Goal: Task Accomplishment & Management: Manage account settings

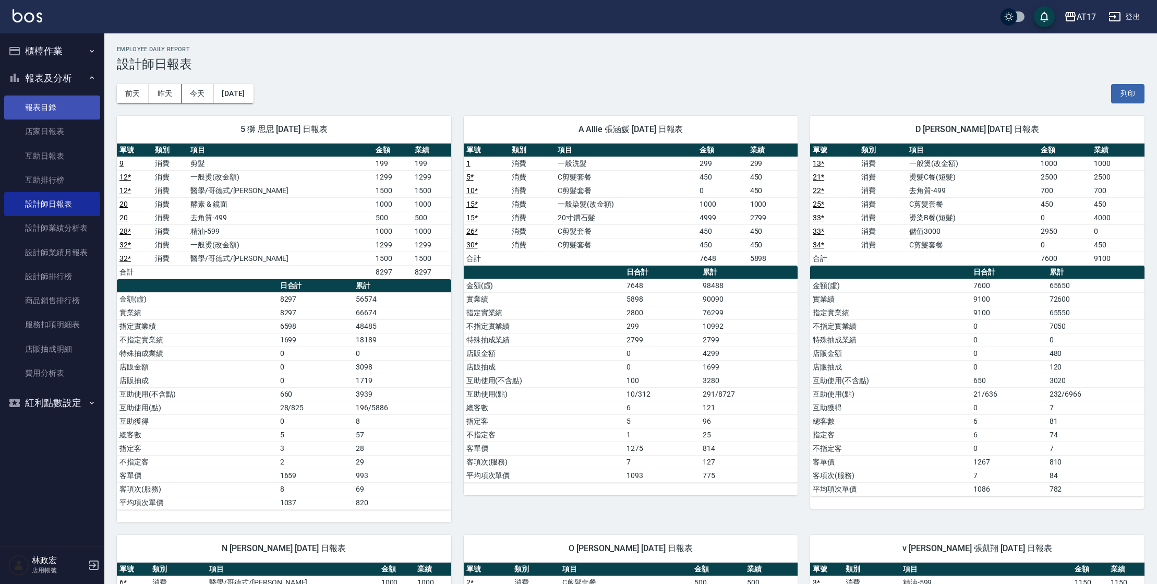
scroll to position [38, 0]
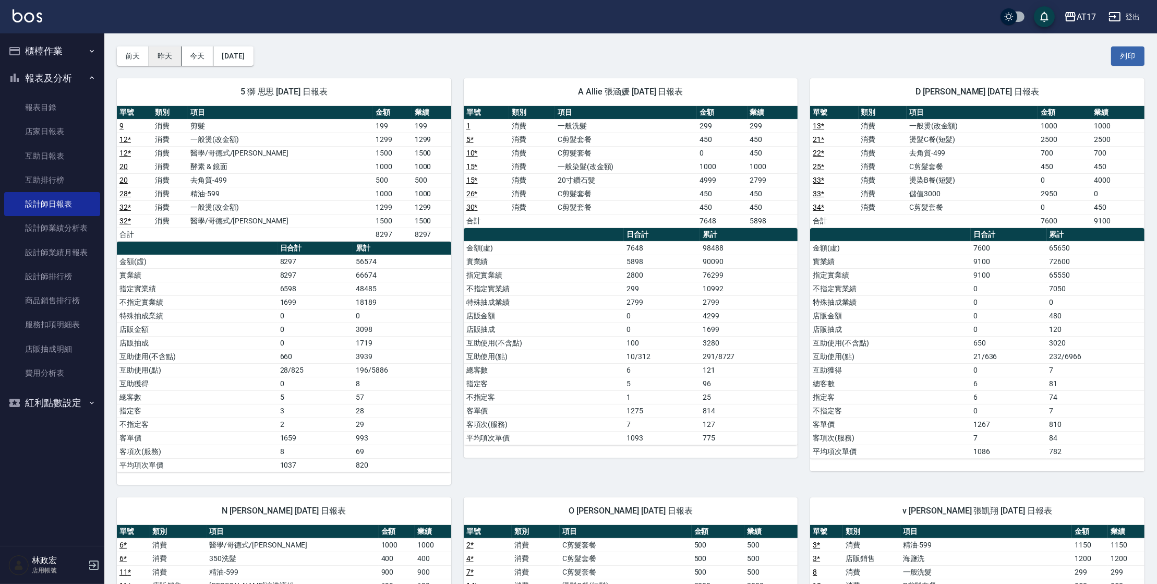
click at [165, 61] on button "昨天" at bounding box center [165, 55] width 32 height 19
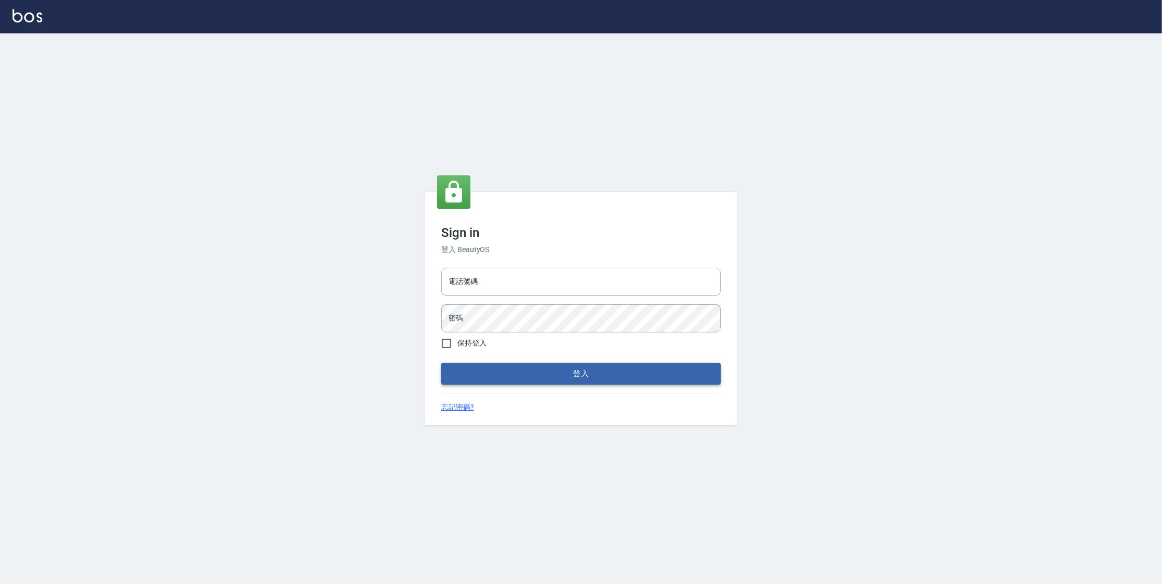
click at [544, 376] on button "登入" at bounding box center [581, 374] width 280 height 22
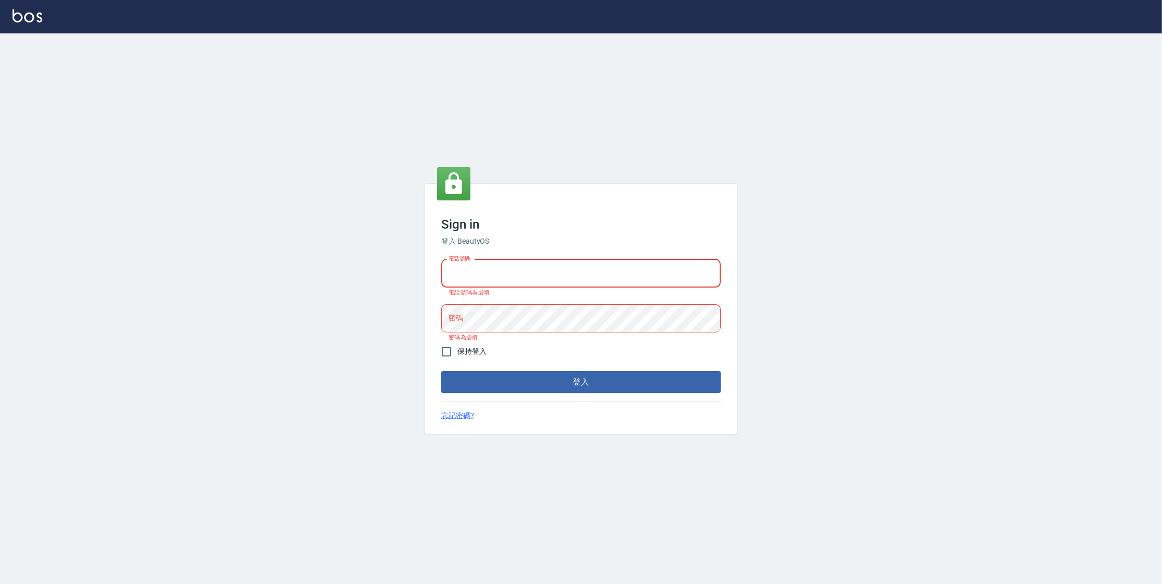
click at [533, 284] on input "電話號碼" at bounding box center [581, 273] width 280 height 28
type input "0963199014"
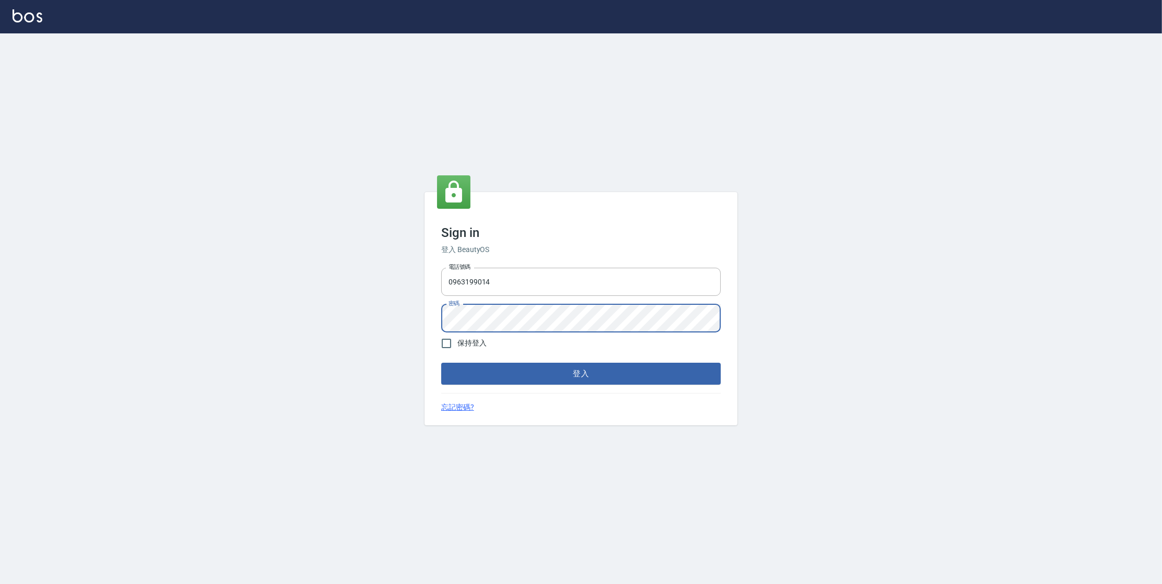
click at [441, 363] on button "登入" at bounding box center [581, 374] width 280 height 22
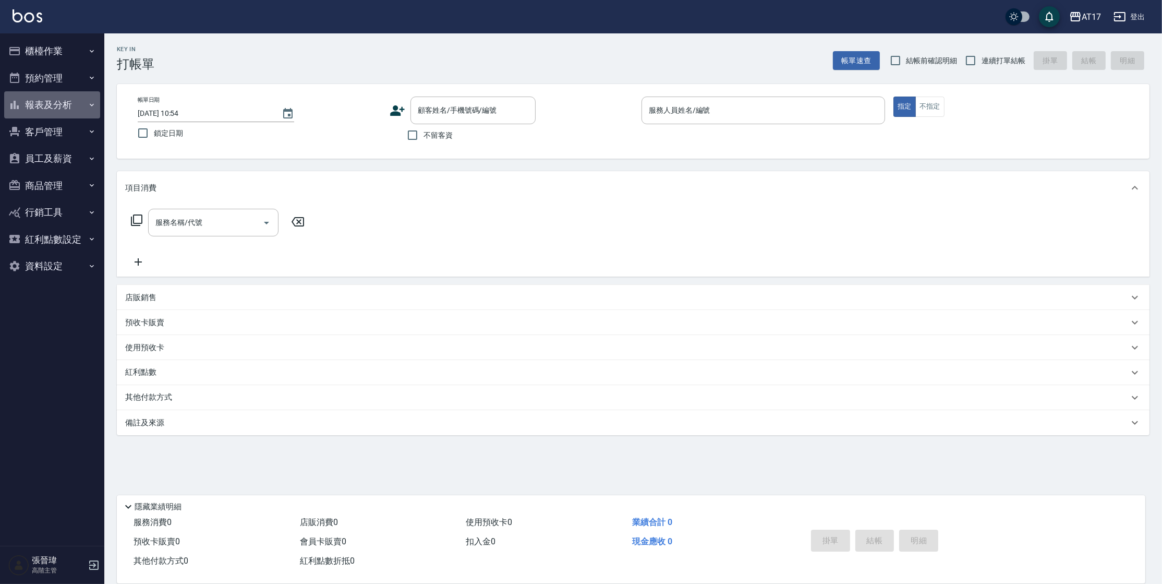
click at [46, 104] on button "報表及分析" at bounding box center [52, 104] width 96 height 27
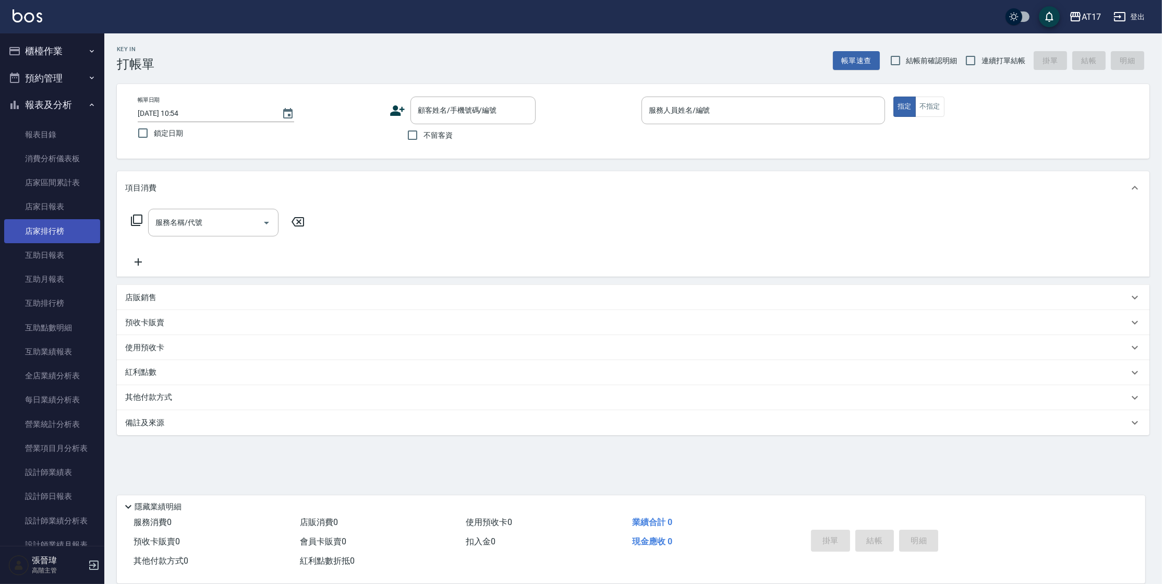
click at [57, 235] on link "店家排行榜" at bounding box center [52, 231] width 96 height 24
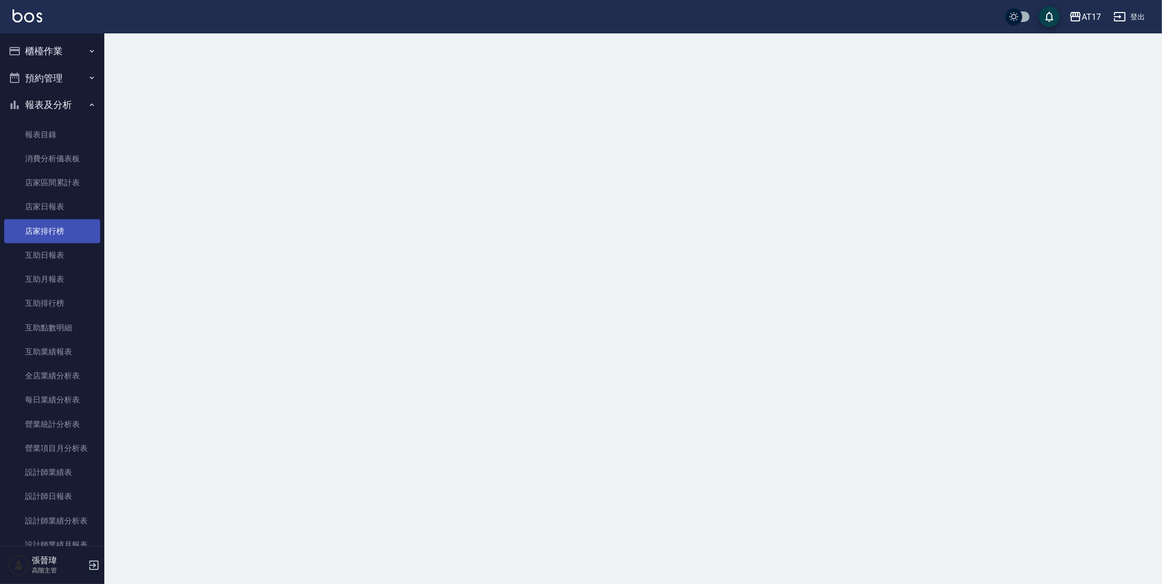
click at [57, 235] on link "店家排行榜" at bounding box center [52, 231] width 96 height 24
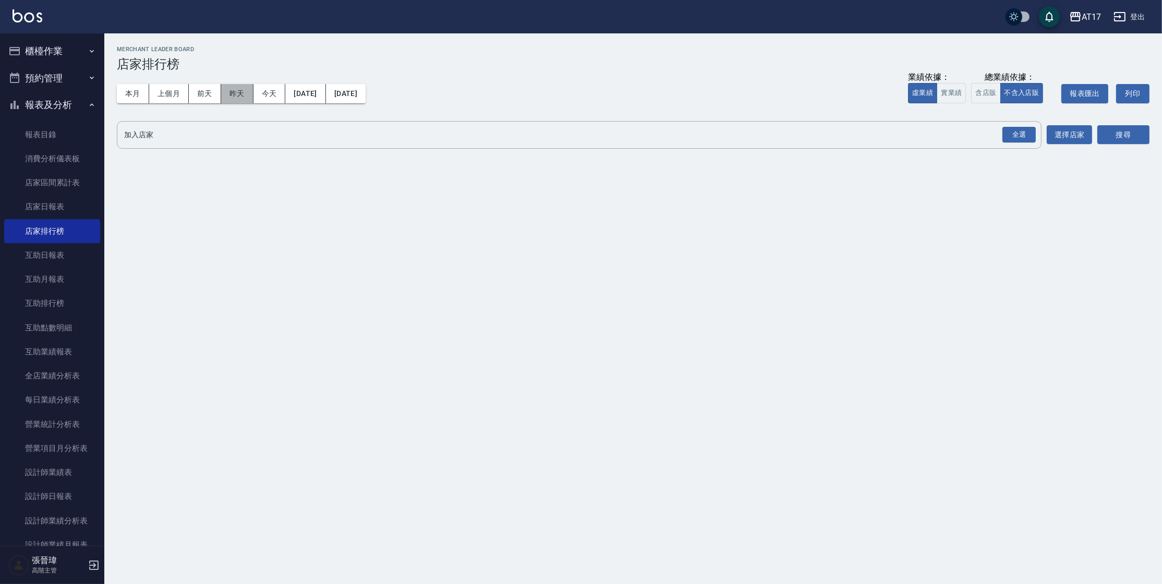
click at [241, 94] on button "昨天" at bounding box center [237, 93] width 32 height 19
drag, startPoint x: 1029, startPoint y: 135, endPoint x: 1010, endPoint y: 110, distance: 31.3
click at [1028, 135] on div "全選" at bounding box center [1019, 135] width 33 height 16
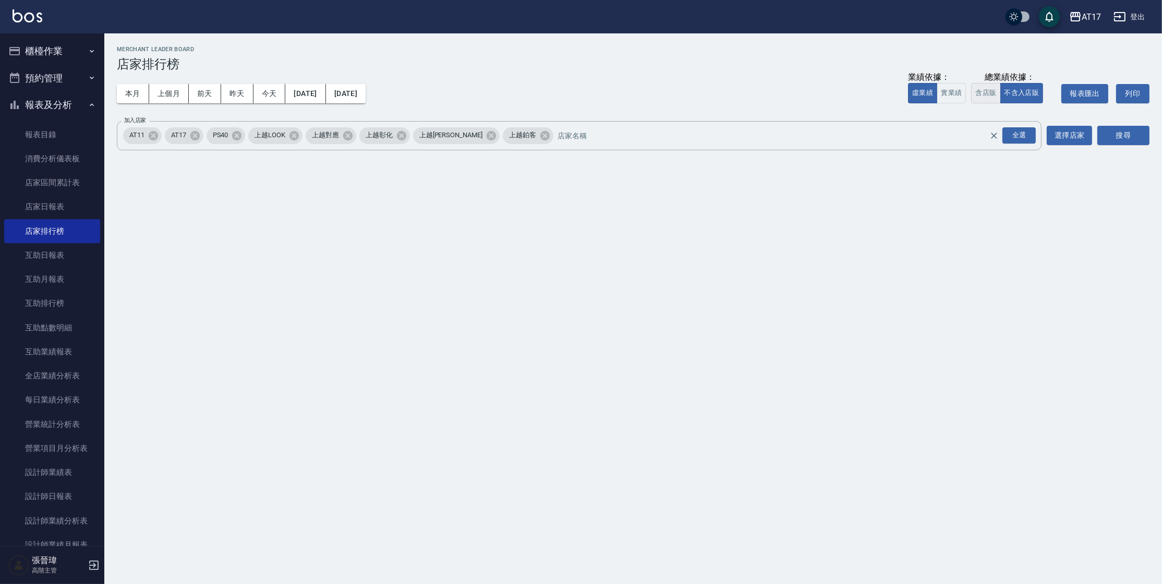
click at [994, 95] on button "含店販" at bounding box center [985, 93] width 29 height 20
click at [1118, 135] on button "搜尋" at bounding box center [1124, 135] width 52 height 19
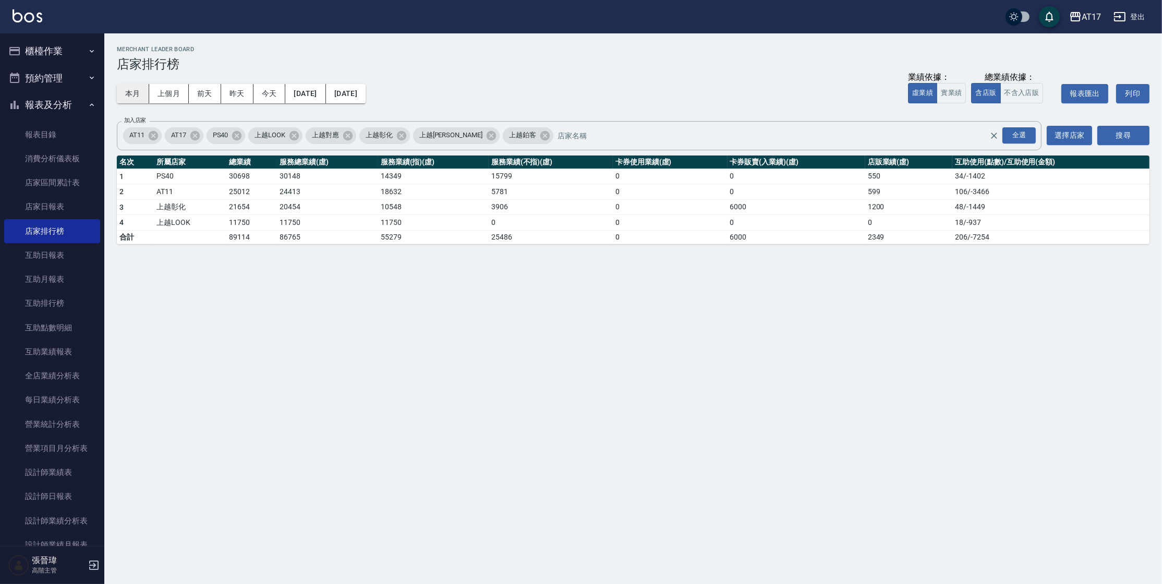
click at [127, 91] on button "本月" at bounding box center [133, 93] width 32 height 19
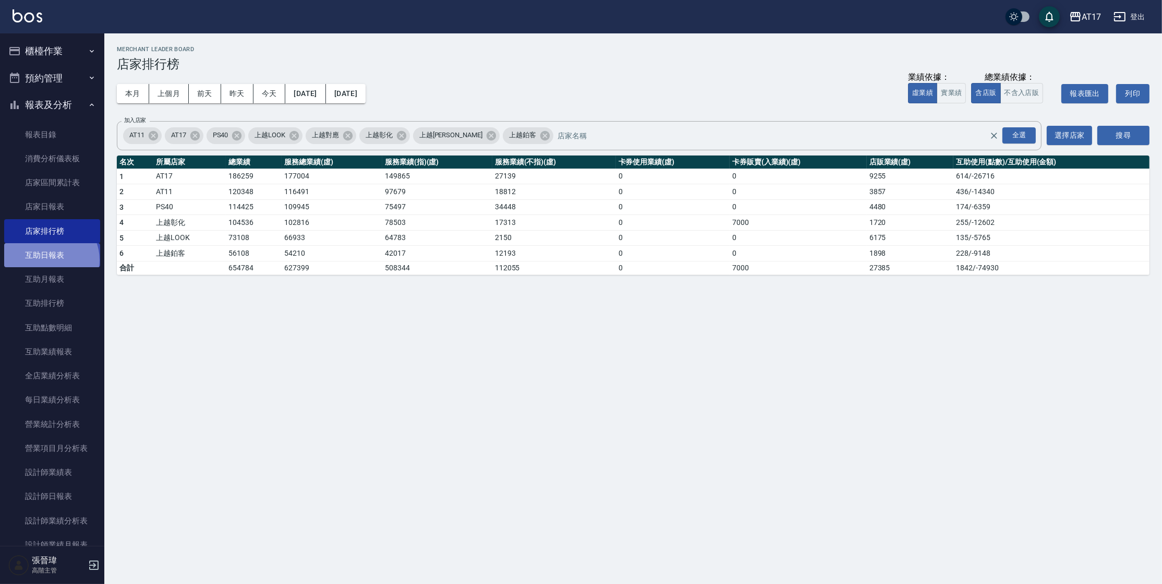
click at [50, 260] on link "互助日報表" at bounding box center [52, 255] width 96 height 24
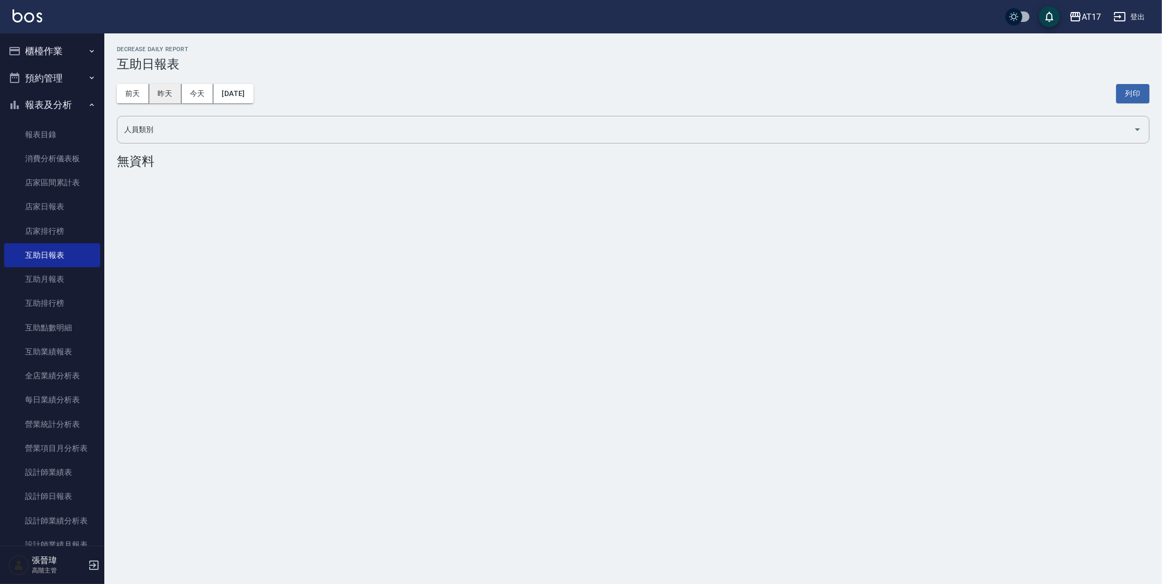
click at [161, 93] on button "昨天" at bounding box center [165, 93] width 32 height 19
click at [67, 42] on button "櫃檯作業" at bounding box center [52, 51] width 96 height 27
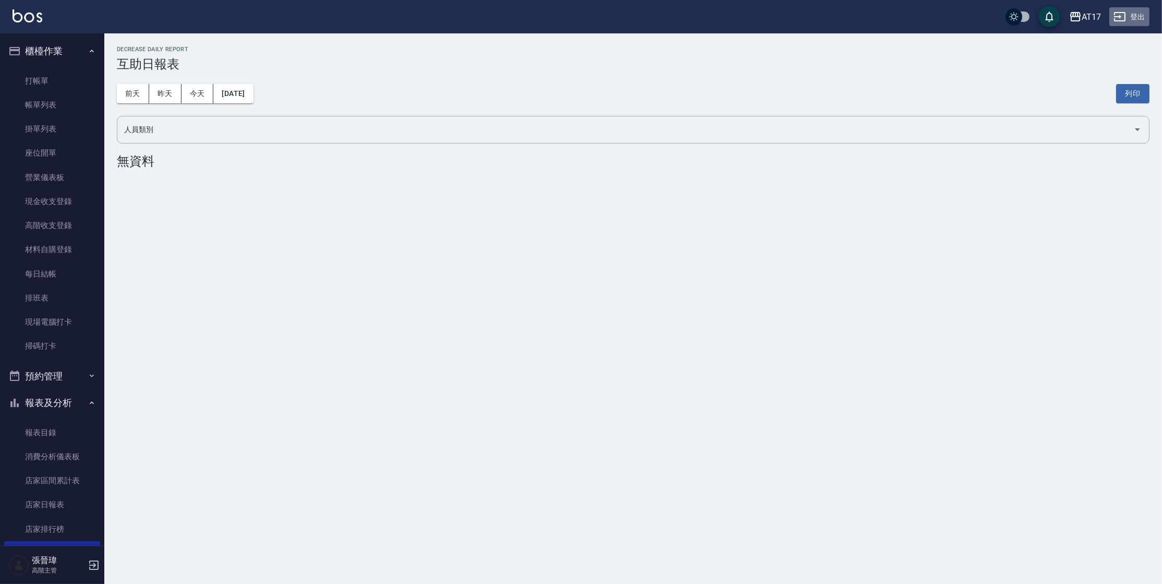
click at [1139, 19] on button "登出" at bounding box center [1130, 16] width 40 height 19
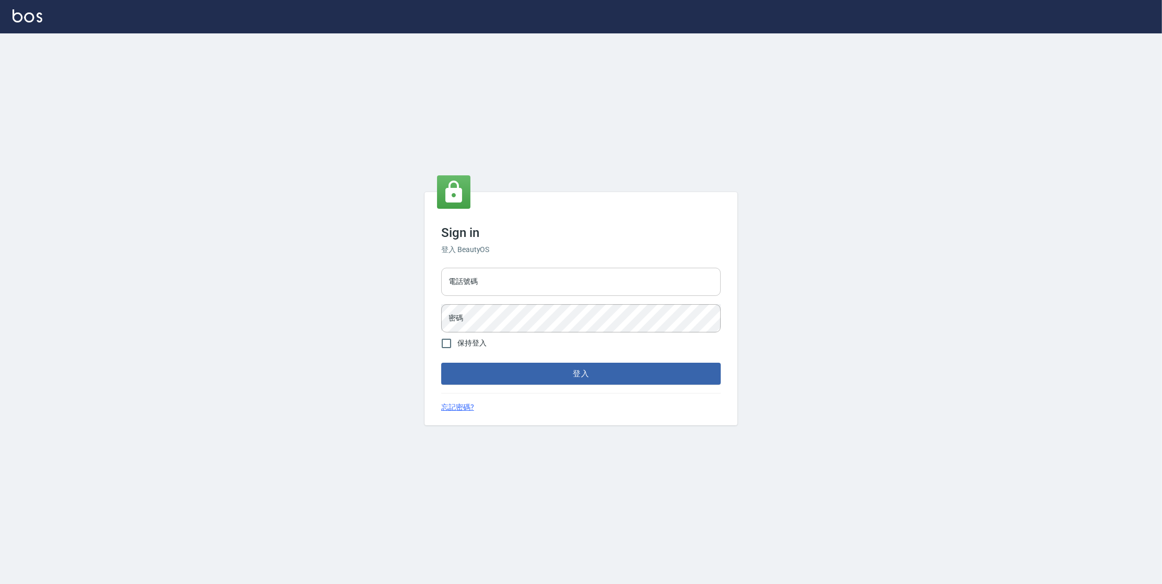
click at [494, 282] on input "電話號碼" at bounding box center [581, 282] width 280 height 28
type input "０"
type input "0977380821"
click at [441, 363] on button "登入" at bounding box center [581, 374] width 280 height 22
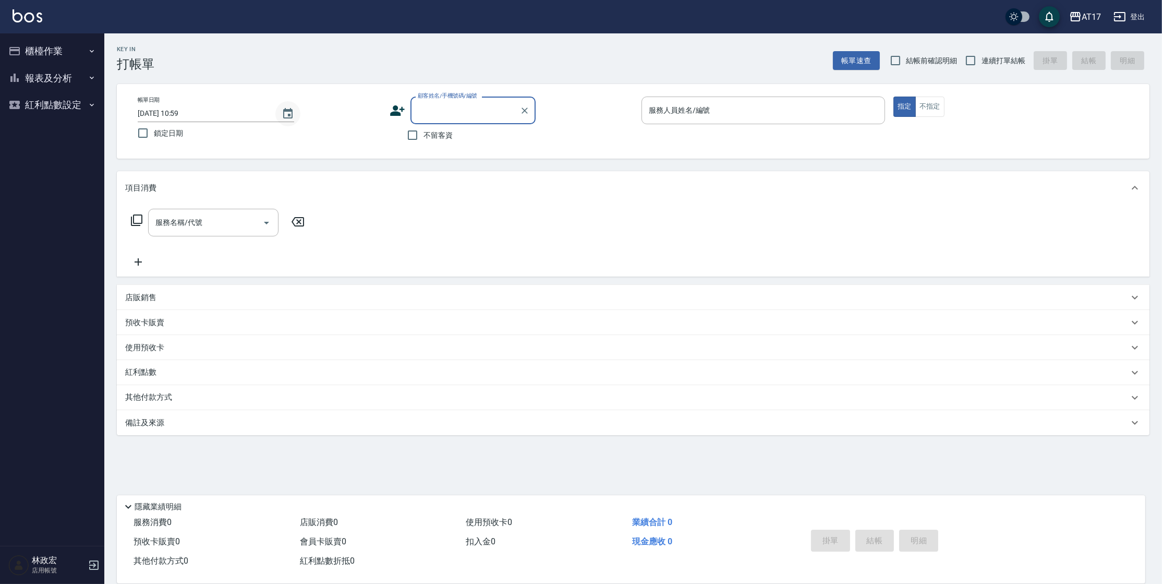
click at [287, 114] on icon "Choose date, selected date is 2025-10-07" at bounding box center [288, 113] width 13 height 13
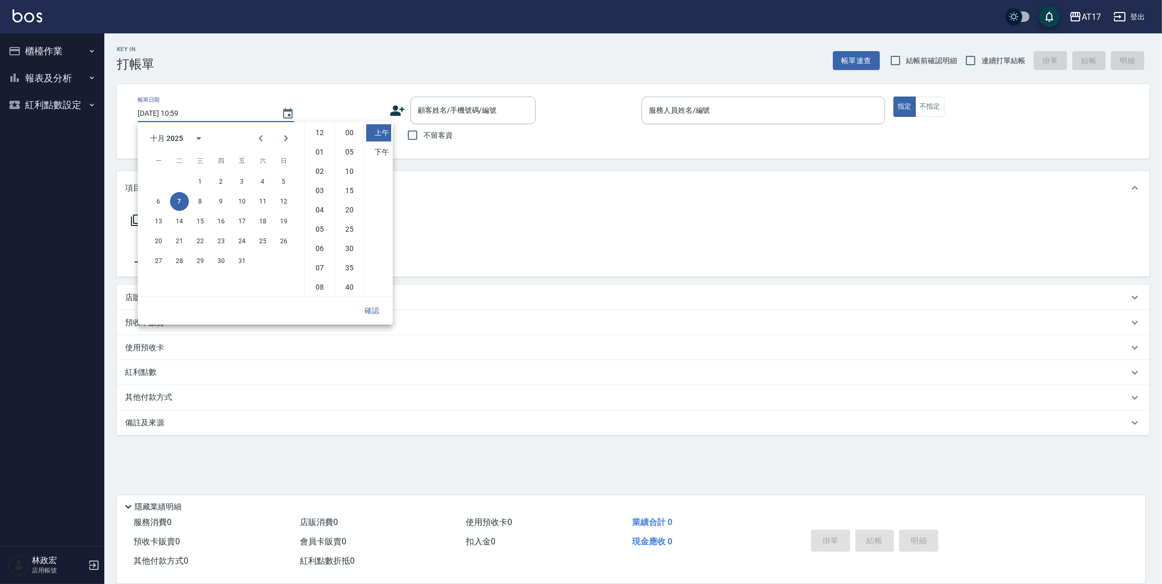
scroll to position [58, 0]
click at [160, 204] on button "6" at bounding box center [158, 201] width 19 height 19
type input "2025/10/06 10:59"
click at [369, 314] on button "確認" at bounding box center [371, 310] width 33 height 19
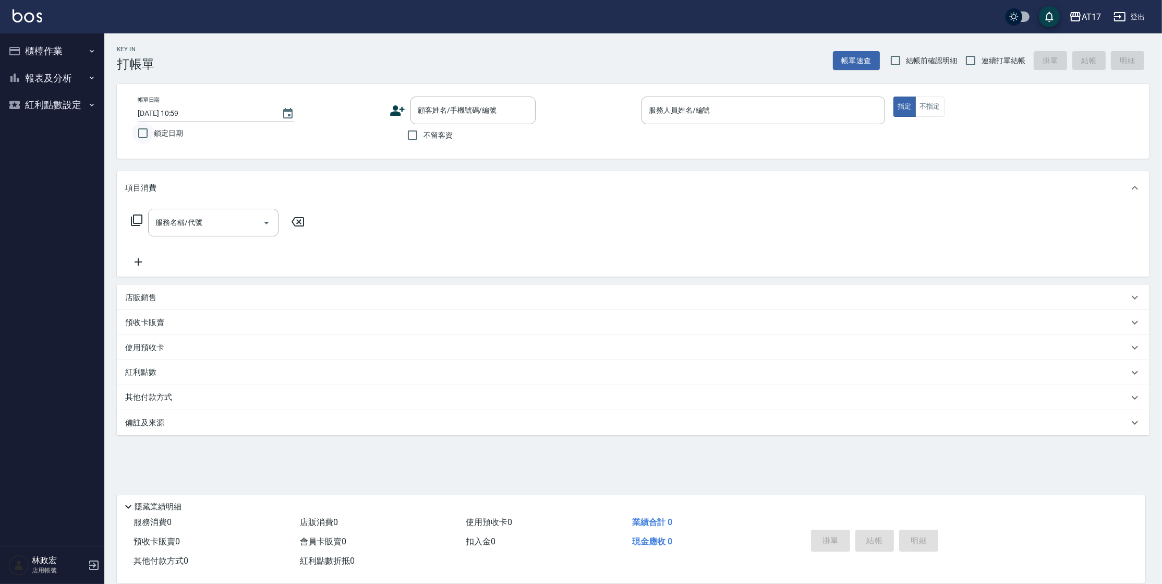
click at [151, 132] on input "鎖定日期" at bounding box center [143, 133] width 22 height 22
checkbox input "true"
click at [429, 138] on span "不留客資" at bounding box center [438, 135] width 29 height 11
click at [424, 138] on input "不留客資" at bounding box center [413, 135] width 22 height 22
checkbox input "true"
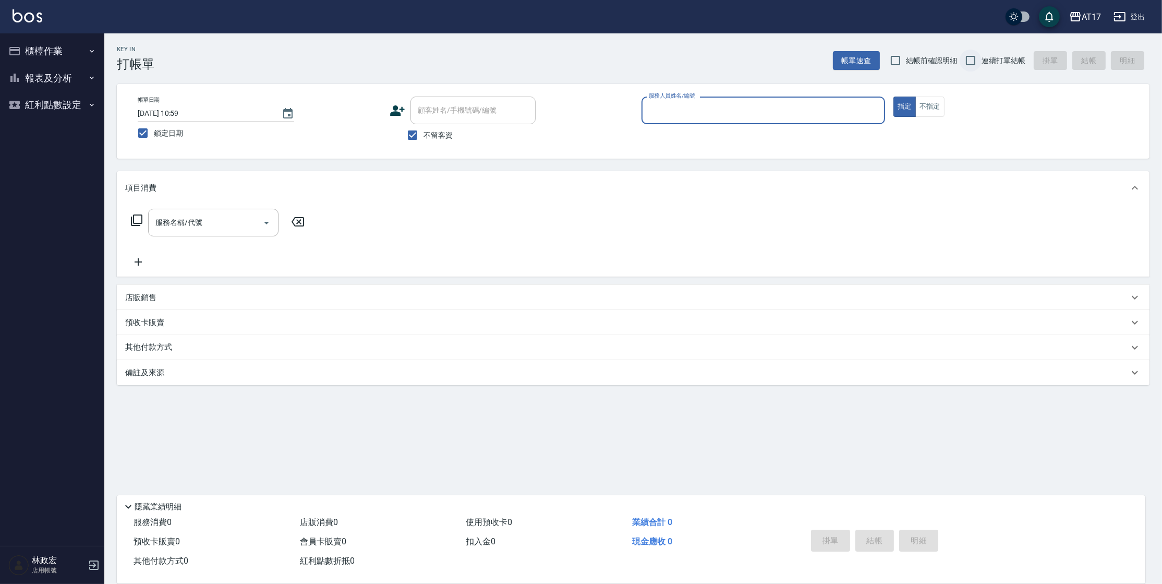
click at [972, 59] on input "連續打單結帳" at bounding box center [971, 61] width 22 height 22
checkbox input "true"
click at [660, 111] on div "服務人員姓名/編號 服務人員姓名/編號" at bounding box center [764, 111] width 244 height 28
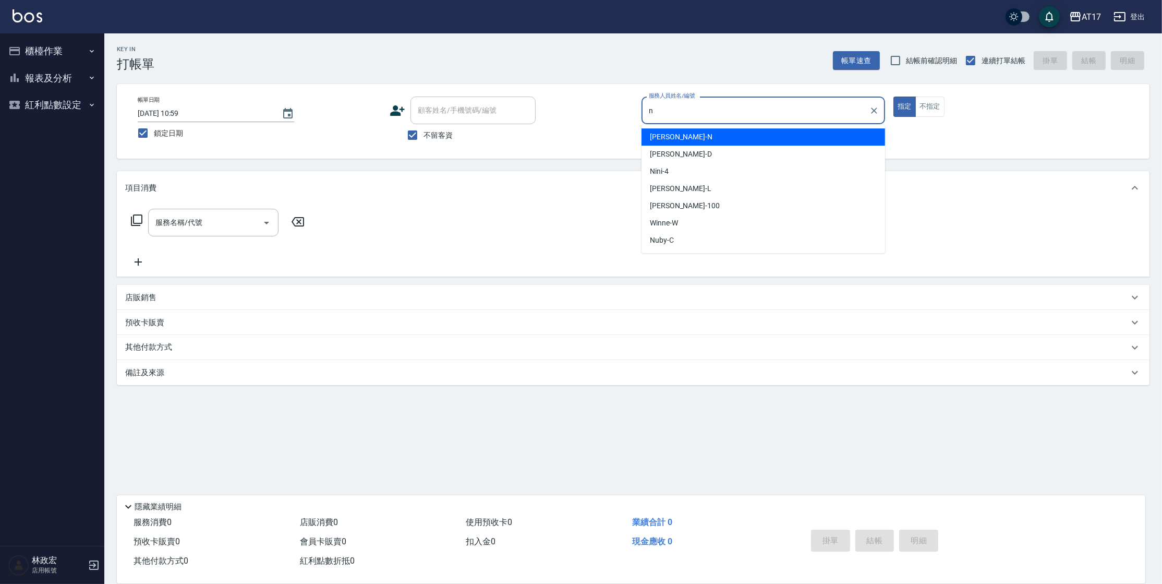
type input "Nina-N"
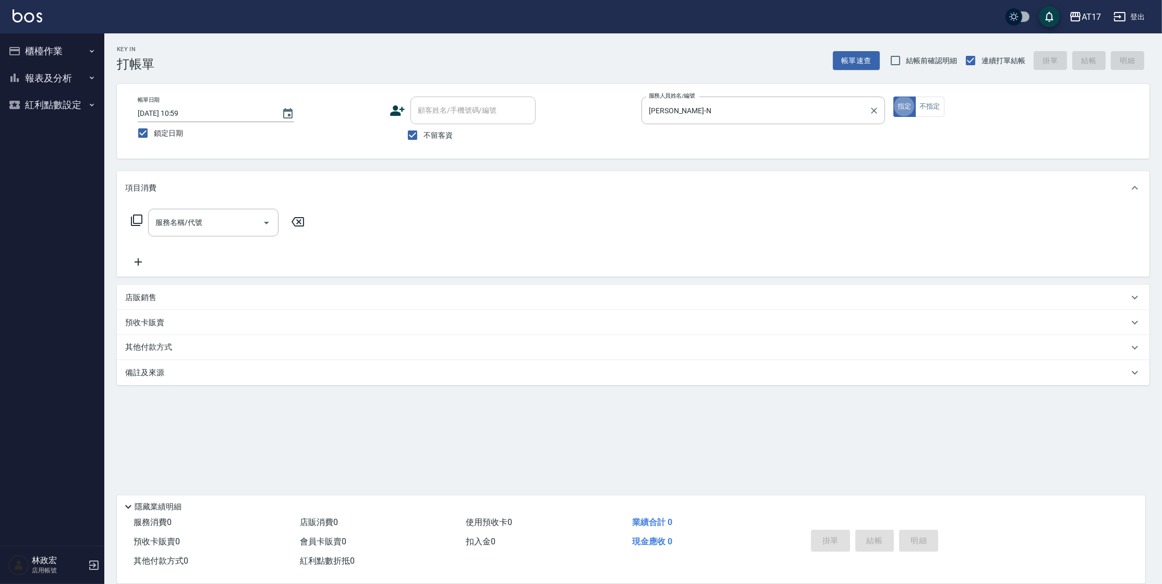
type button "true"
type input "B剪髮套餐(2250)"
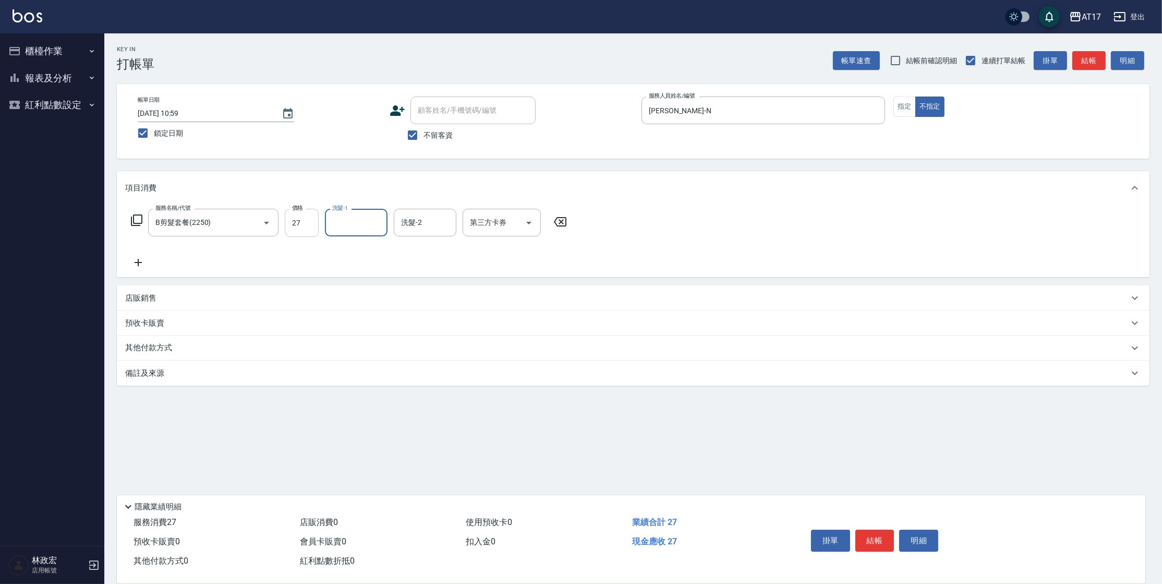
click at [302, 217] on input "27" at bounding box center [302, 223] width 34 height 28
type input "550"
type input "瑄-27"
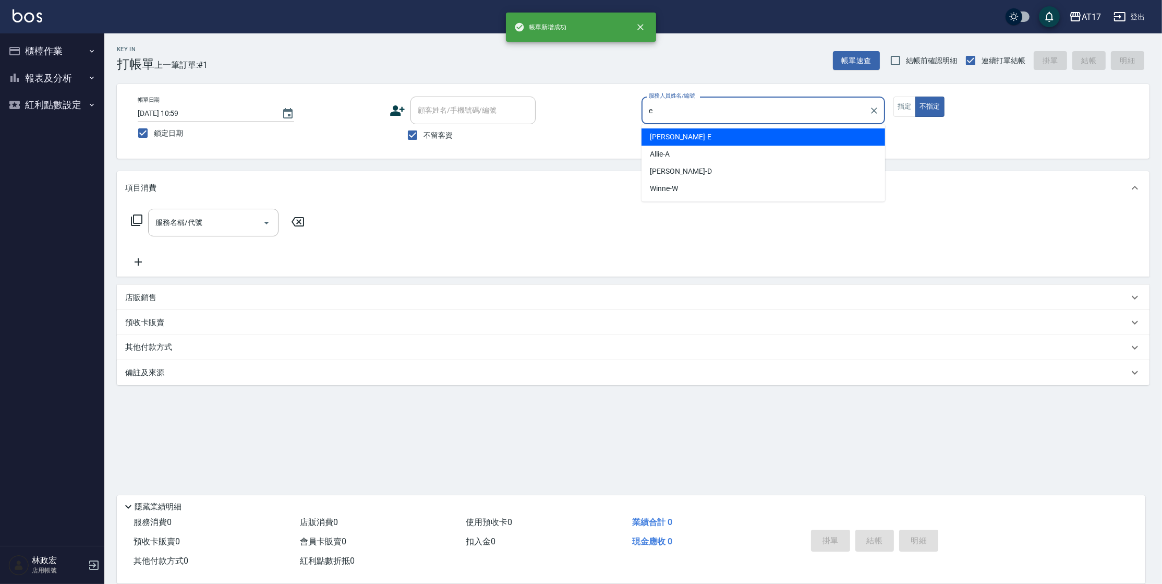
type input "Kelly-E"
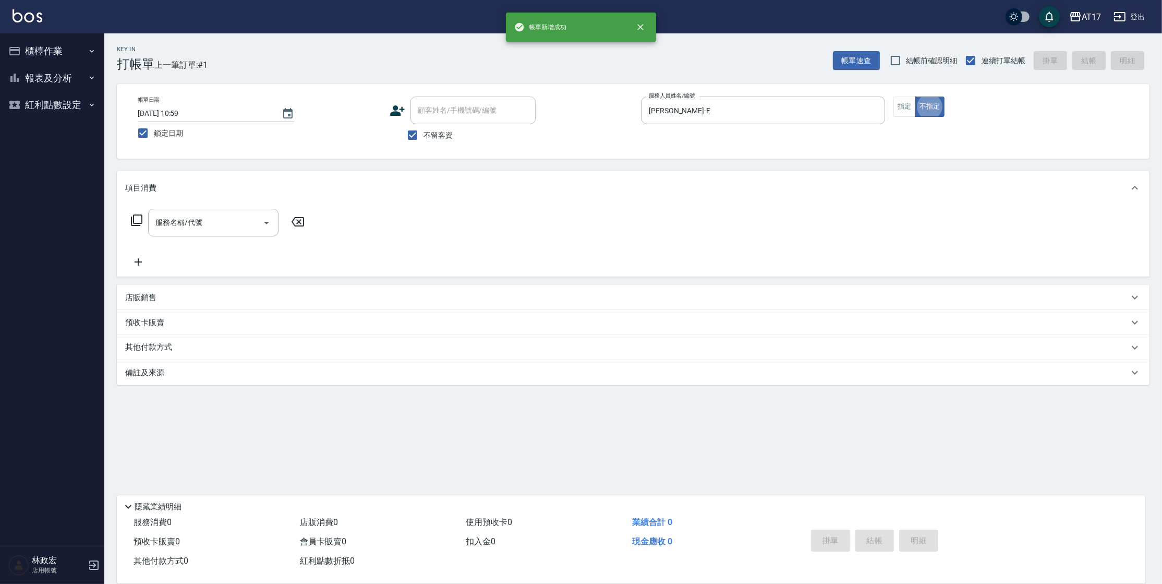
type button "false"
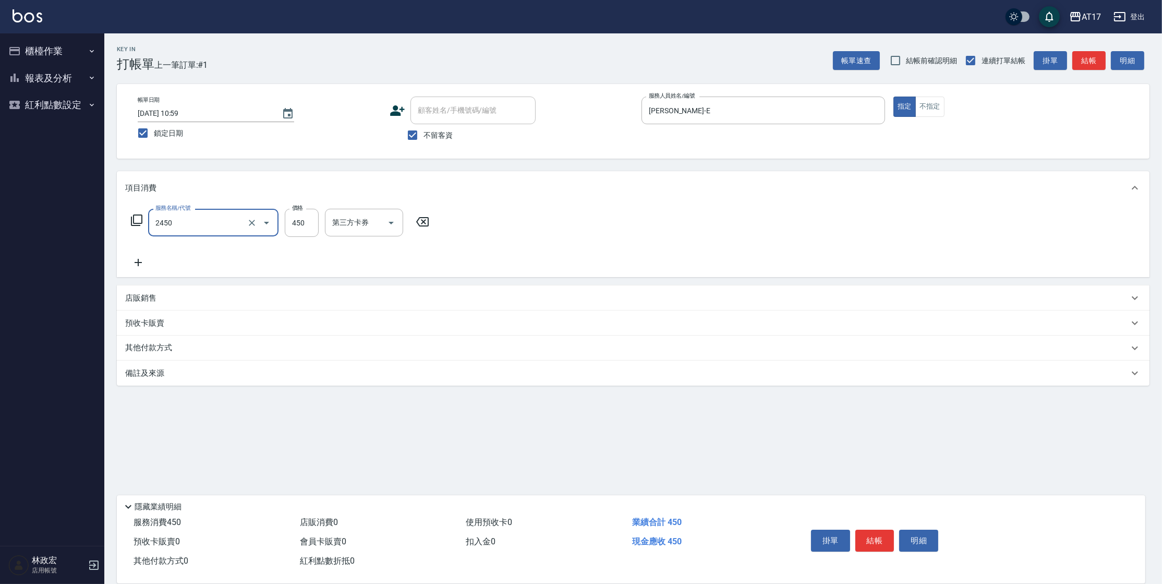
type input "C剪髮套餐(2450)"
type input "雪莉-55"
click at [152, 293] on p "店販銷售" at bounding box center [140, 298] width 31 height 11
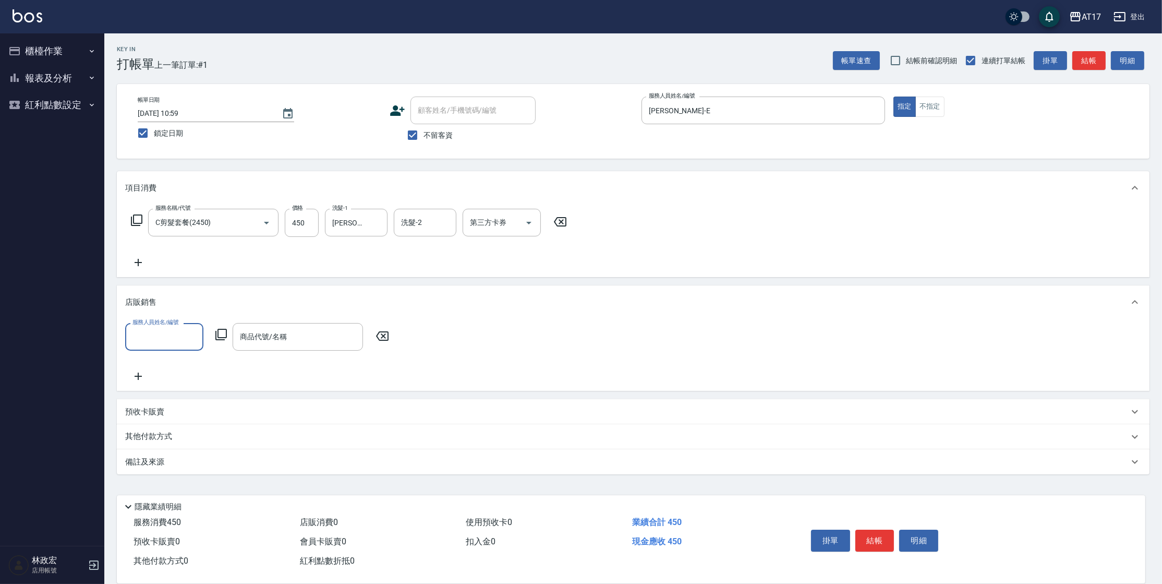
scroll to position [0, 0]
type input "Kelly-E"
type input "海鹽洗"
click at [377, 339] on input "599" at bounding box center [386, 337] width 34 height 28
type input "600"
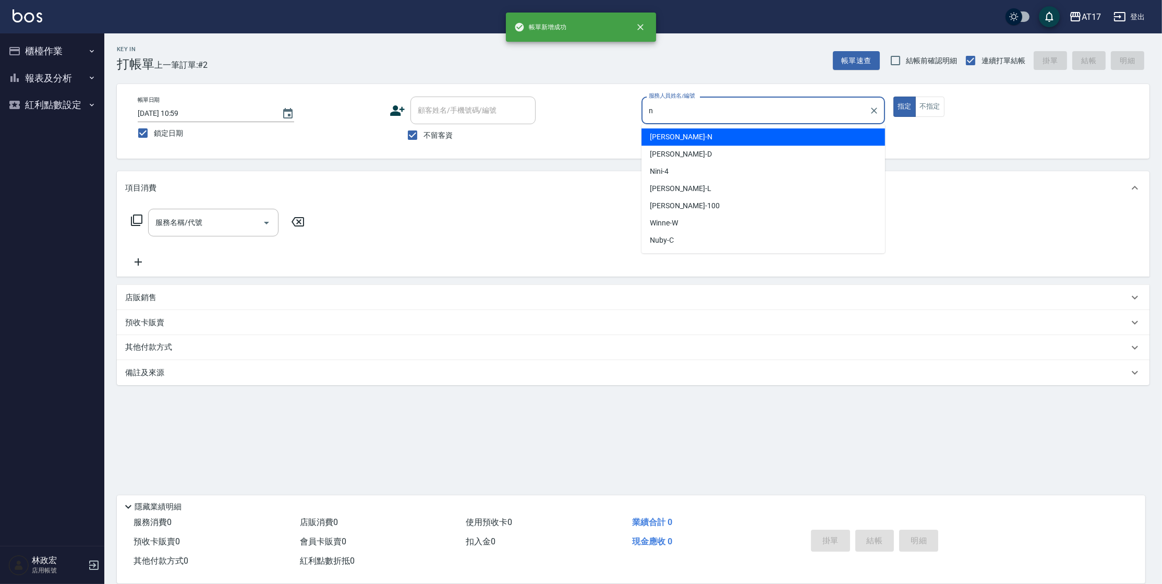
type input "Nina-N"
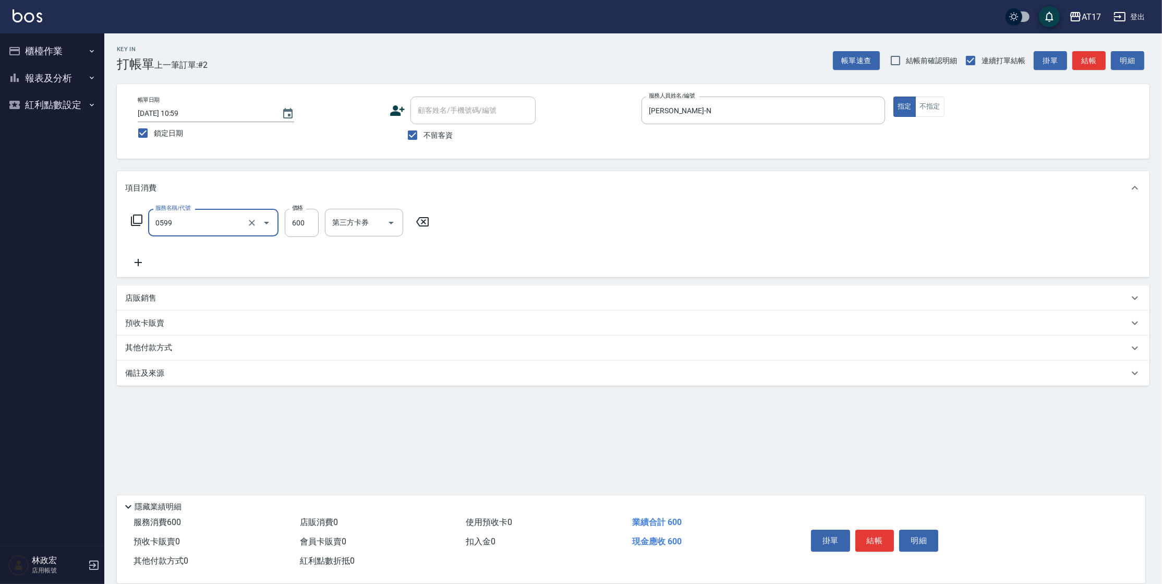
type input "精油-599(0599)"
type input "瑄-27"
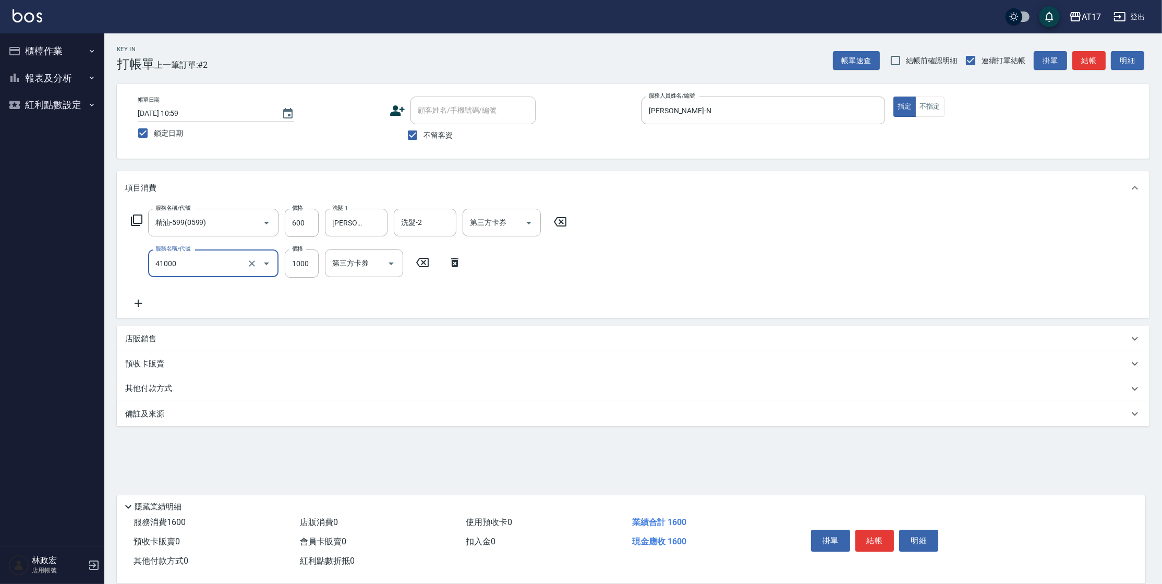
type input "酵素 & 鏡面(41000)"
type input "1350"
type input "瑄-27"
type input "Nina-N"
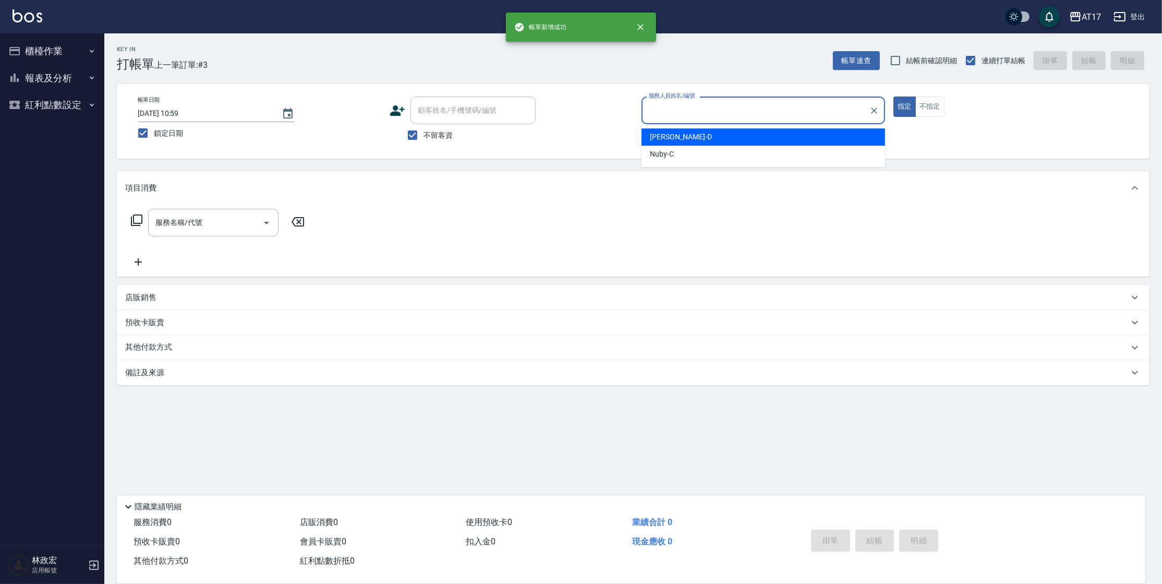
type input "b"
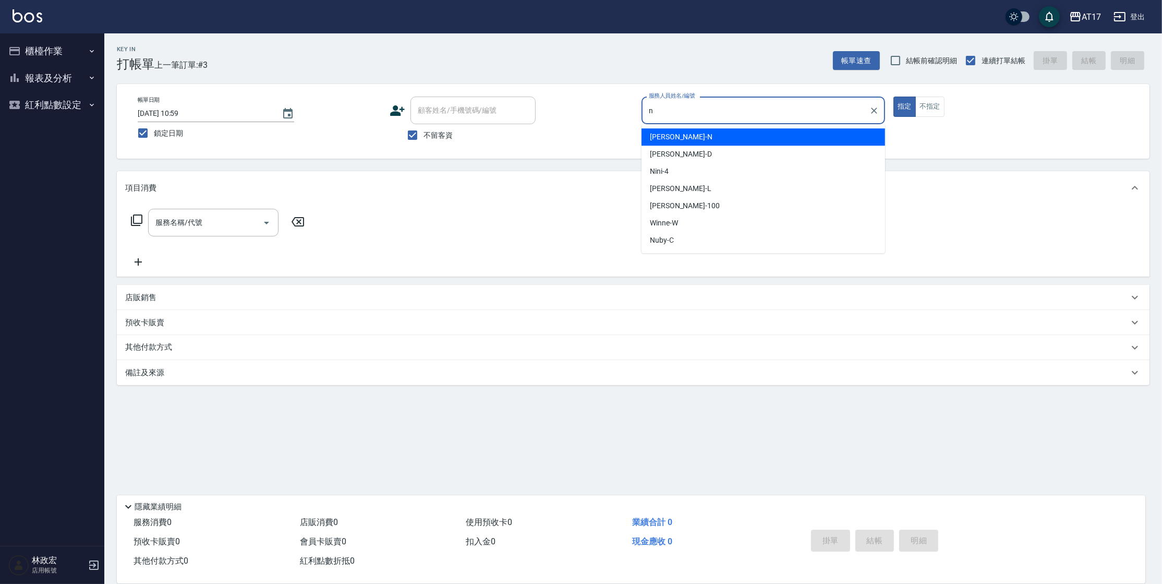
type input "Nina-N"
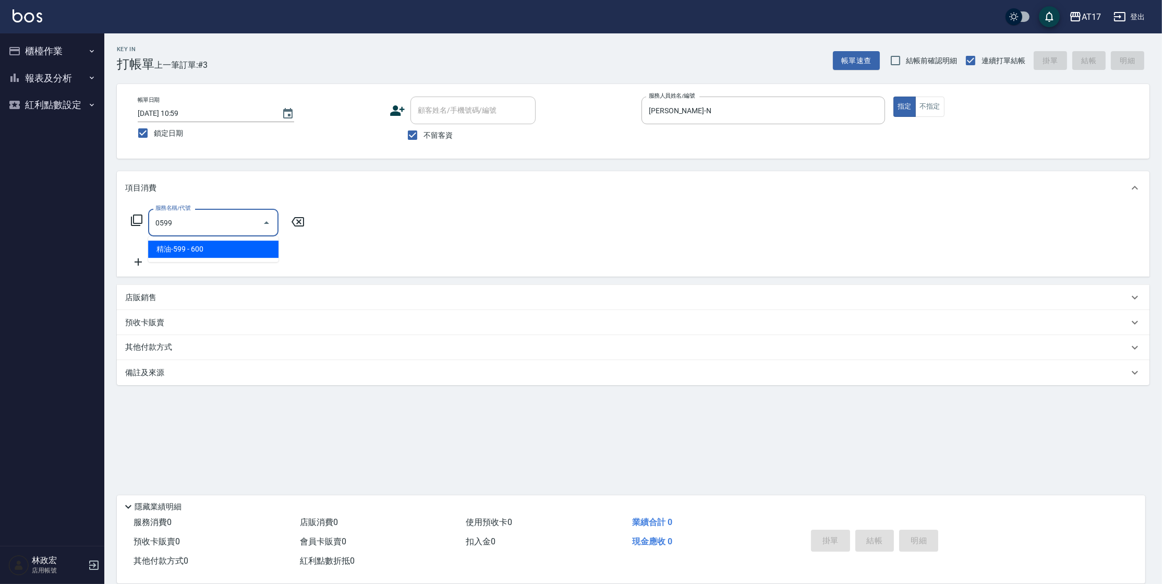
type input "精油-599(0599)"
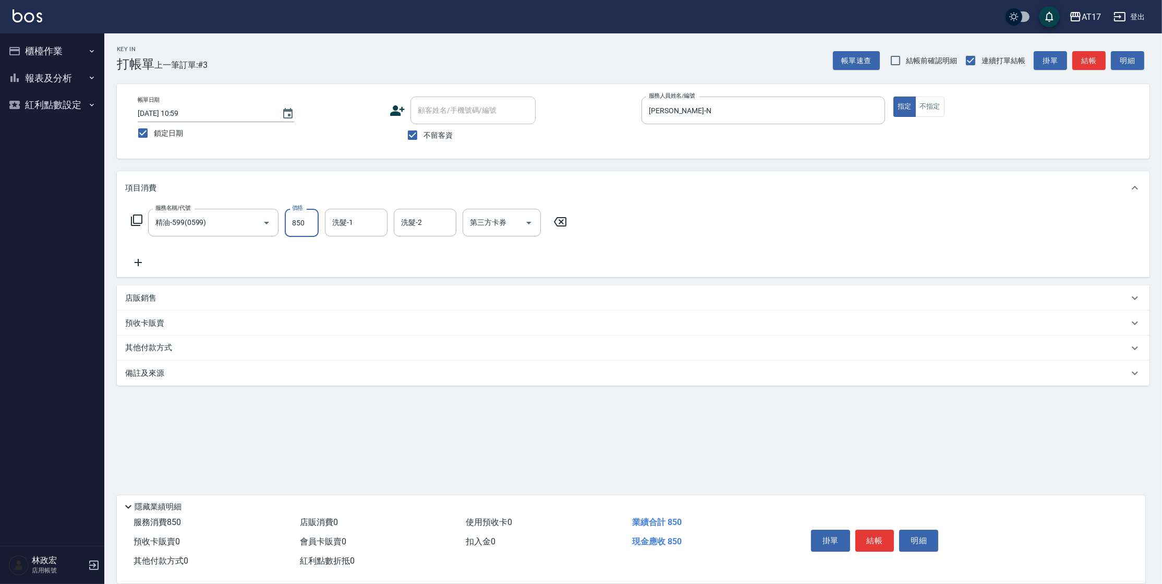
type input "850"
type input "雪莉-55"
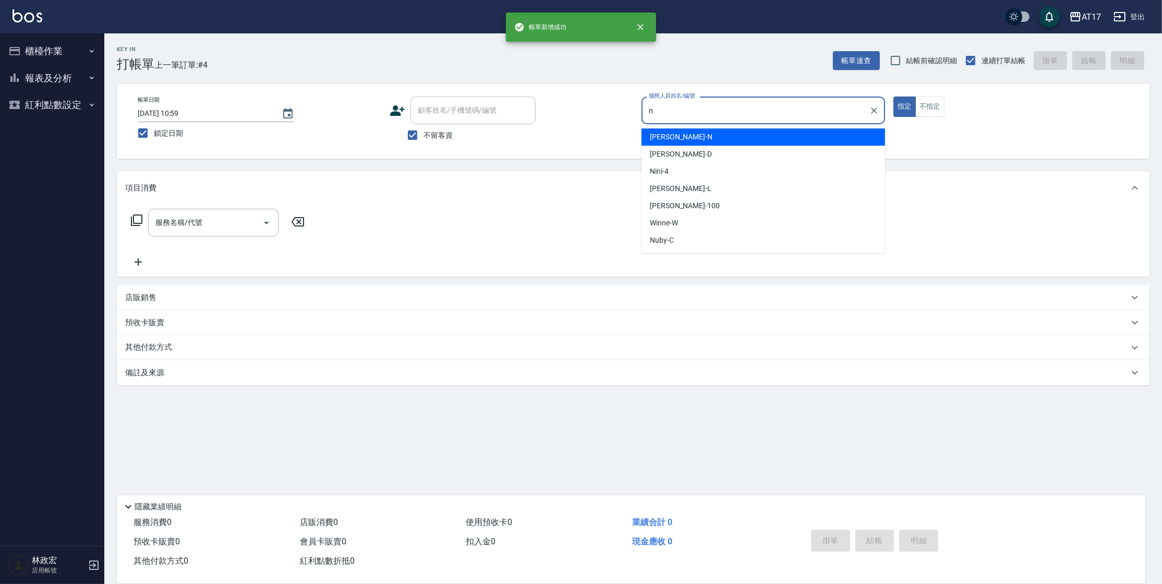
type input "Nina-N"
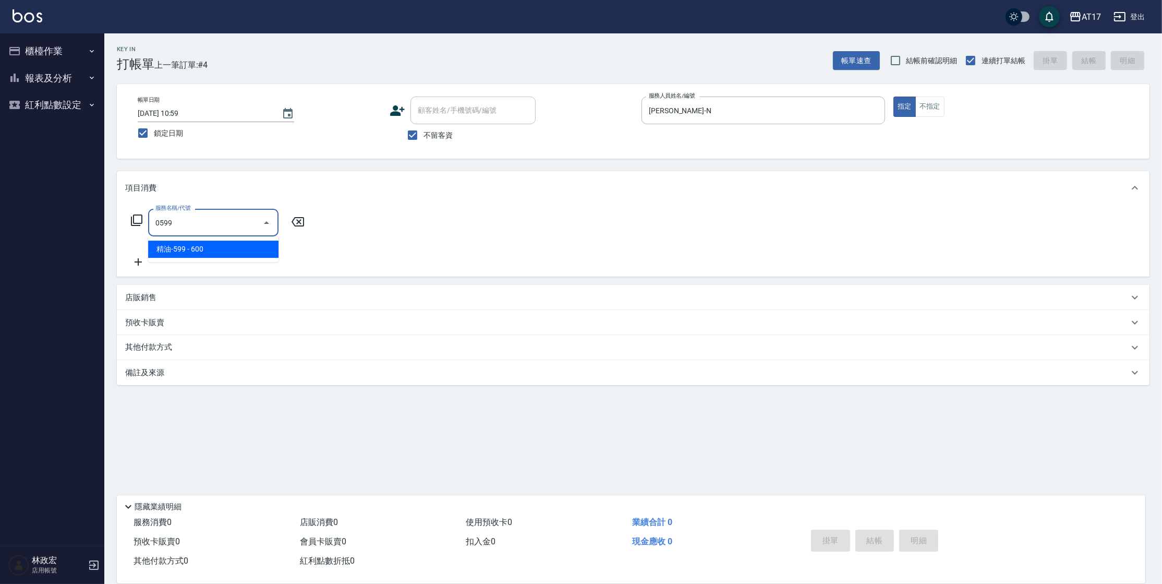
type input "精油-599(0599)"
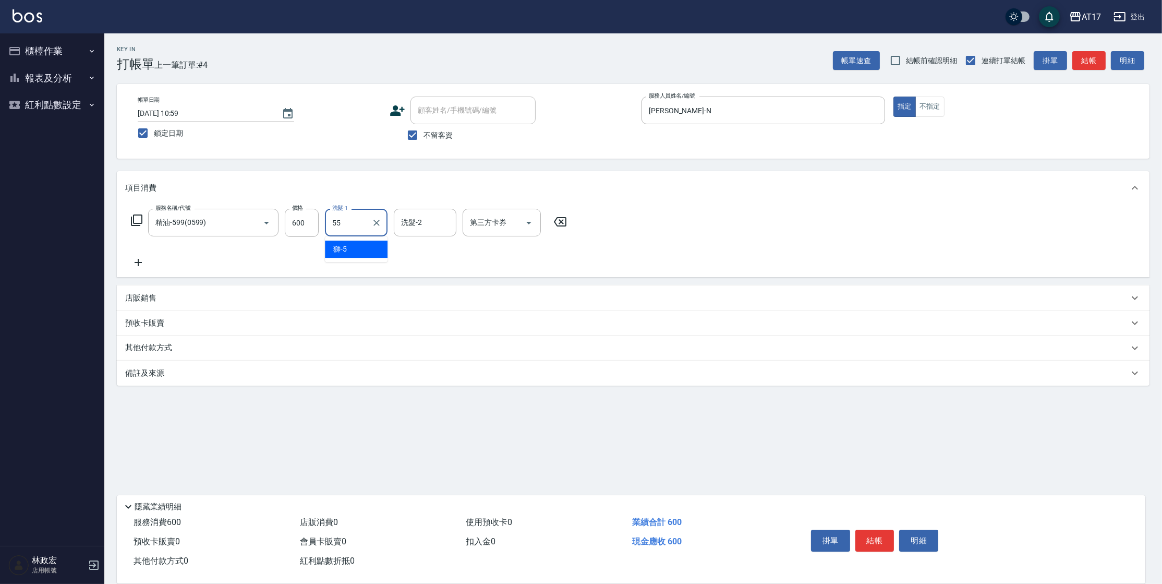
type input "雪莉-55"
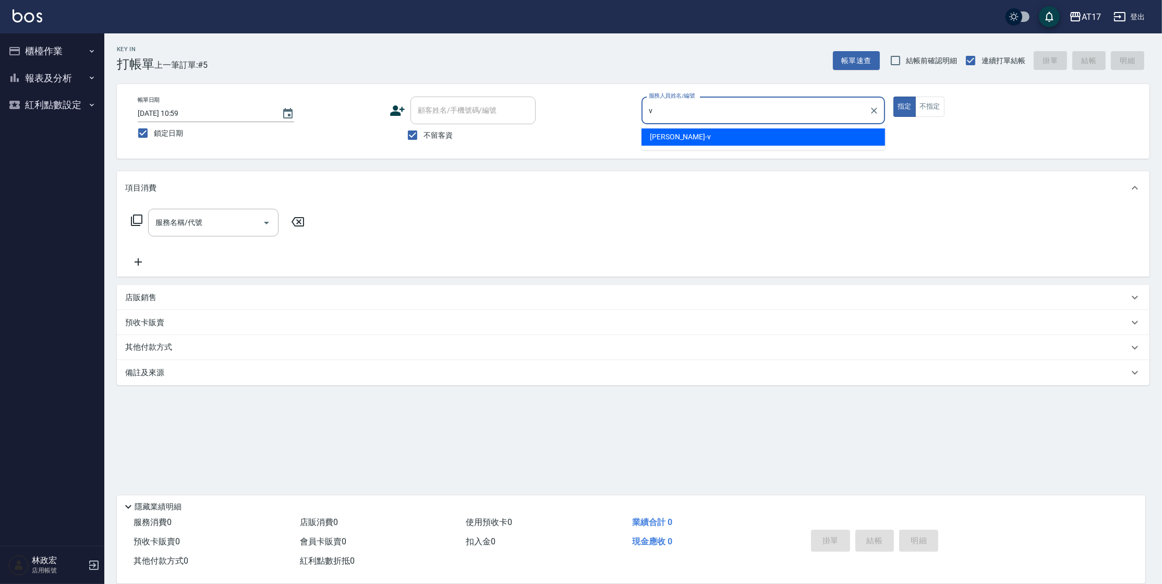
type input "Kai Kai-v"
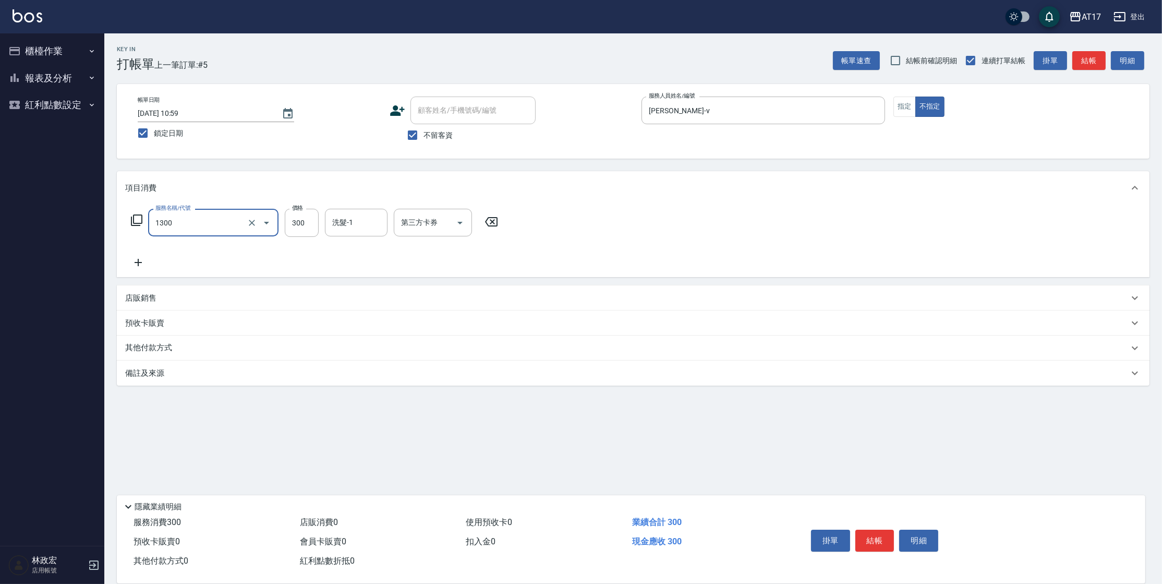
type input "一般洗髮(1300)"
type input "2"
click at [296, 222] on input "300" at bounding box center [302, 223] width 34 height 28
type input "299"
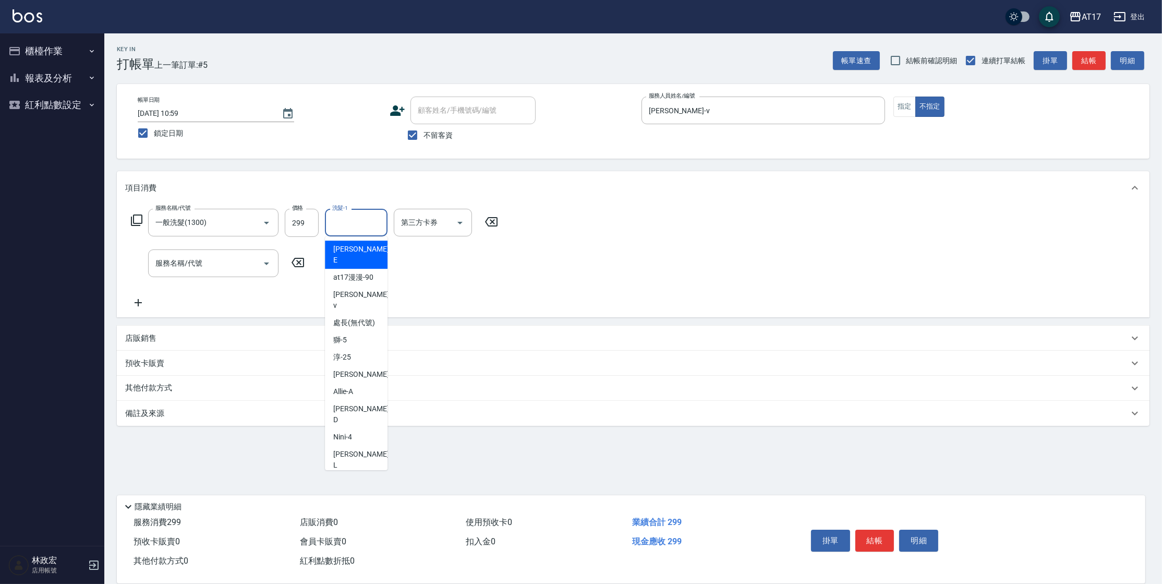
click at [347, 223] on input "洗髮-1" at bounding box center [356, 222] width 53 height 18
type input "瑄-27"
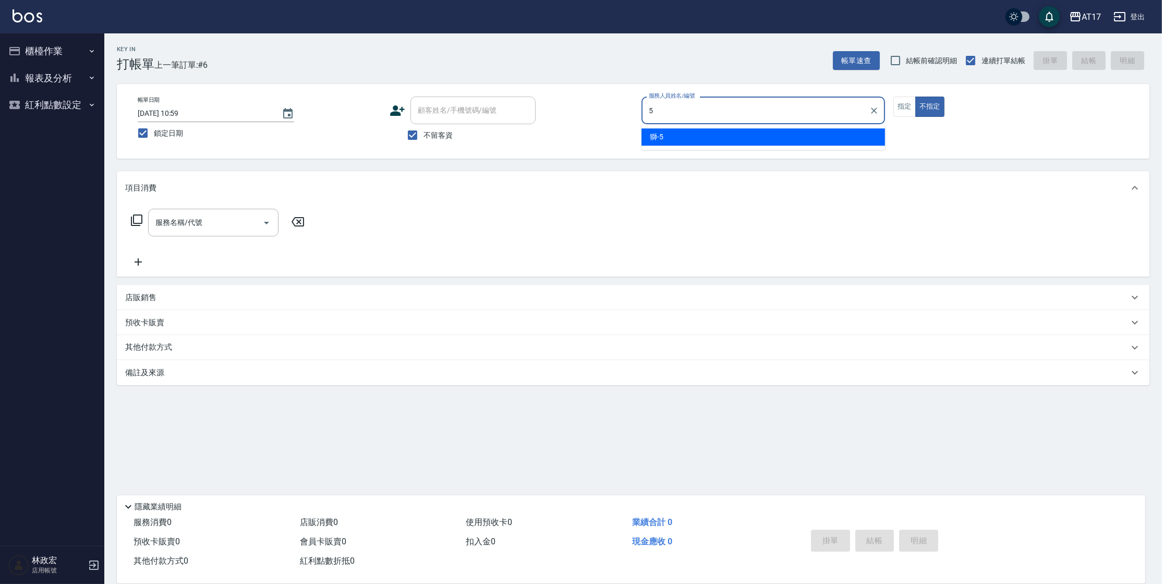
type input "獅-5"
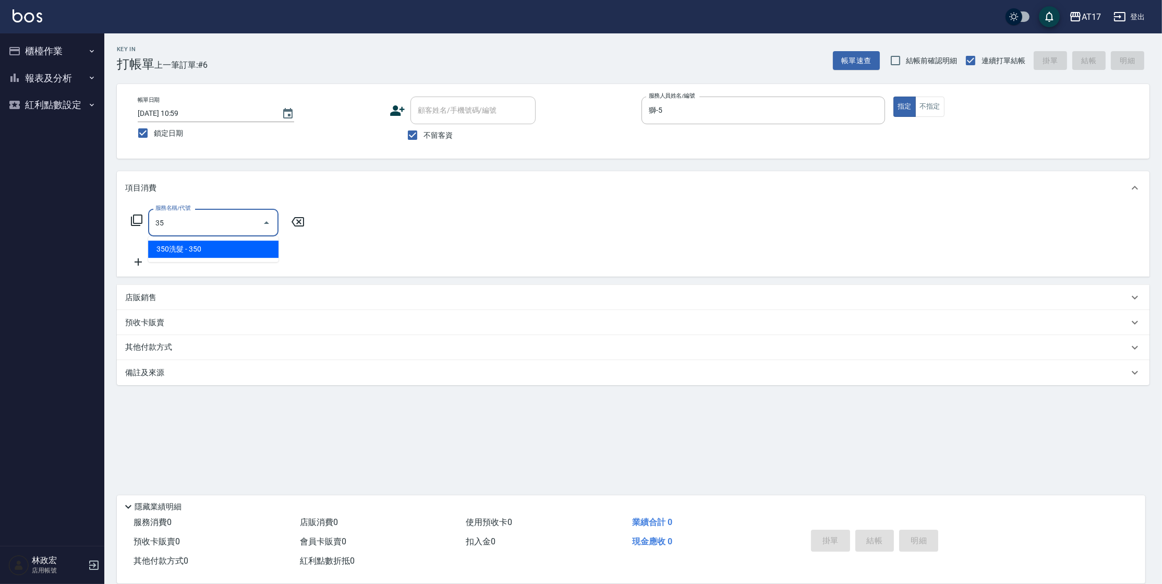
type input "3"
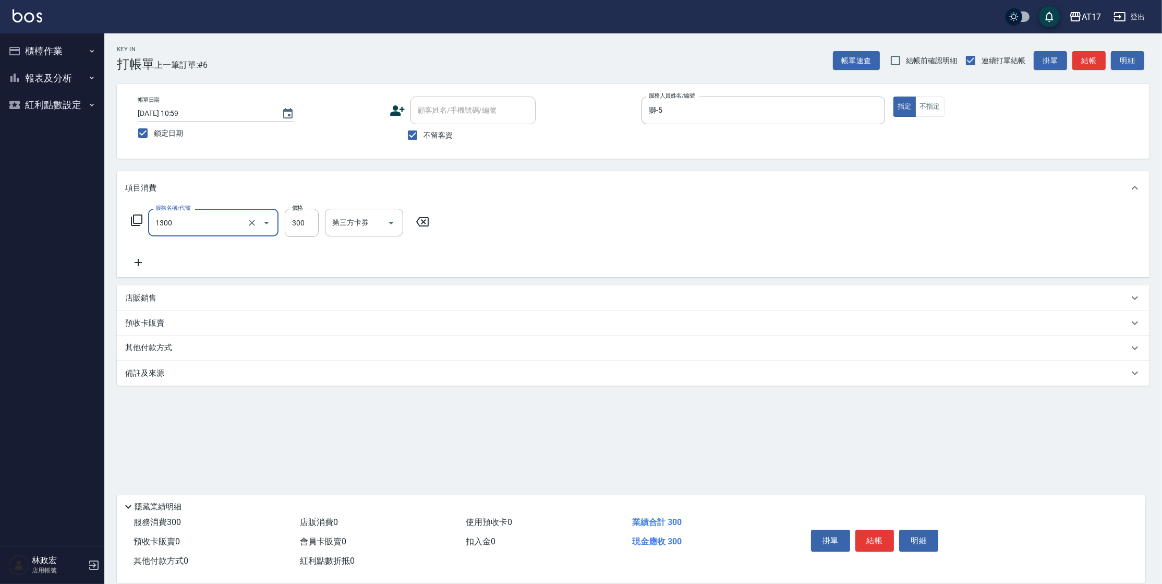
type input "一般洗髮(1300)"
type input "350"
type input "瑄-27"
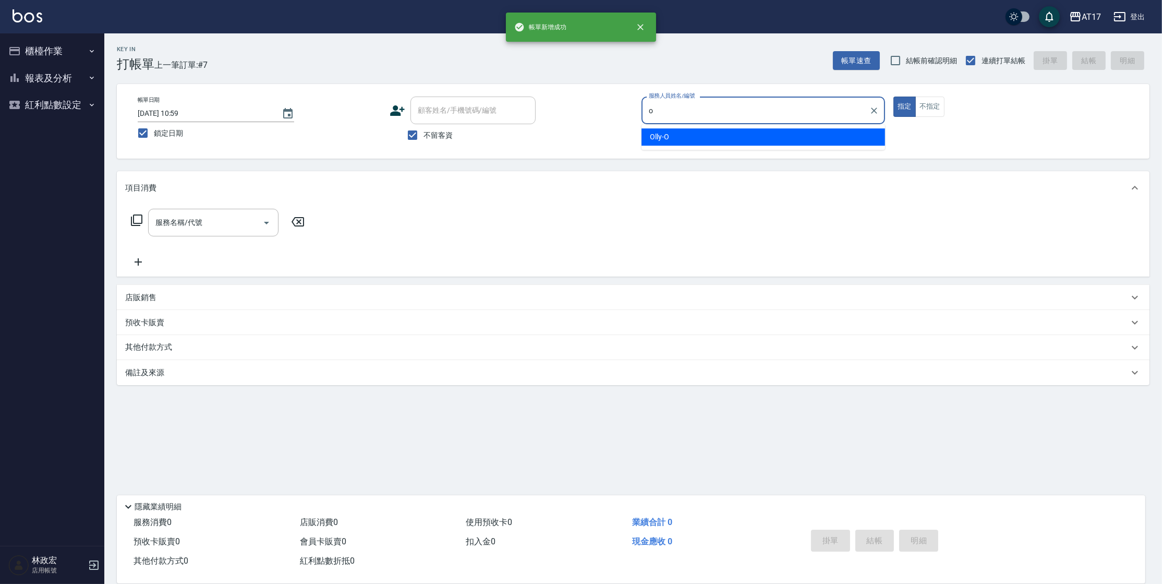
type input "Olly-O"
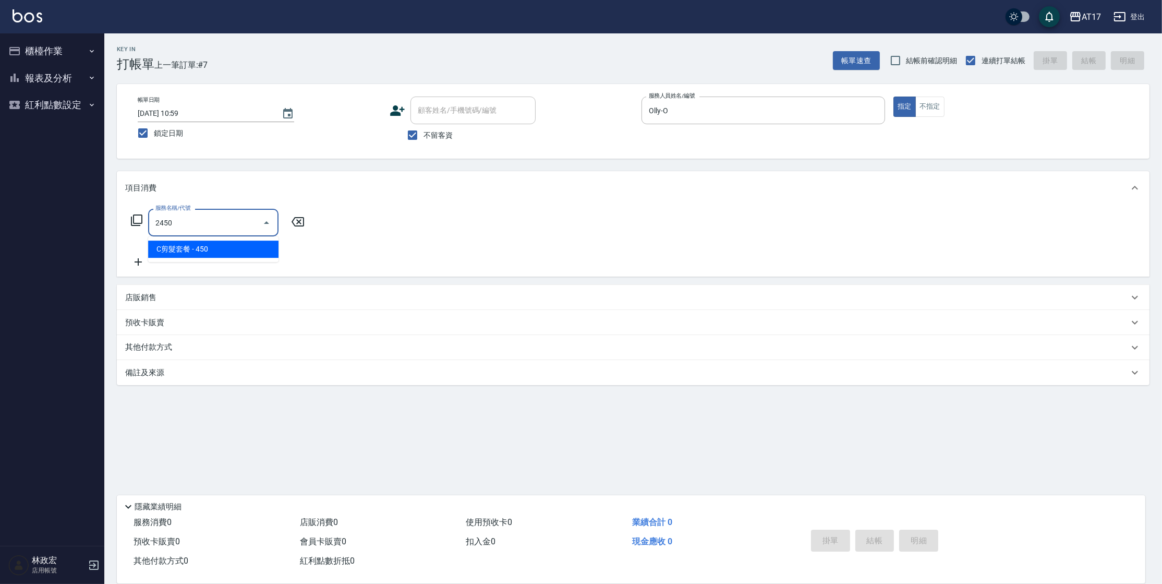
type input "C剪髮套餐(2450)"
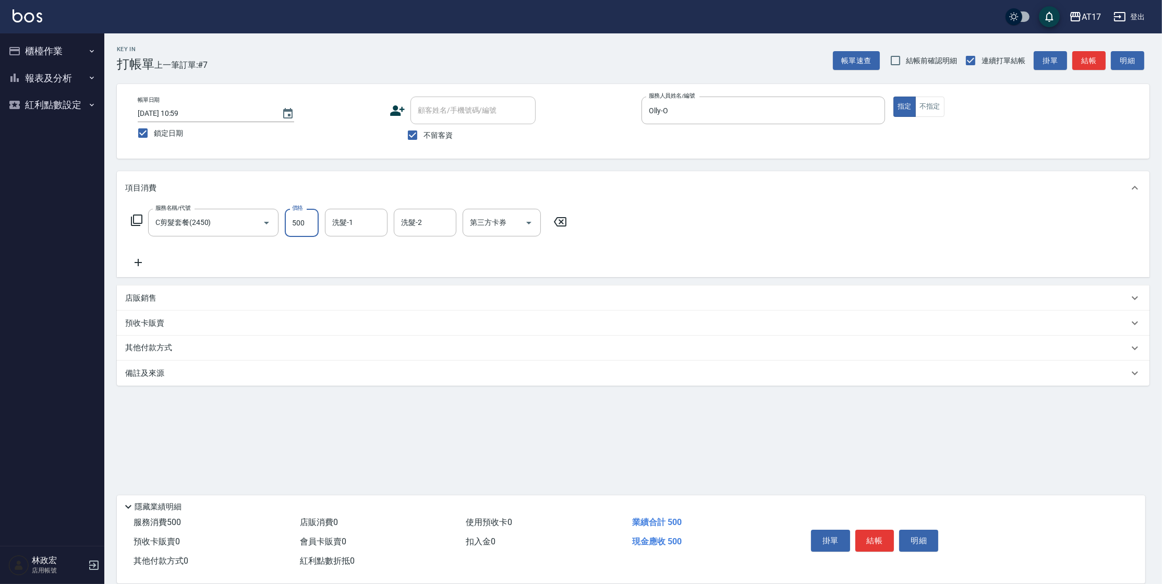
type input "500"
type input "哲南-44"
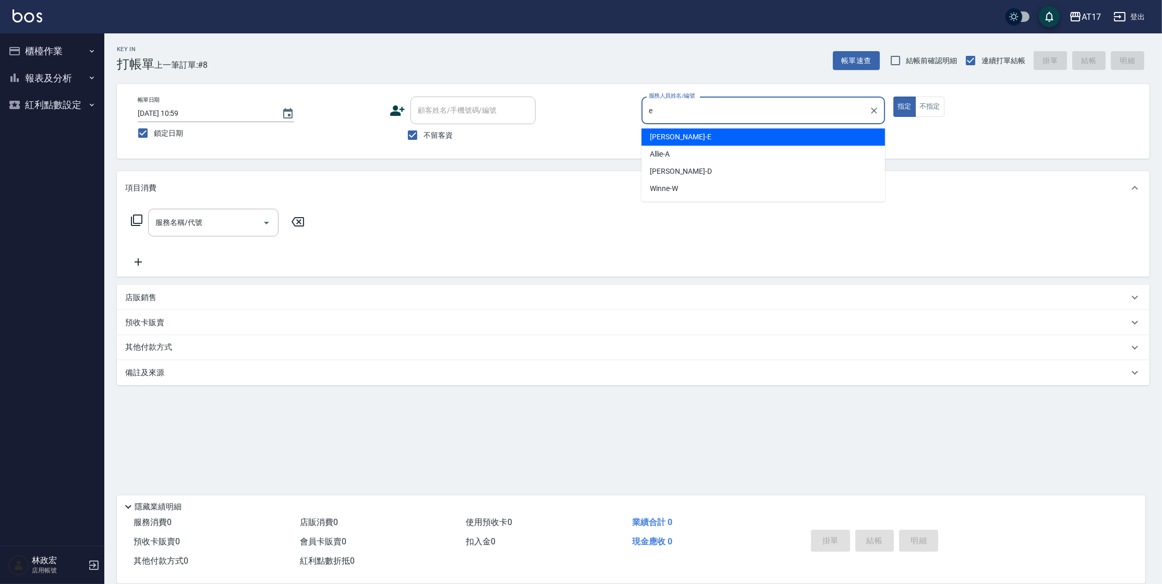
type input "Kelly-E"
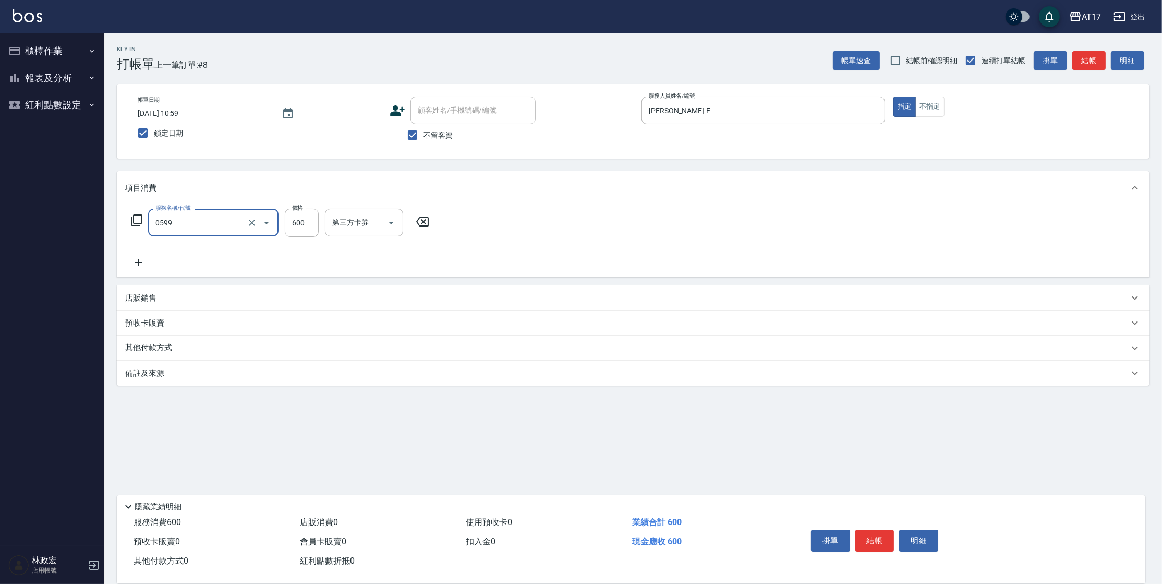
type input "精油-599(0599)"
type input "850"
type input "雪莉-55"
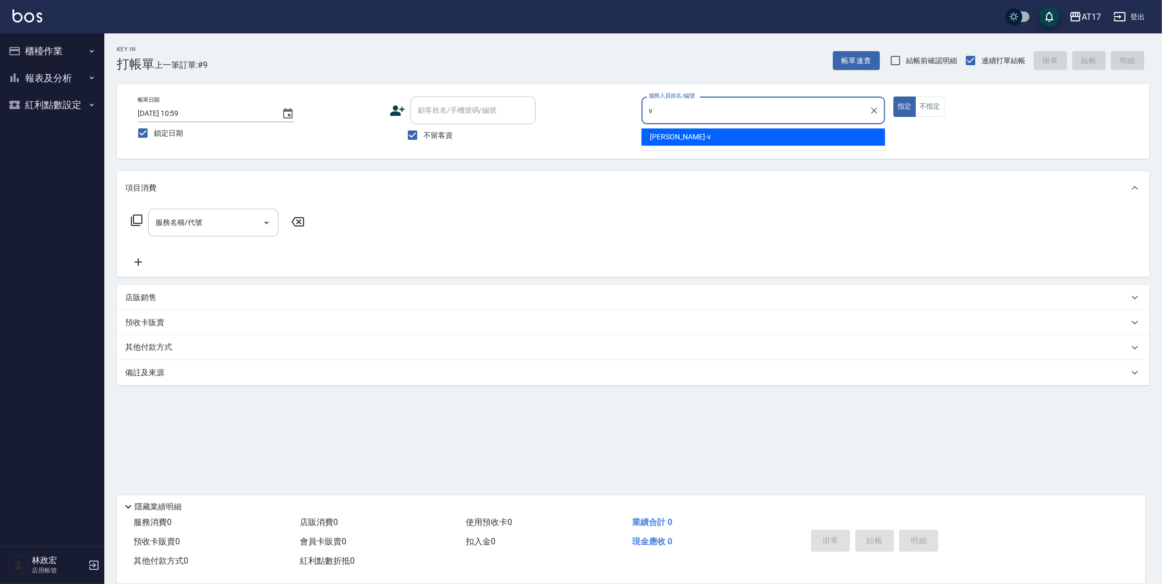
type input "Kai Kai-v"
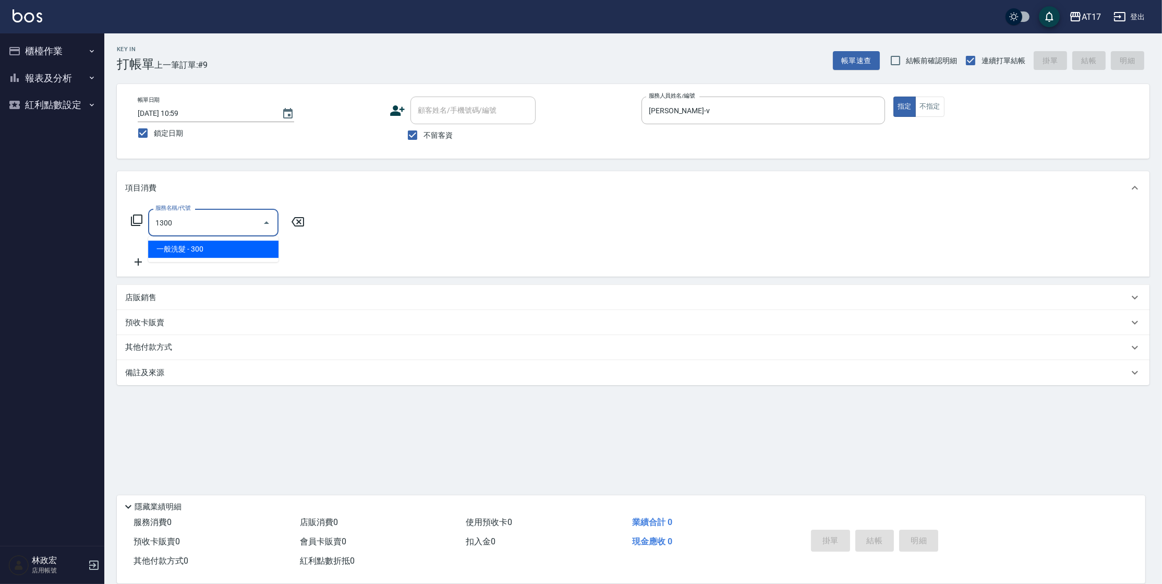
type input "一般洗髮(1300)"
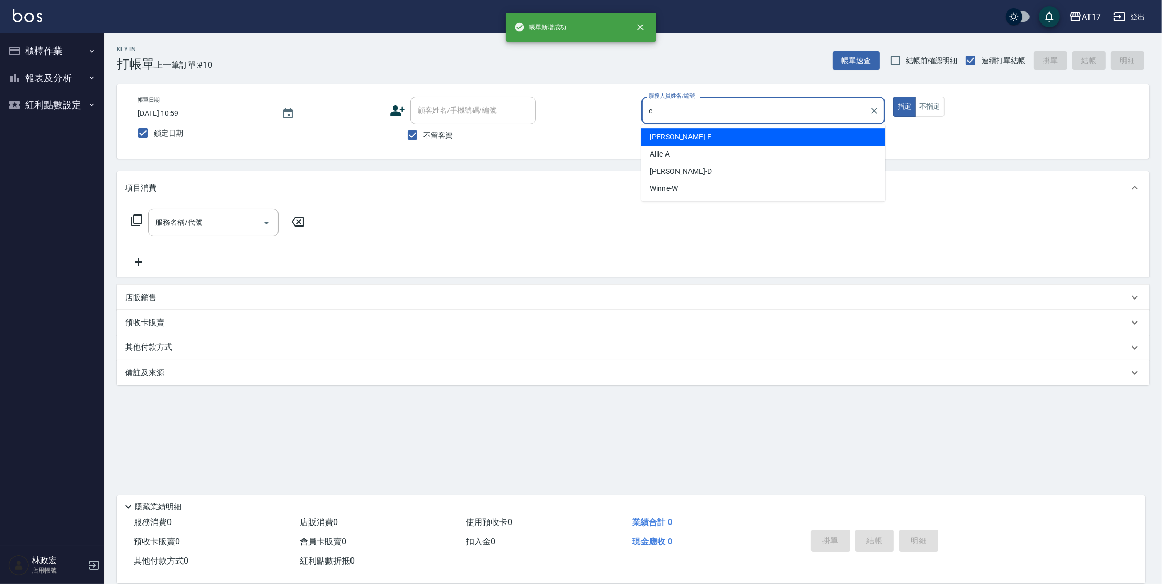
type input "Kelly-E"
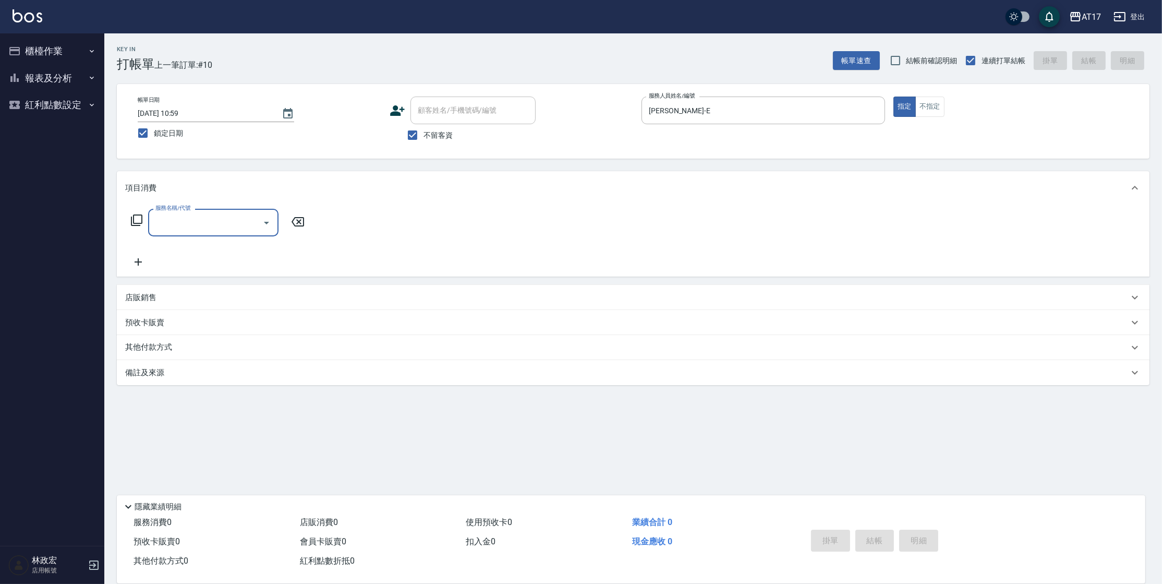
click at [128, 286] on div "店販銷售" at bounding box center [633, 297] width 1033 height 25
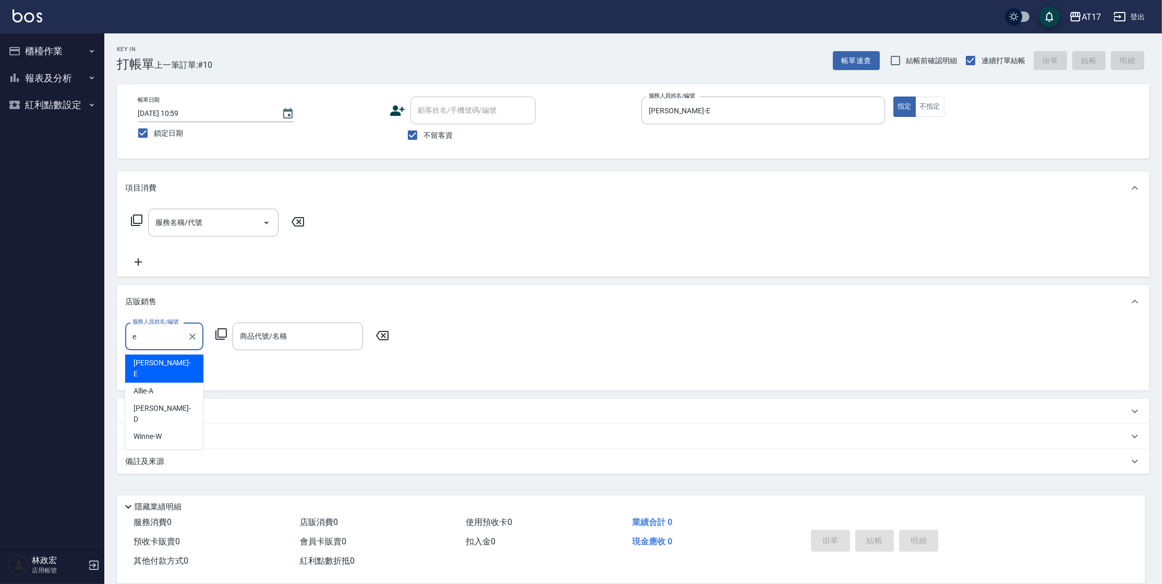
type input "Kelly-E"
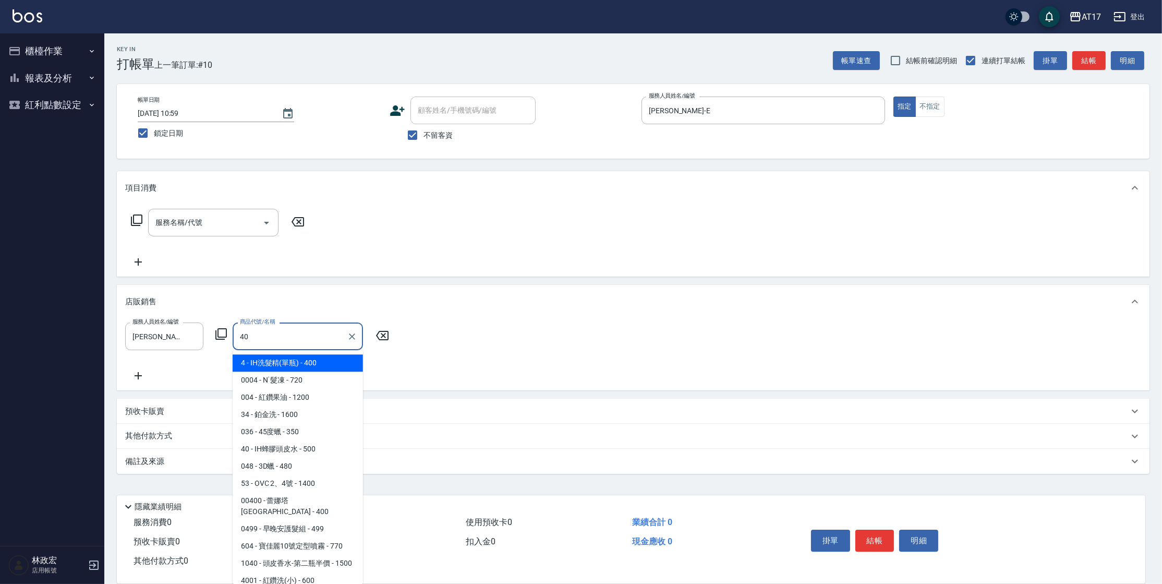
type input "IH蜂膠頭皮水"
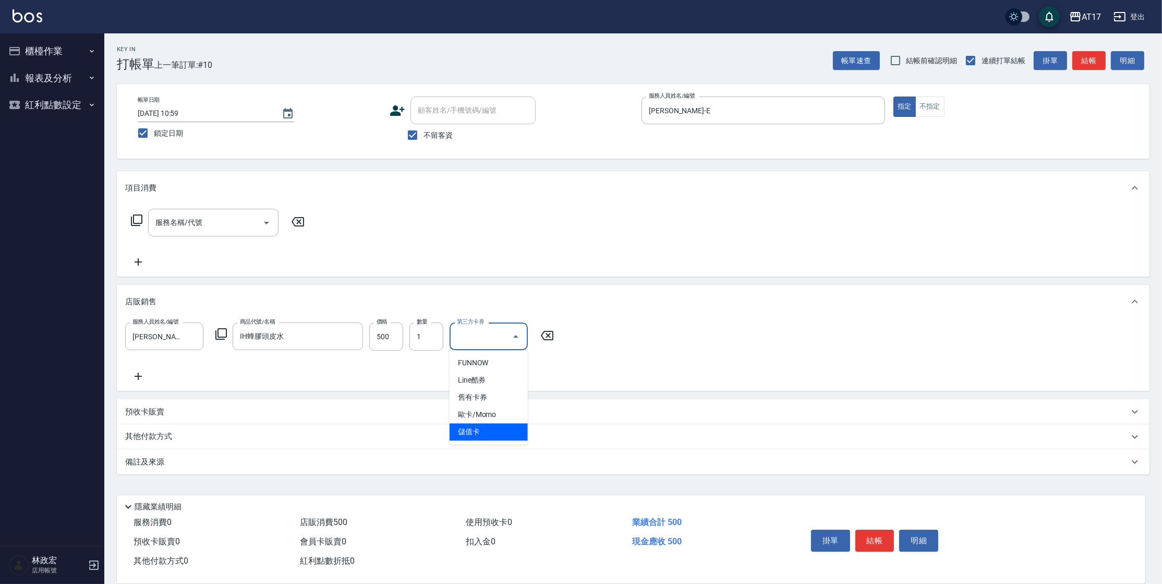
type input "儲值卡"
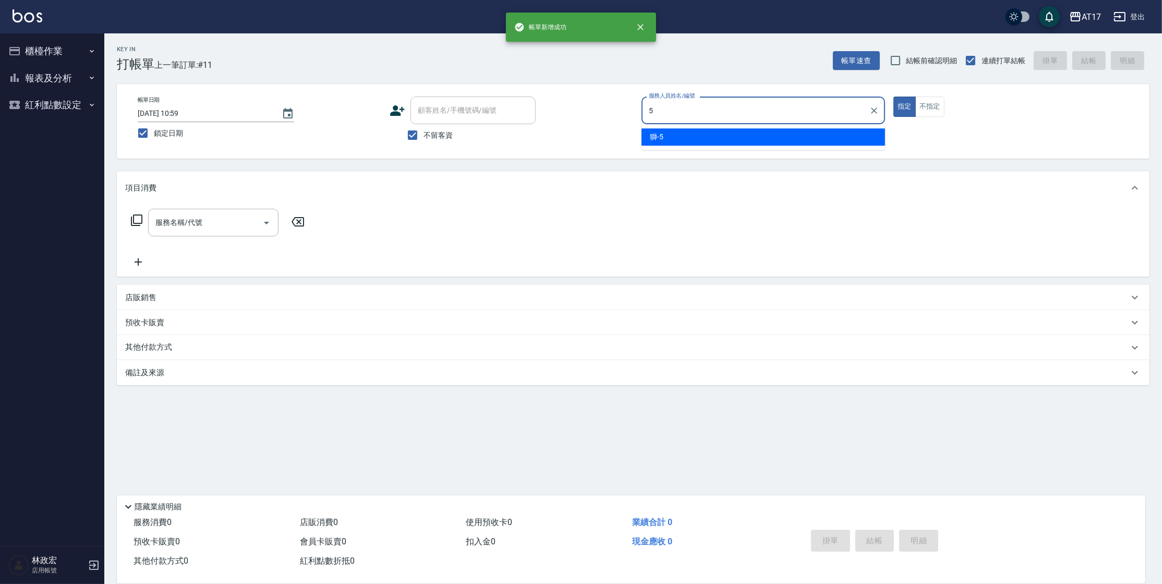
type input "獅-5"
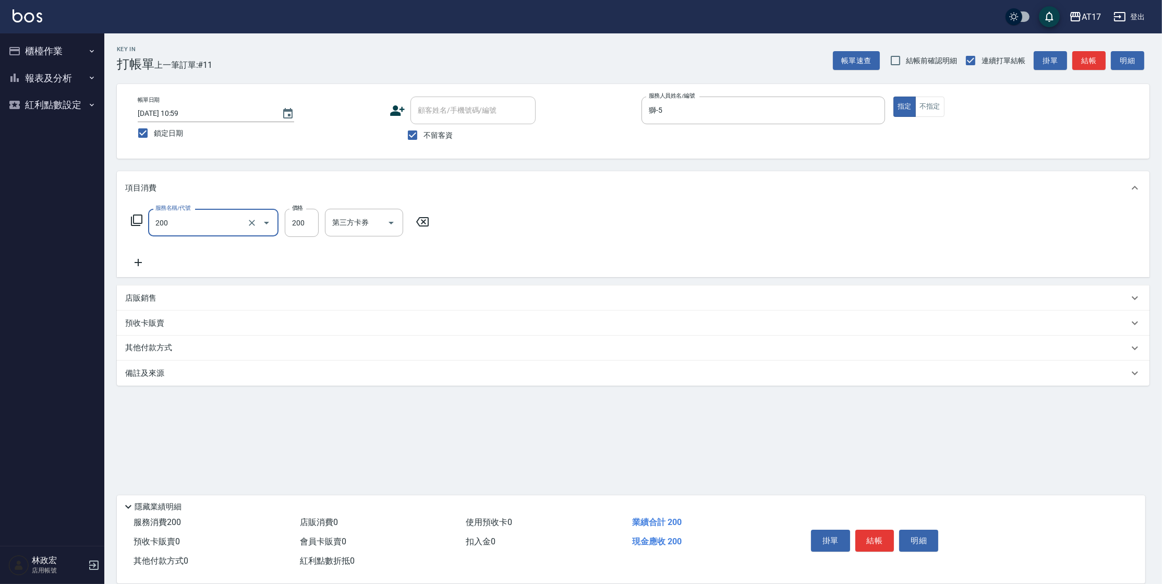
type input "剪髮(200)"
type input "199"
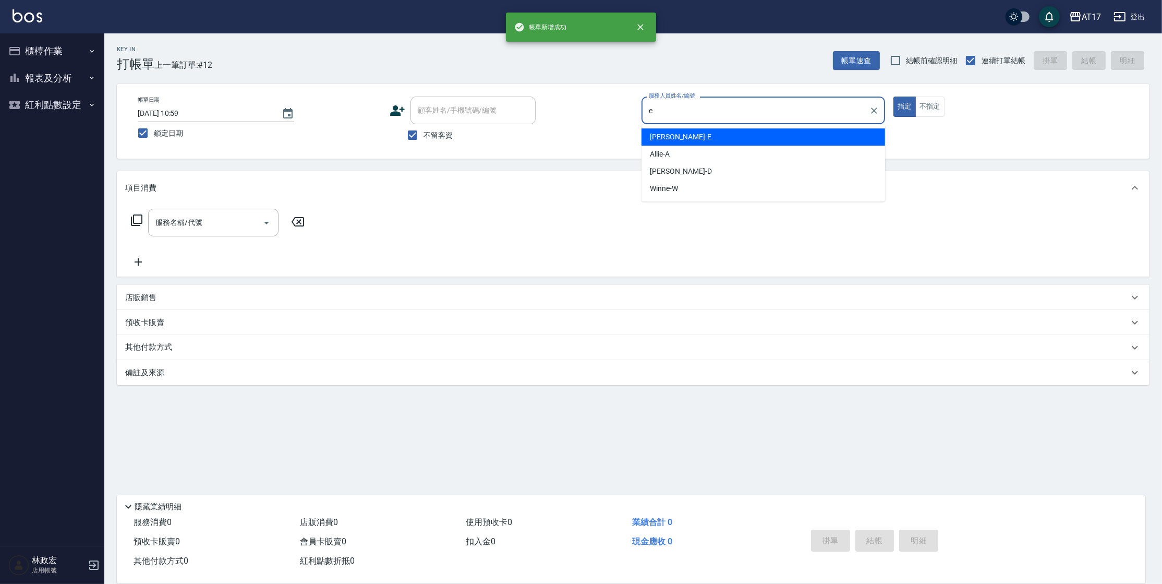
type input "Kelly-E"
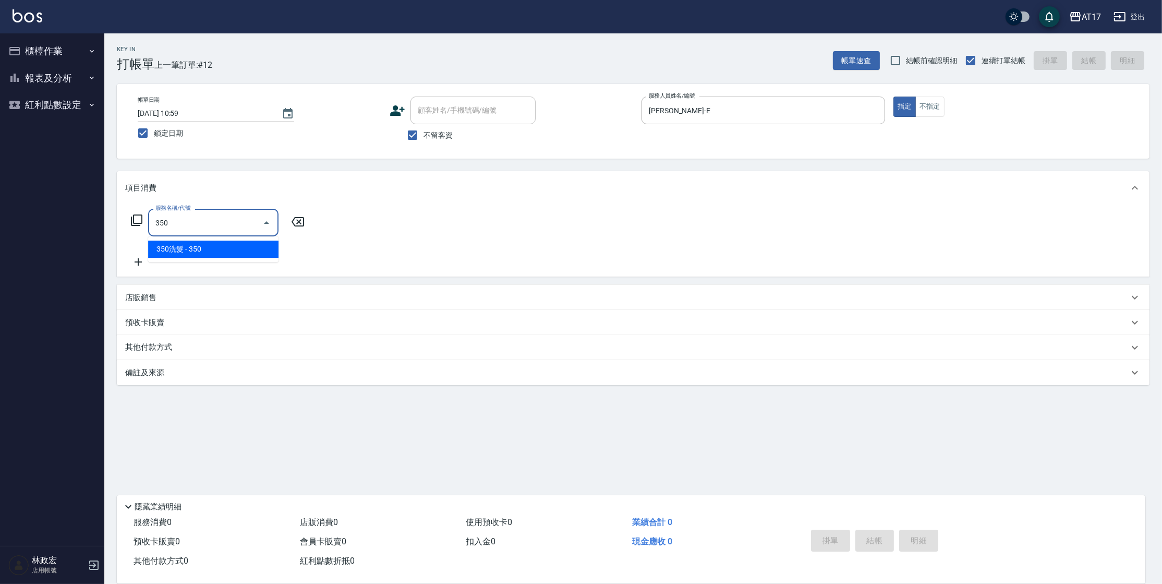
type input "350洗髮(350)"
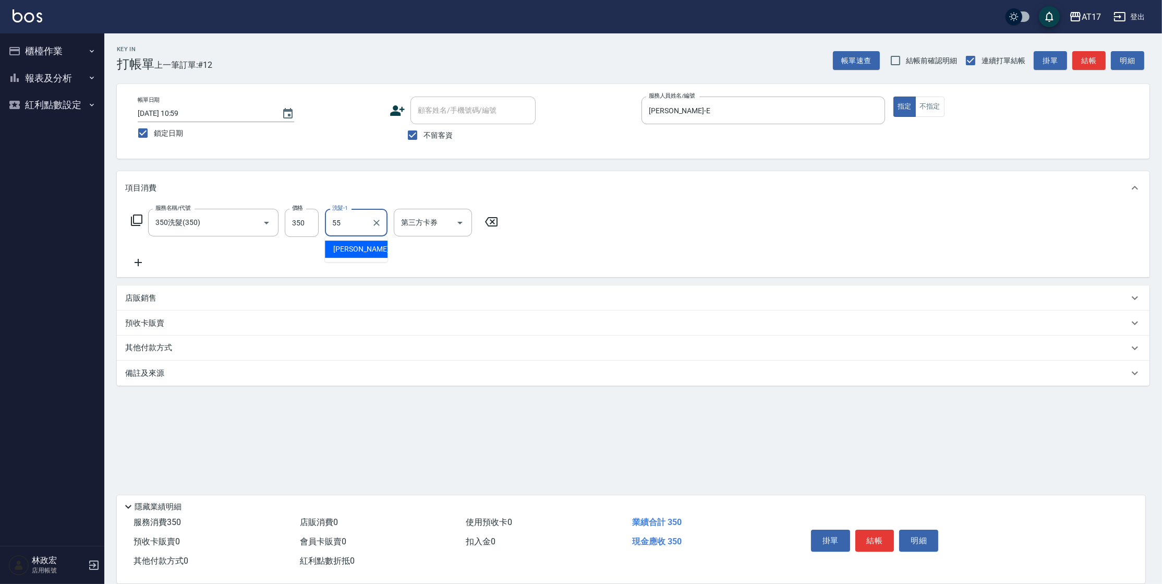
type input "雪莉-55"
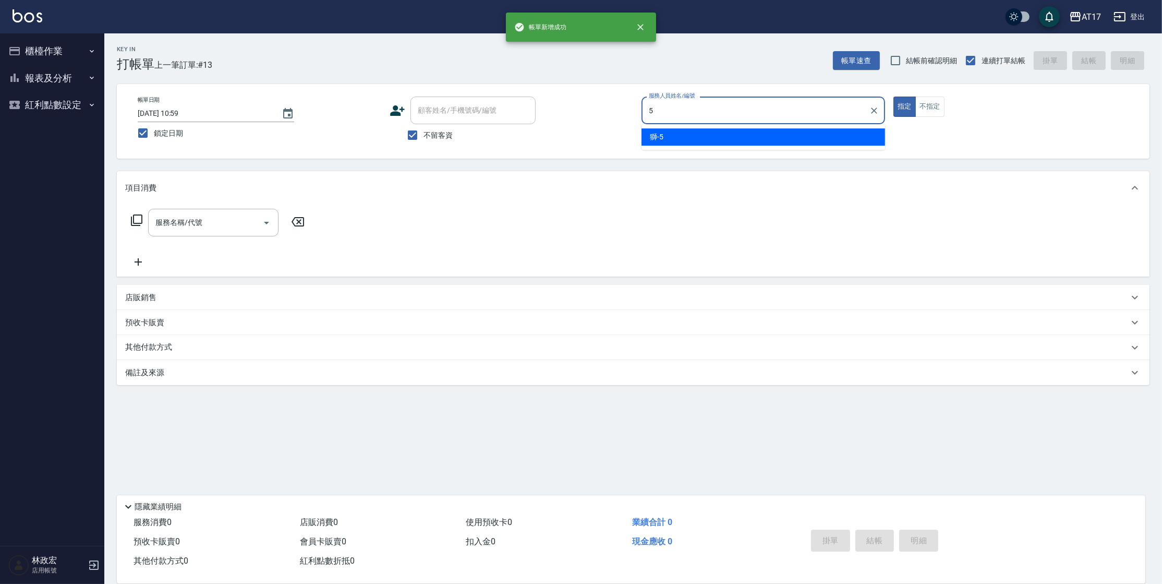
type input "獅-5"
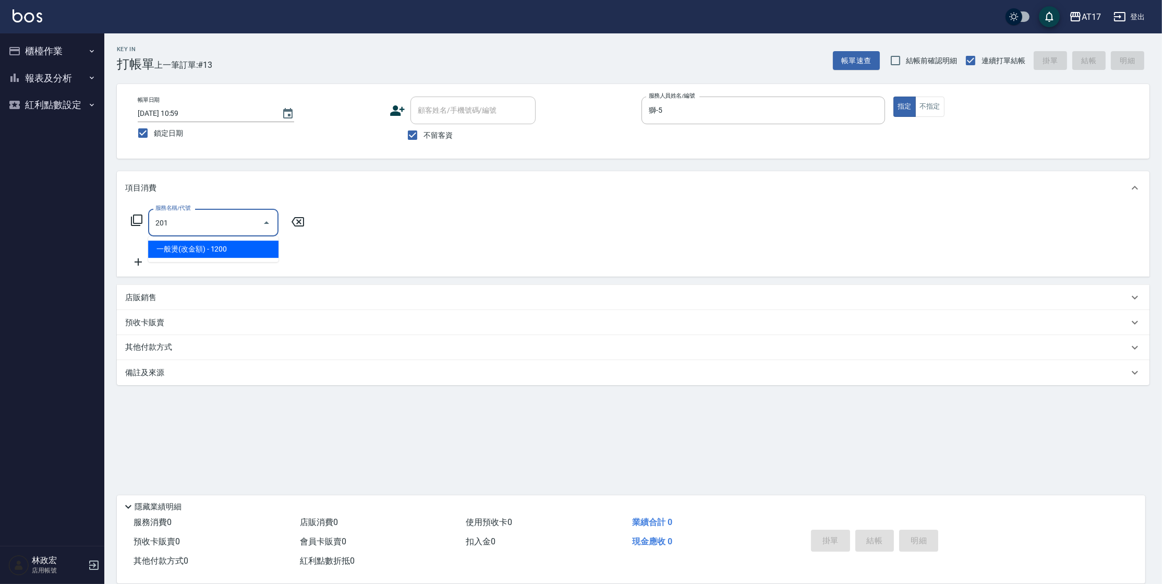
type input "一般燙(改金額)(201)"
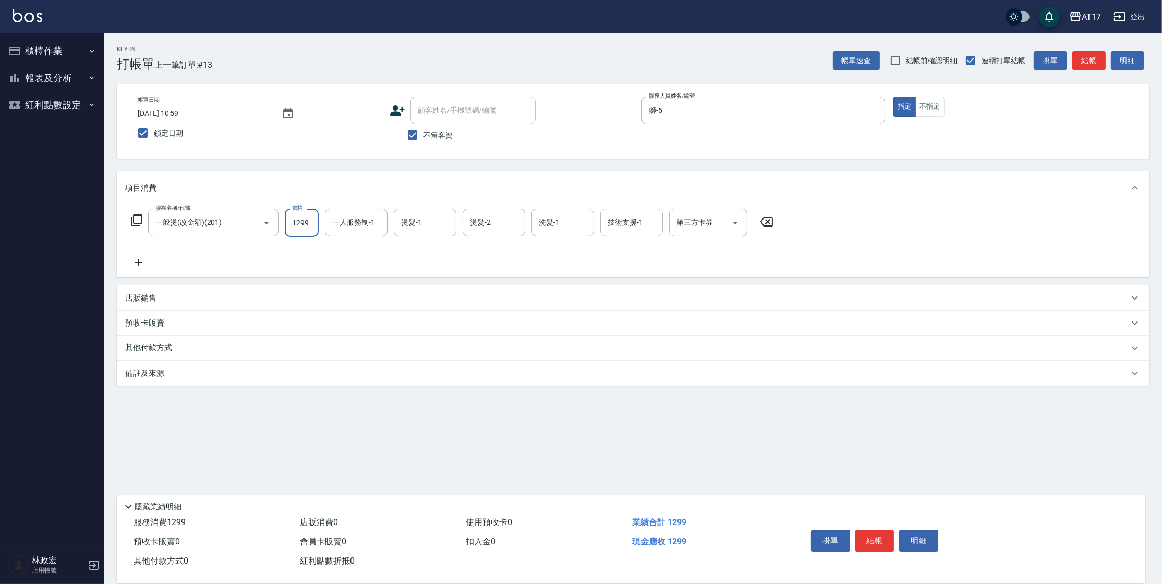
type input "1299"
type input "獅-5"
type input "5"
click at [891, 536] on button "結帳" at bounding box center [875, 541] width 39 height 22
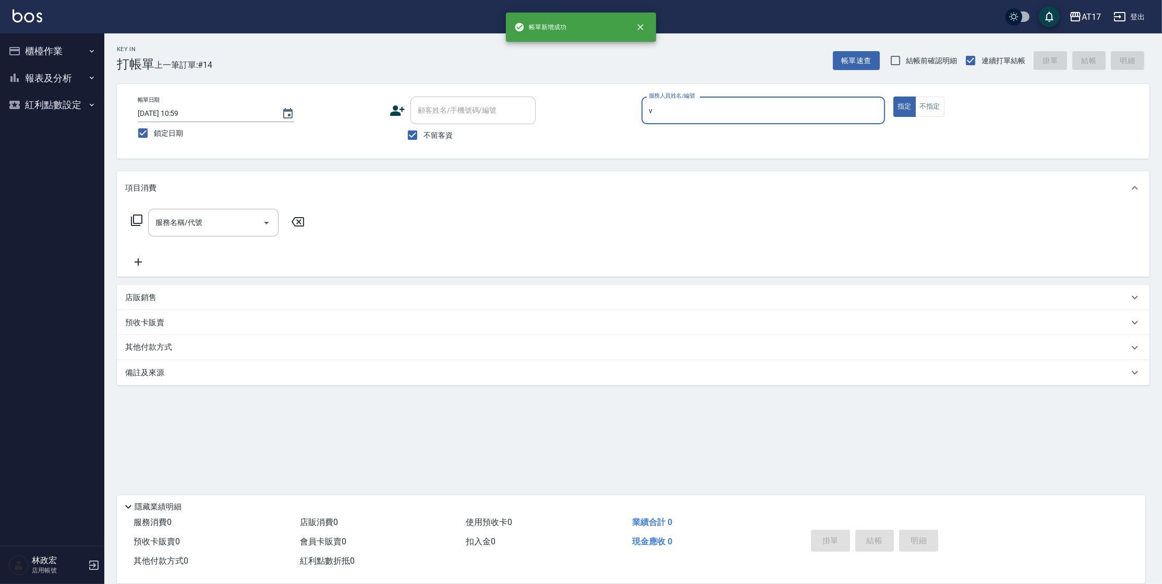
type input "Kai Kai-v"
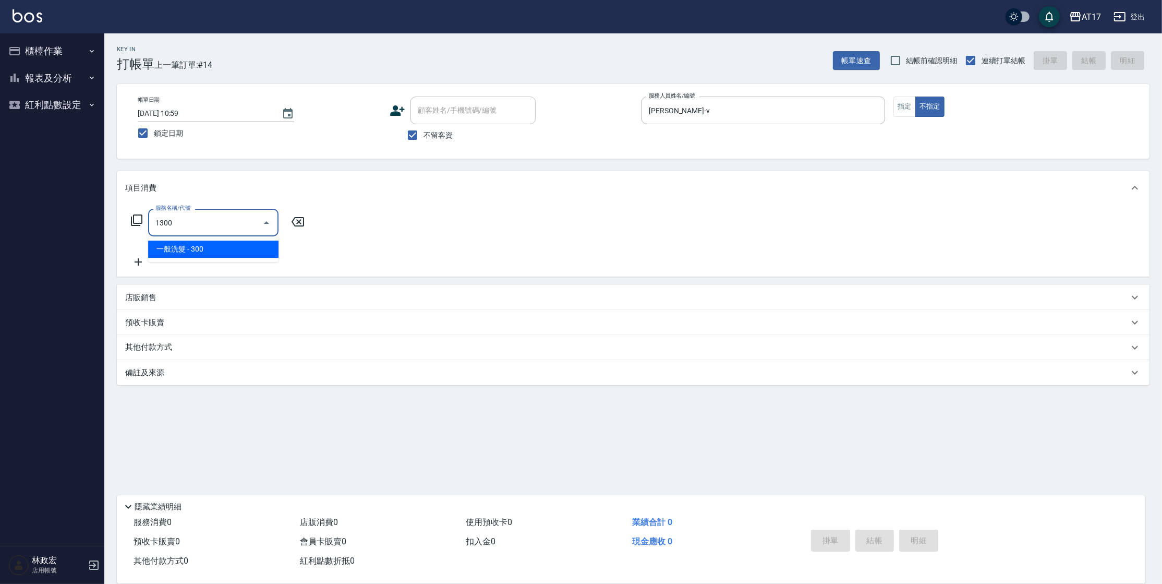
type input "一般洗髮(1300)"
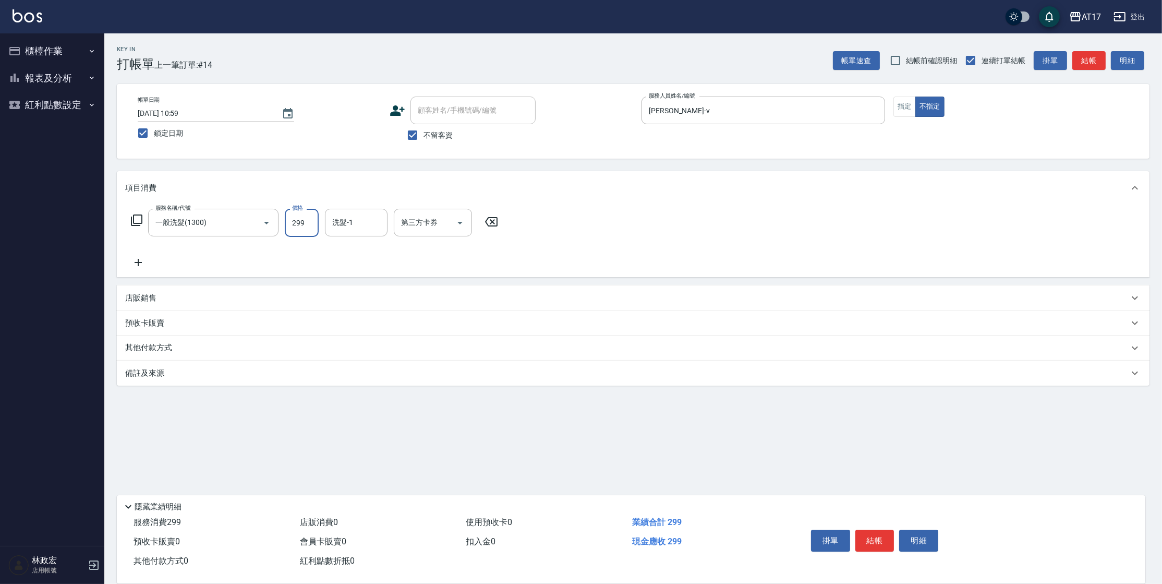
type input "299"
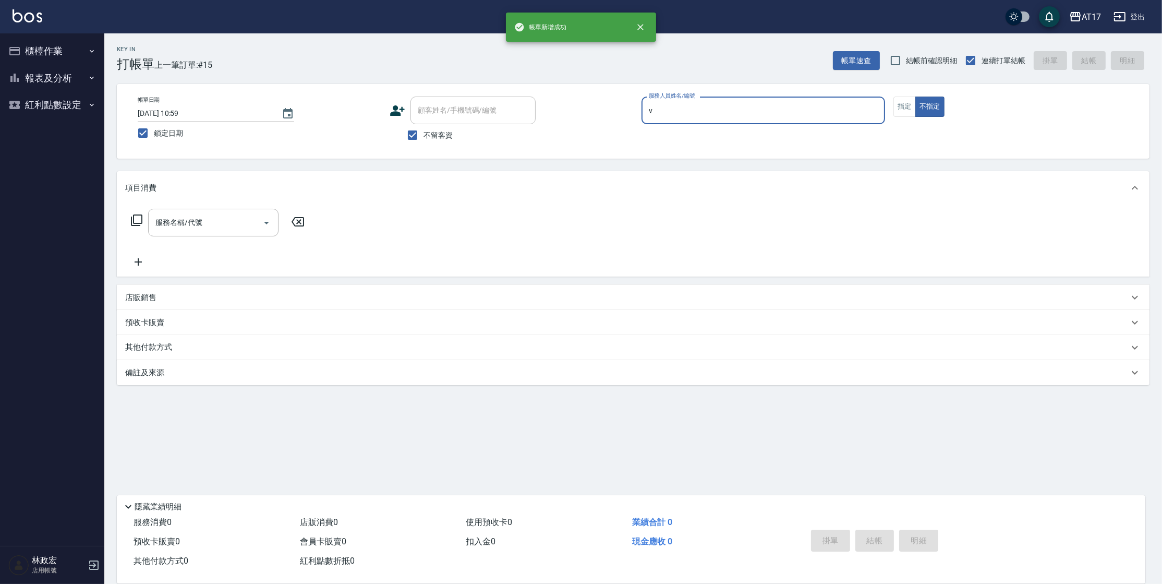
type input "Kai Kai-v"
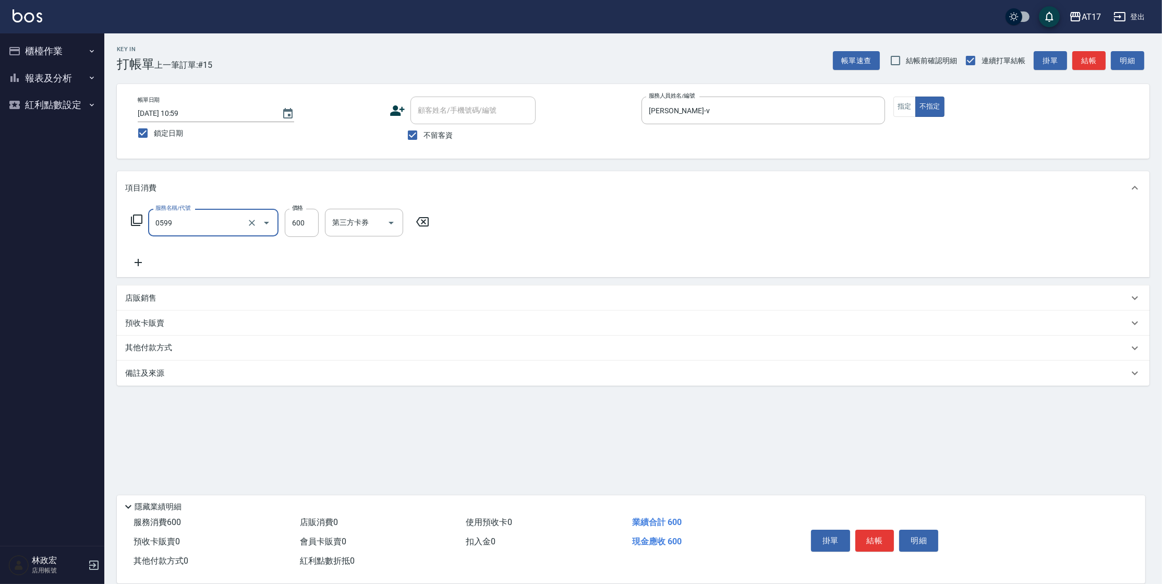
type input "精油-599(0599)"
type input "600"
type input "哲南-44"
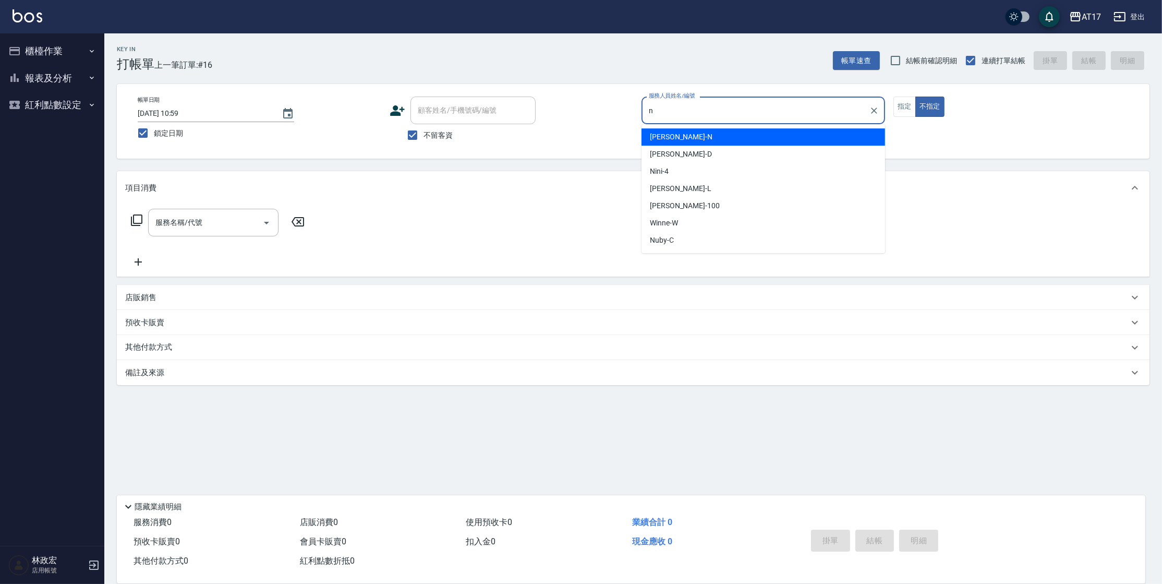
type input "Nina-N"
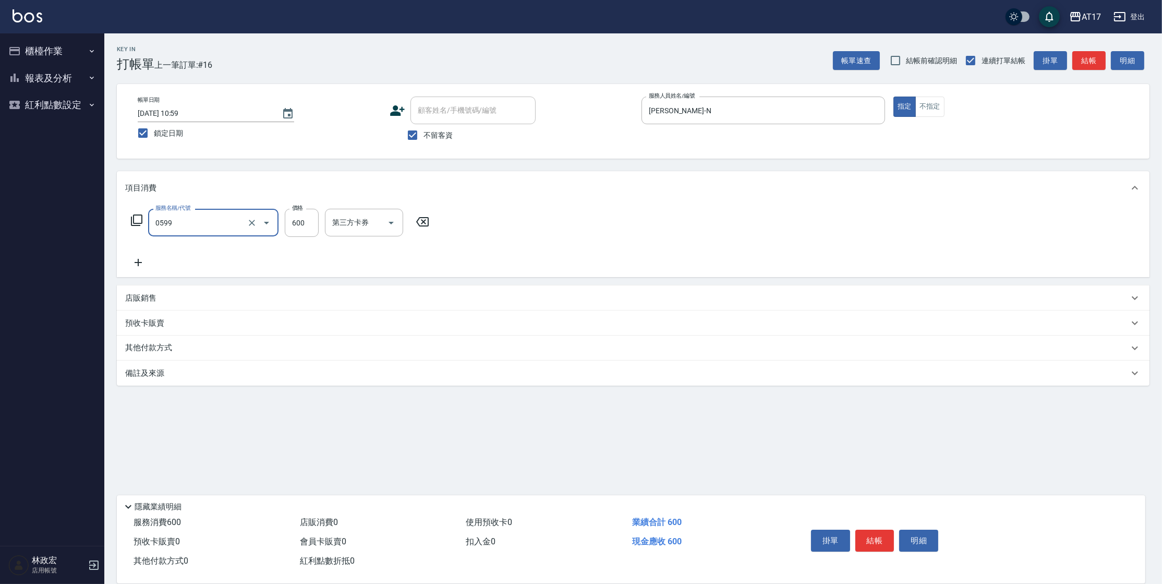
type input "精油-599(0599)"
type input "500"
type input "瑄-27"
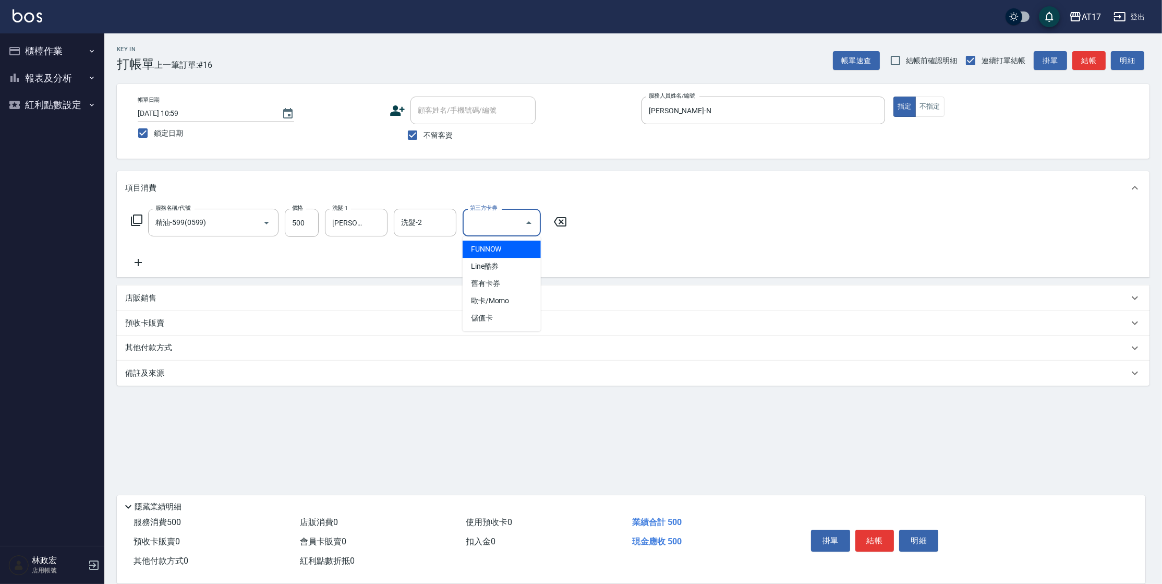
type input "儲值卡"
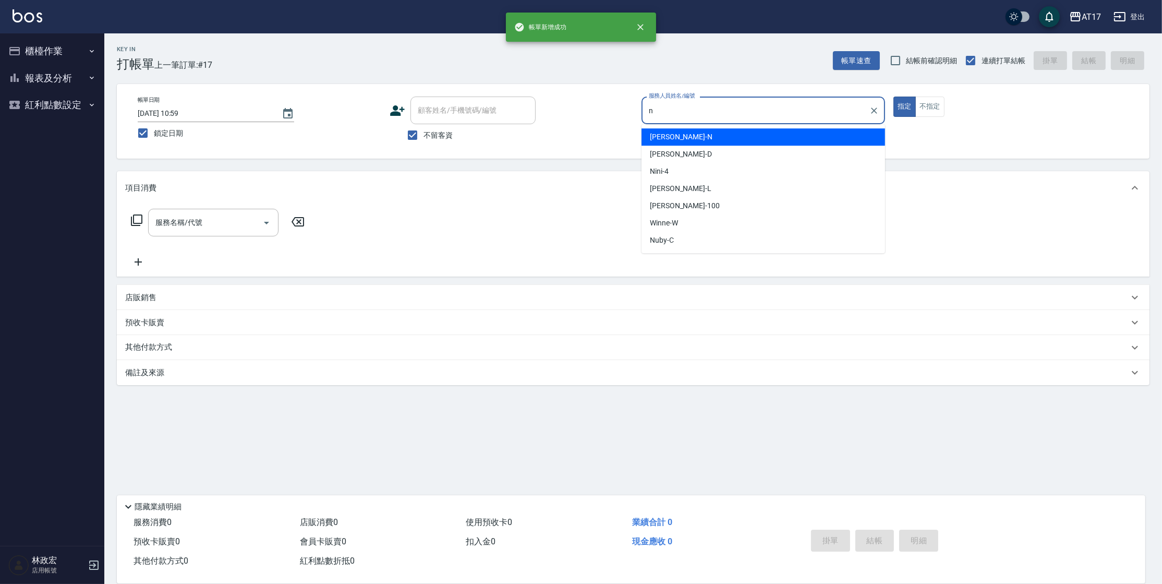
type input "Nina-N"
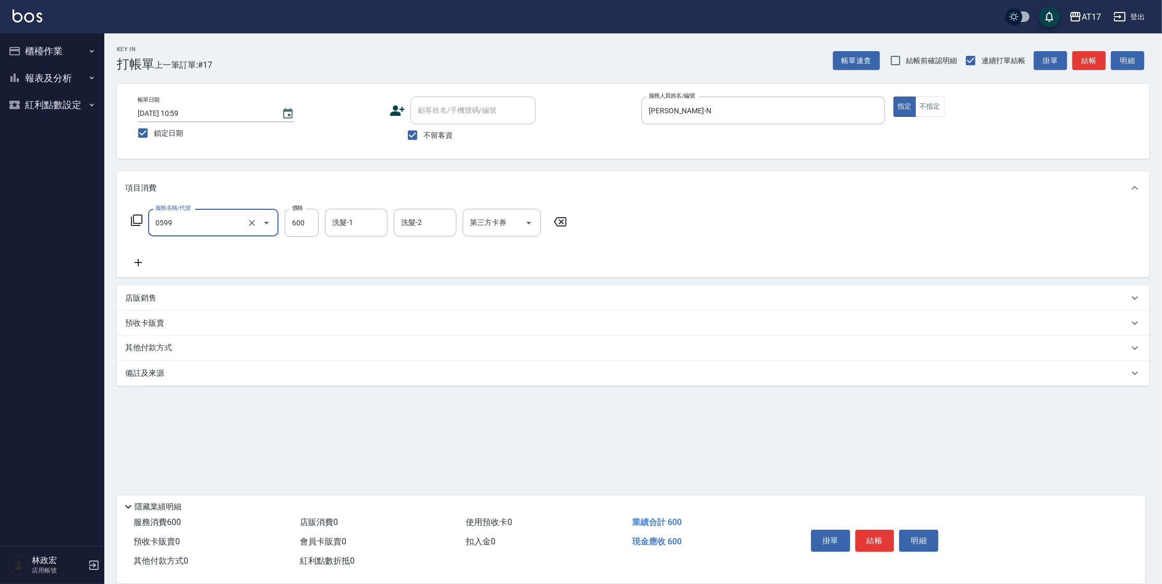
type input "精油-599(0599)"
type input "500"
type input "瑄-27"
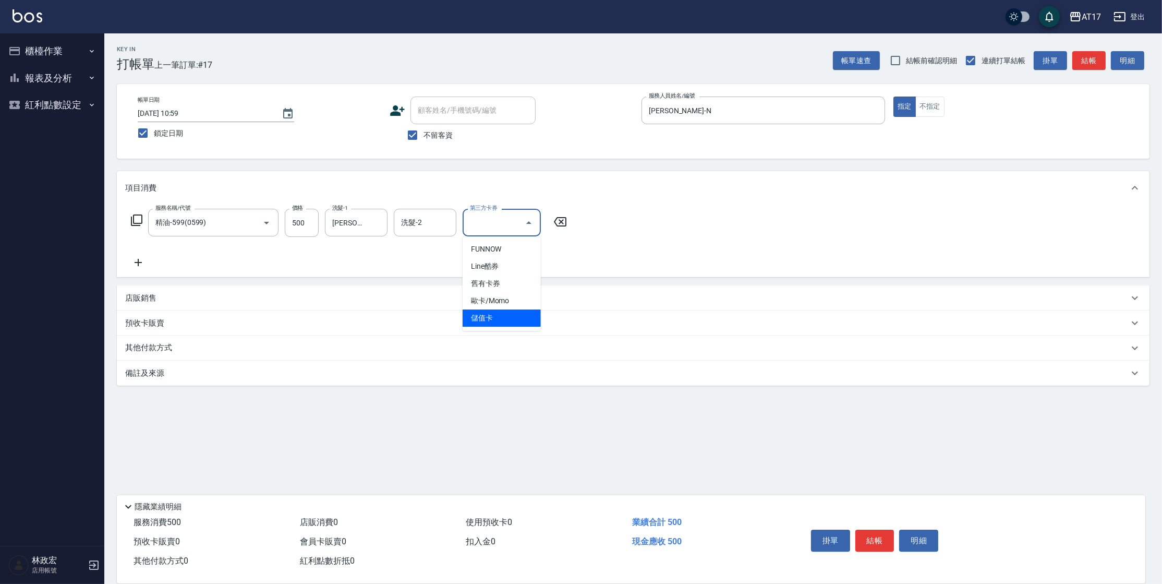
type input "儲值卡"
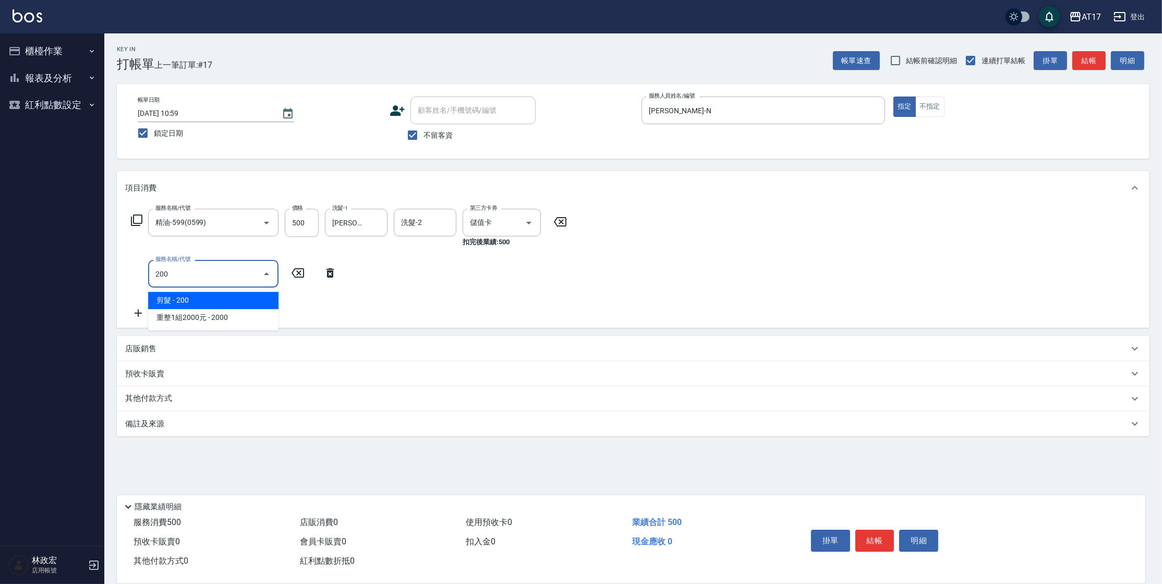
type input "剪髮(200)"
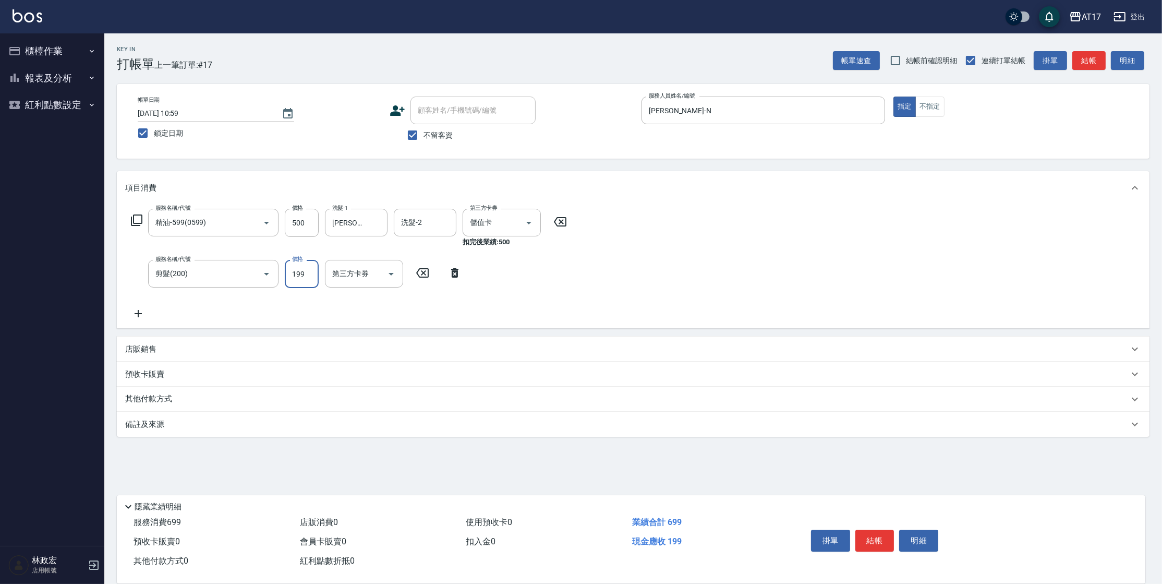
type input "199"
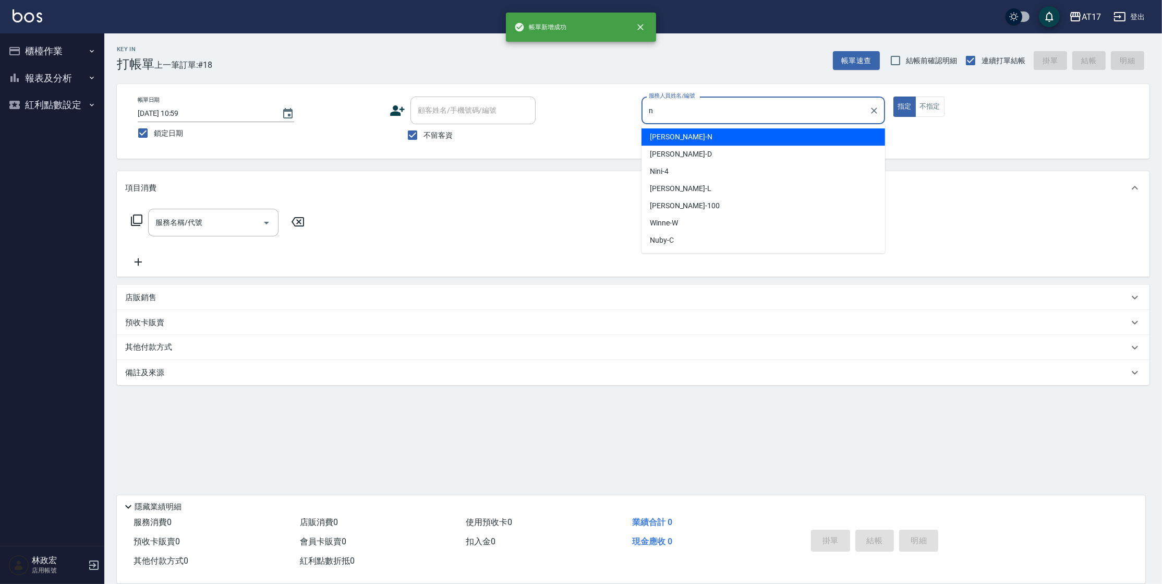
type input "Nina-N"
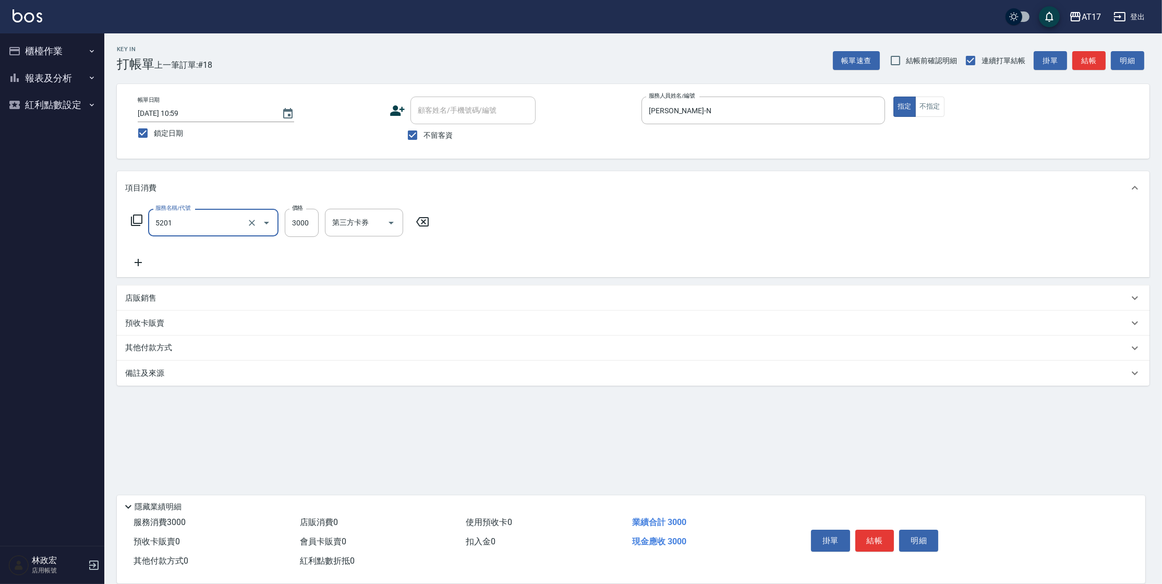
type input "染髮A餐(短髮)(5201)"
type input "3500"
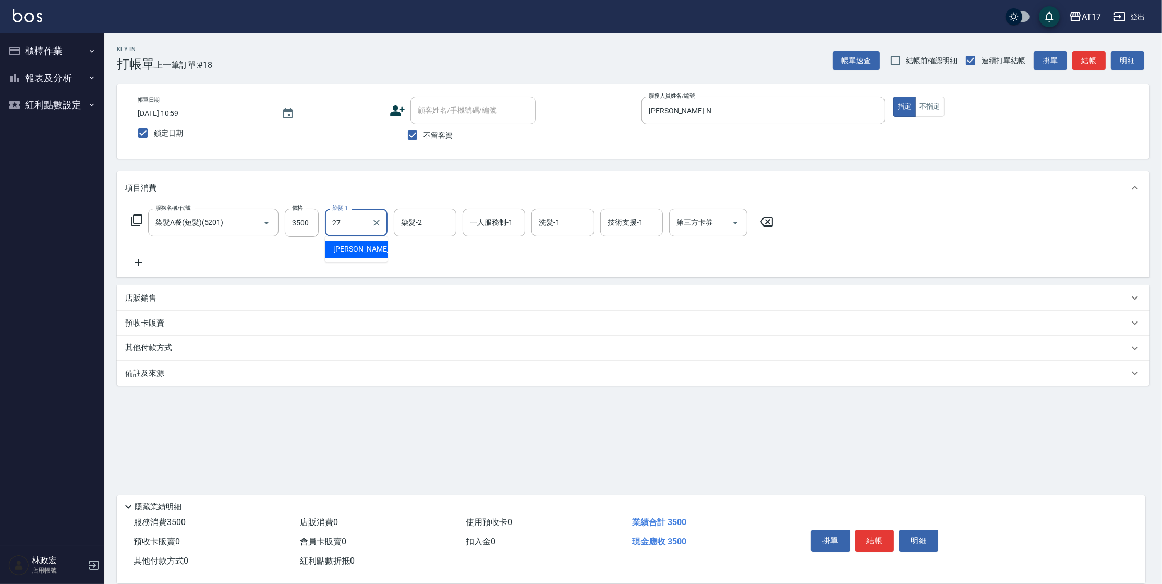
type input "瑄-27"
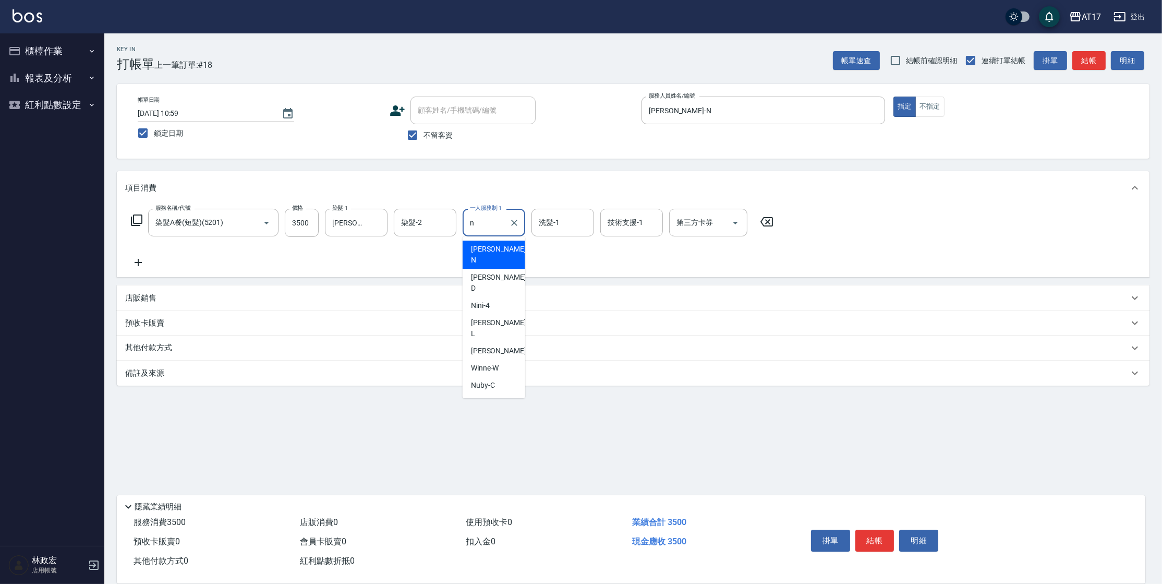
type input "Nina-N"
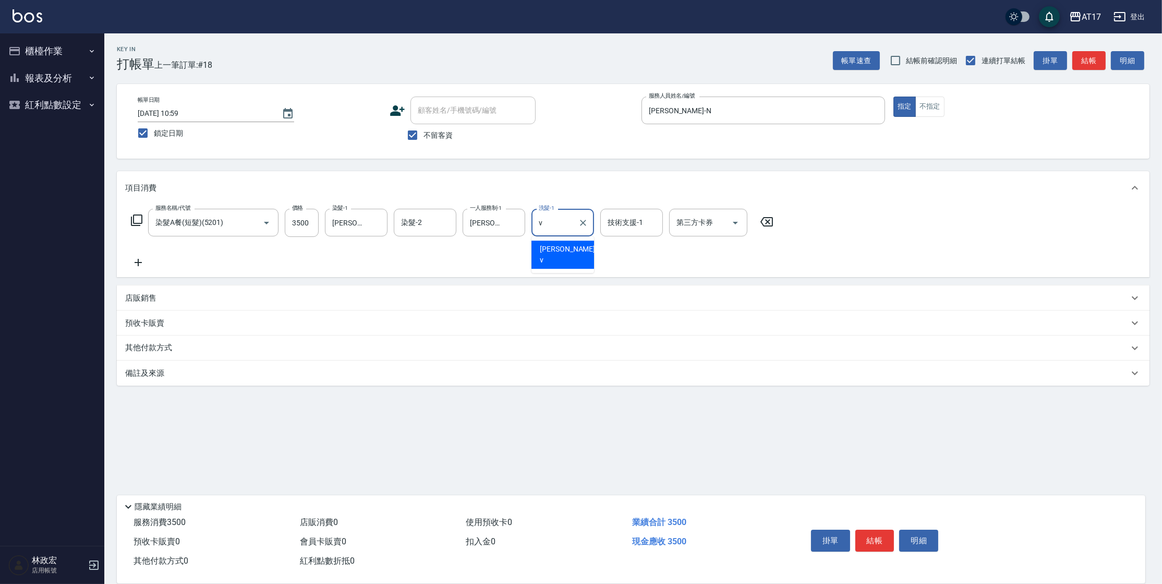
type input "Kai Kai-v"
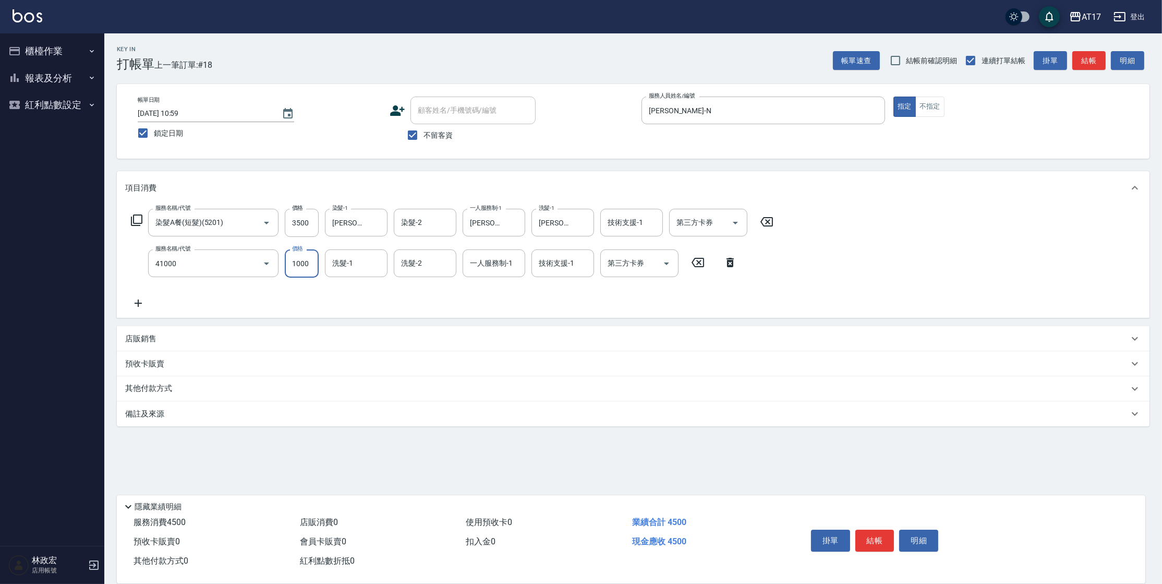
type input "酵素 & 鏡面(41000)"
type input "1500"
type input "2"
type input "Kai Kai-v"
type input "Nina-N"
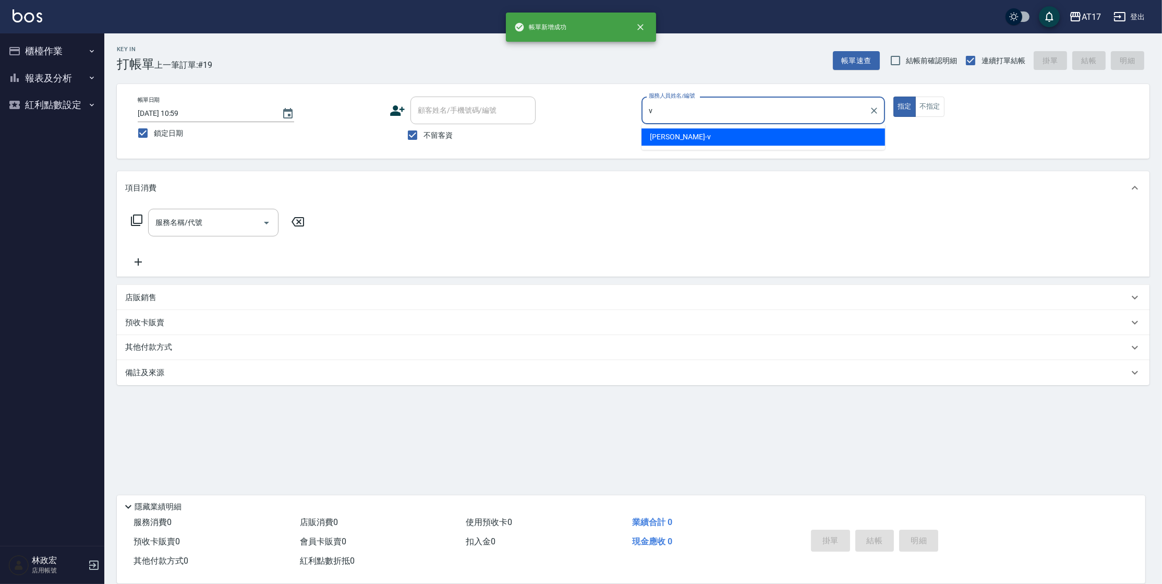
type input "Kai Kai-v"
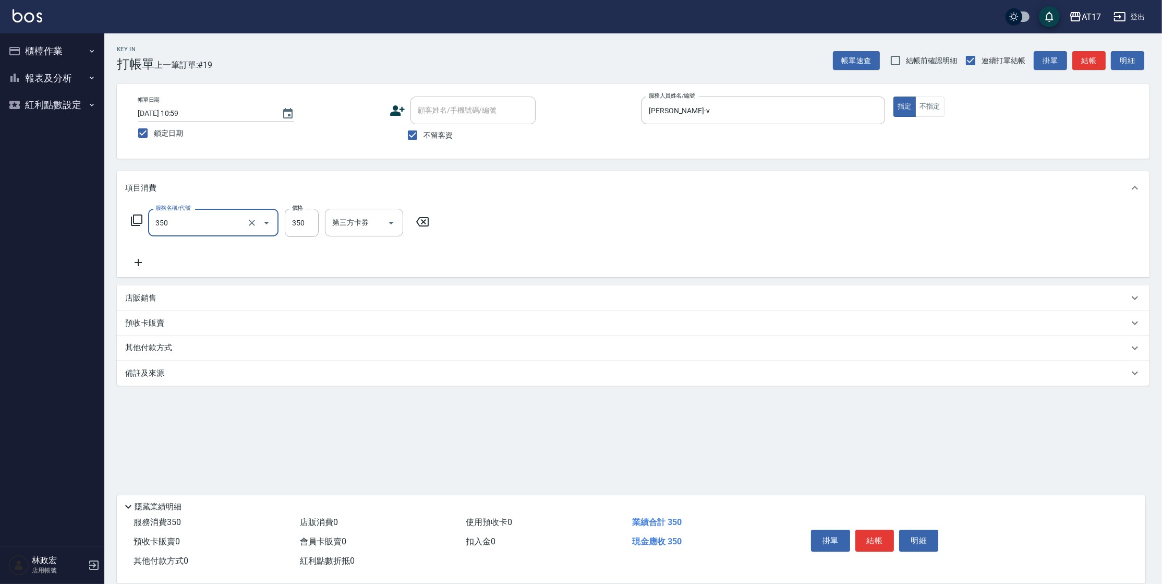
type input "350洗髮(350)"
type input "瑄-27"
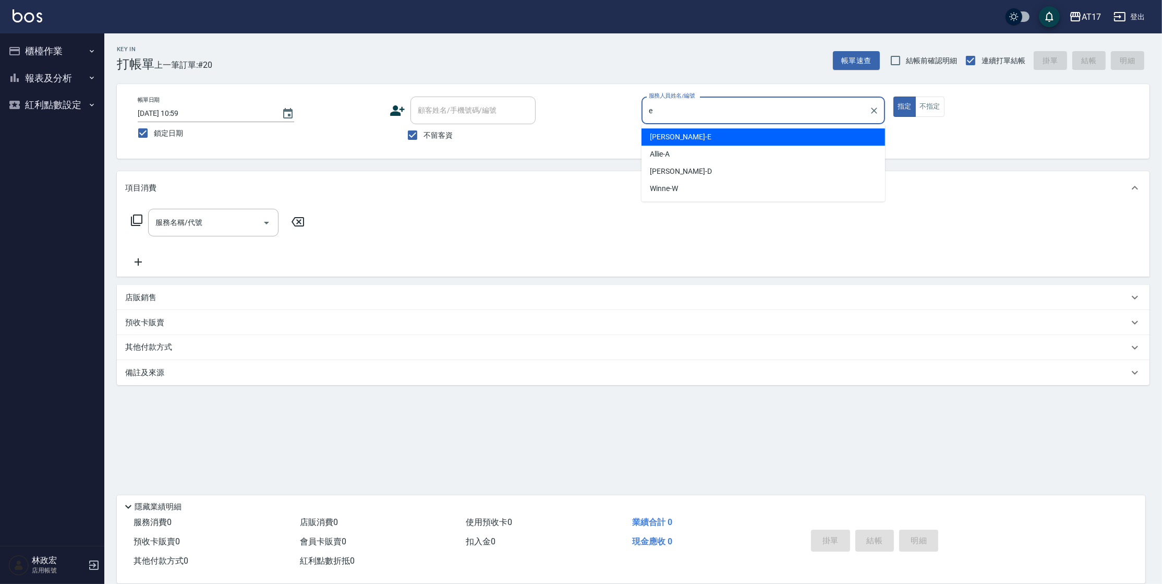
type input "Kelly-E"
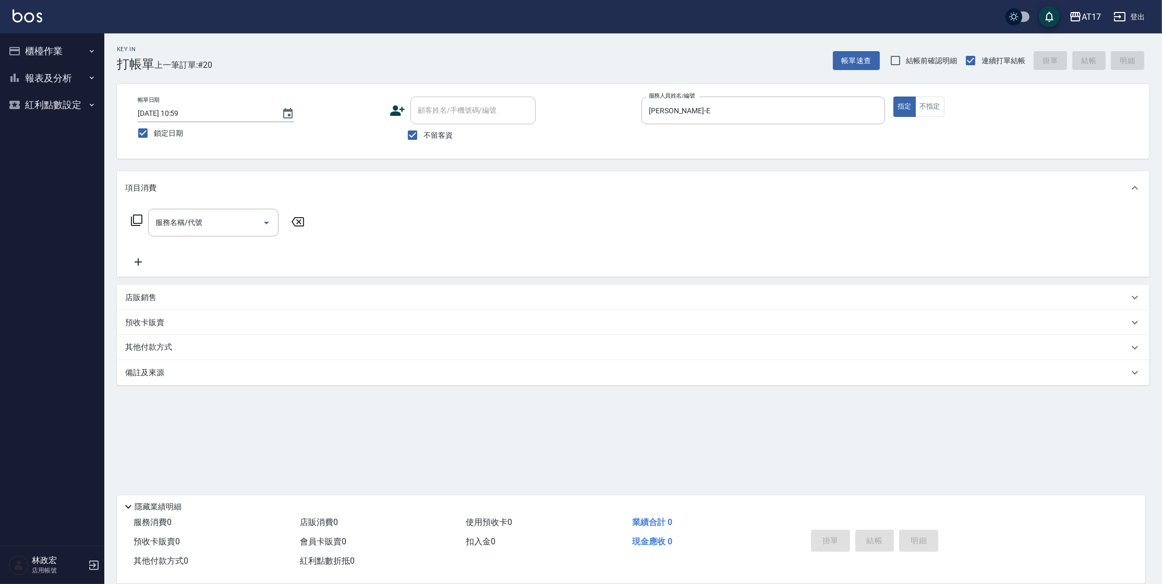
click at [134, 219] on icon at bounding box center [136, 220] width 13 height 13
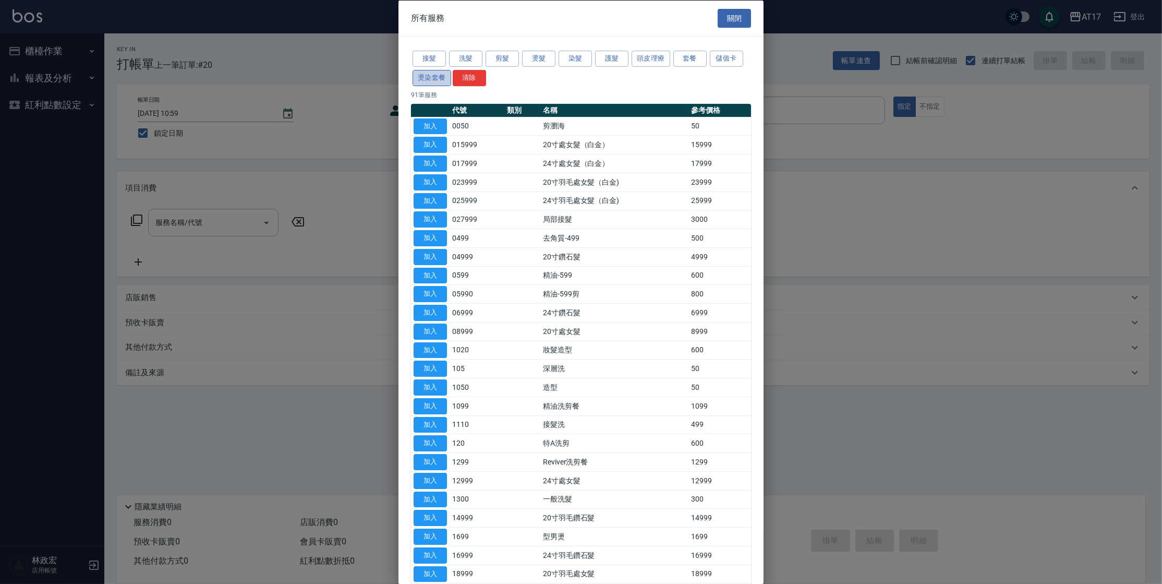
click at [414, 76] on button "燙染套餐" at bounding box center [432, 77] width 39 height 16
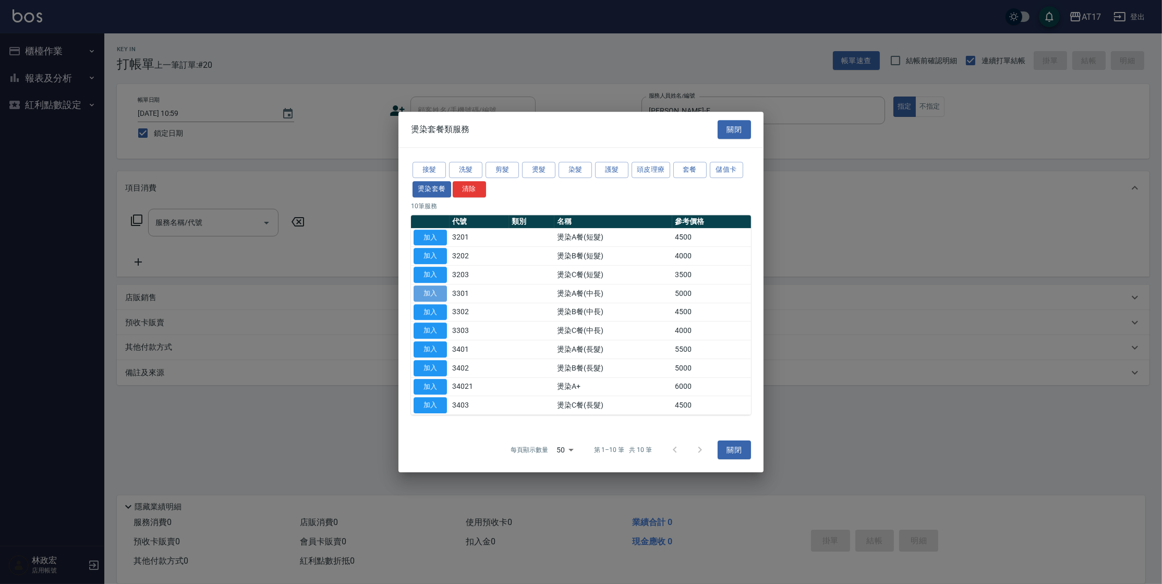
click at [427, 294] on button "加入" at bounding box center [430, 293] width 33 height 16
type input "燙染A餐(中長)(3301)"
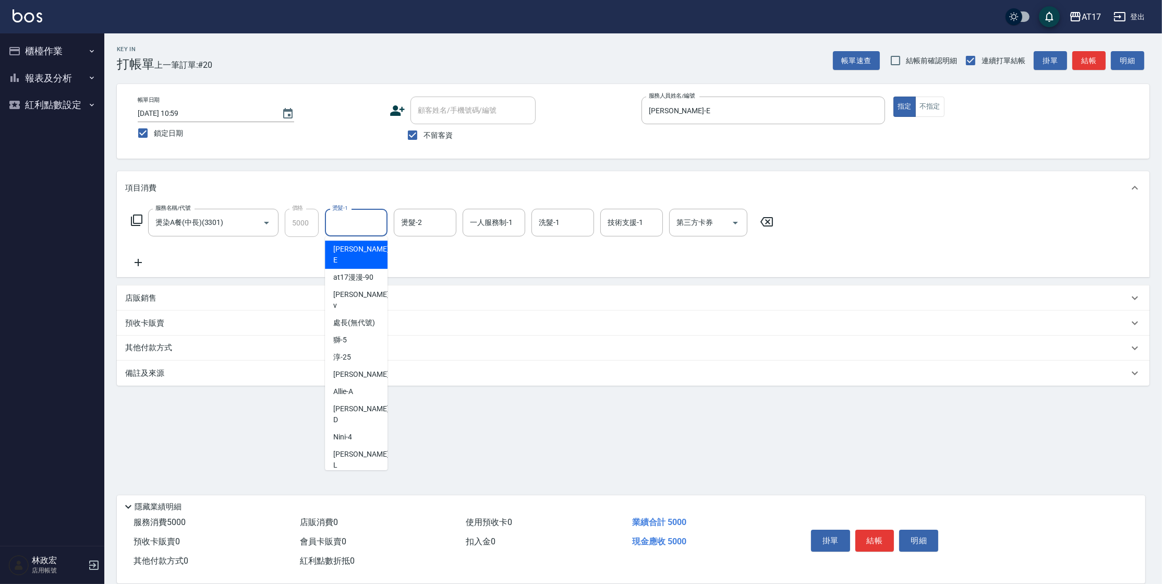
drag, startPoint x: 372, startPoint y: 231, endPoint x: 364, endPoint y: 221, distance: 13.0
click at [372, 231] on input "燙髮-1" at bounding box center [356, 222] width 53 height 18
type input "雪莉-55"
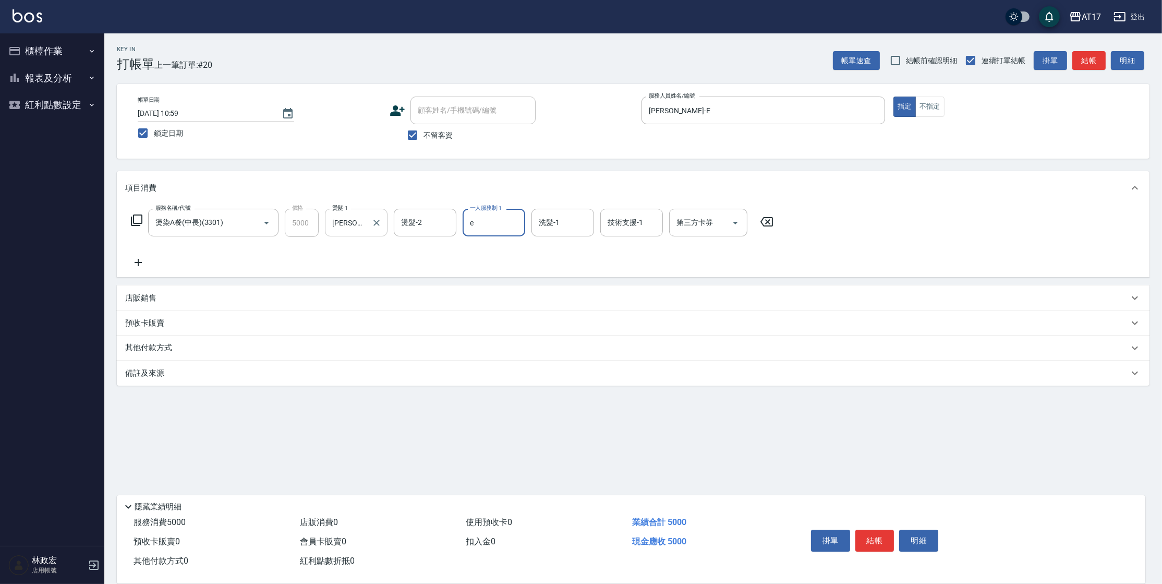
type input "Kelly-E"
type input "雪莉-55"
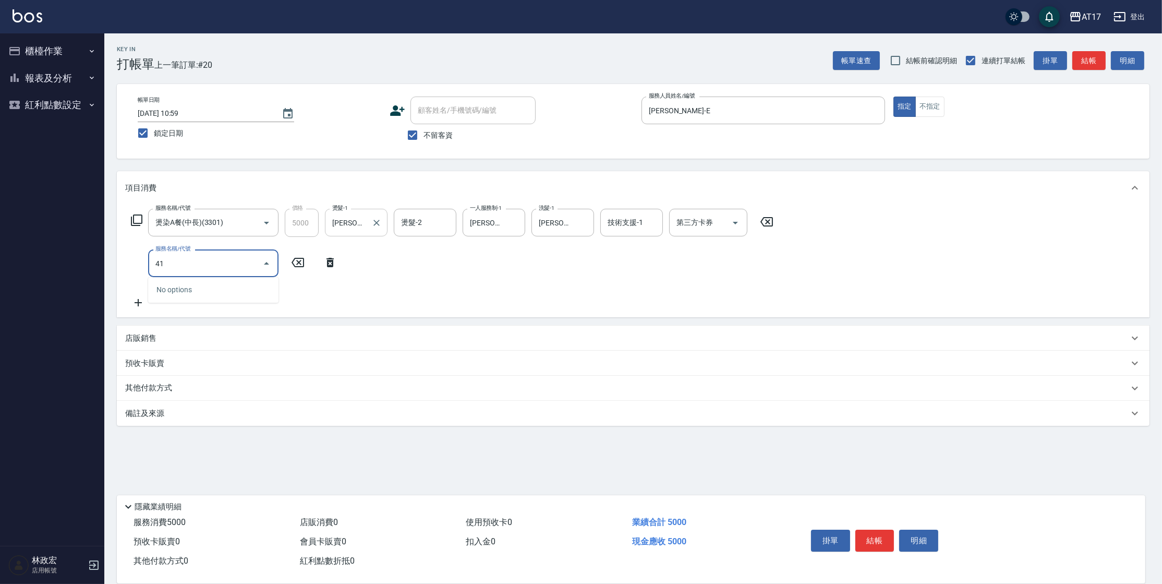
type input "4"
type input "酵素 & 鏡面(41000)"
type input "1200"
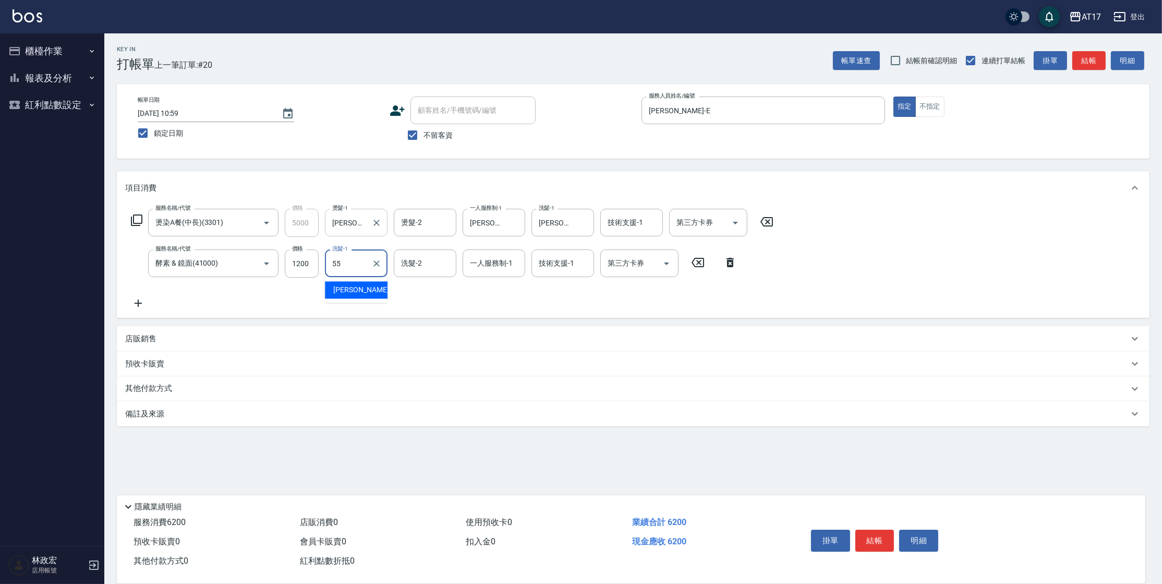
type input "雪莉-55"
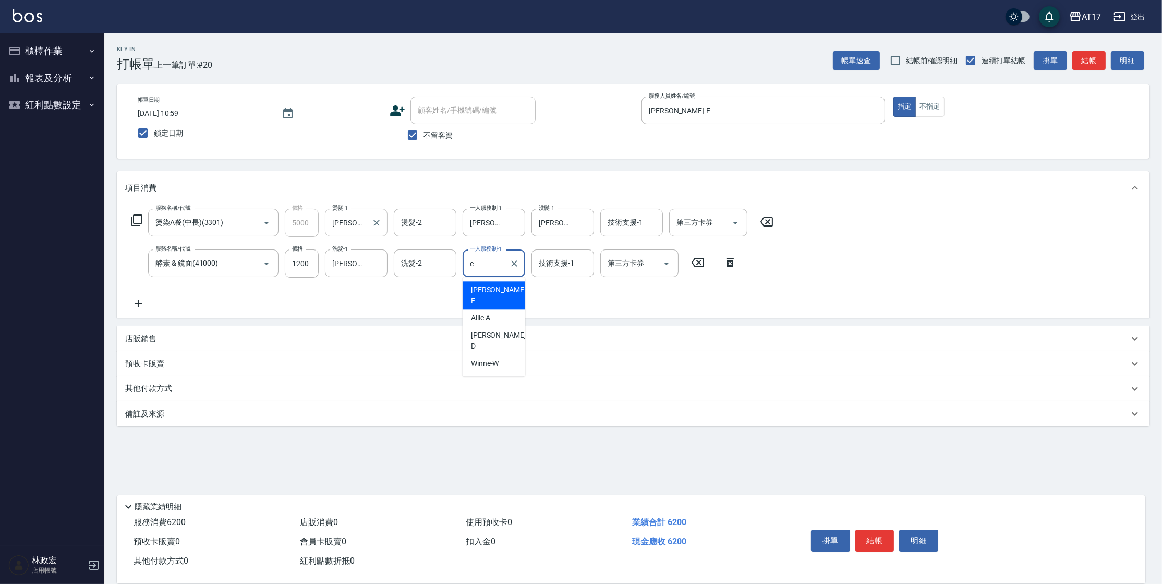
type input "Kelly-E"
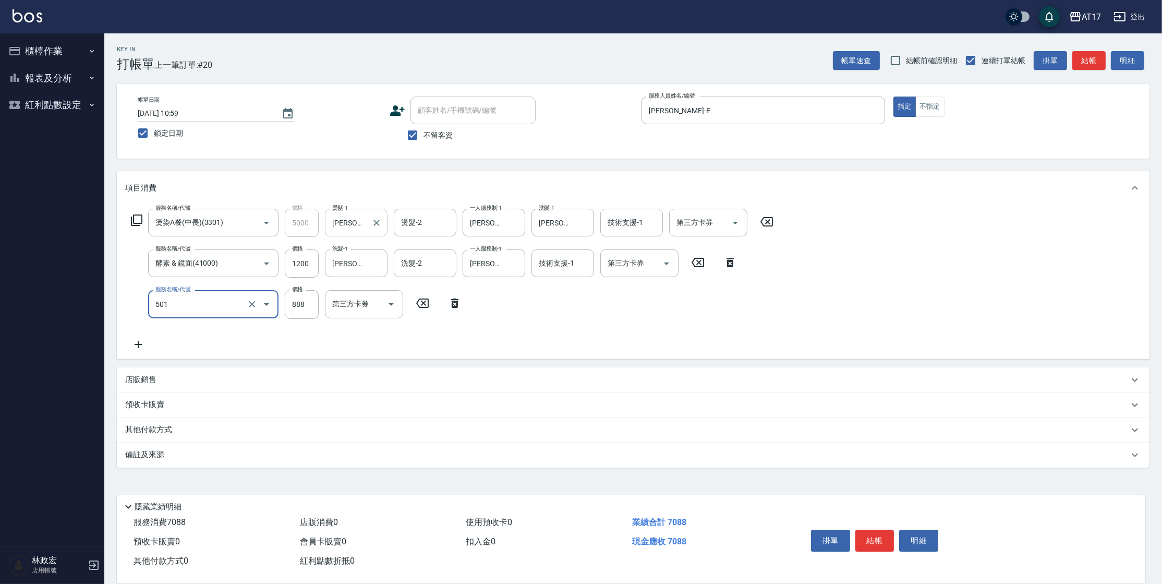
type input "一般染髮(改金額)(501)"
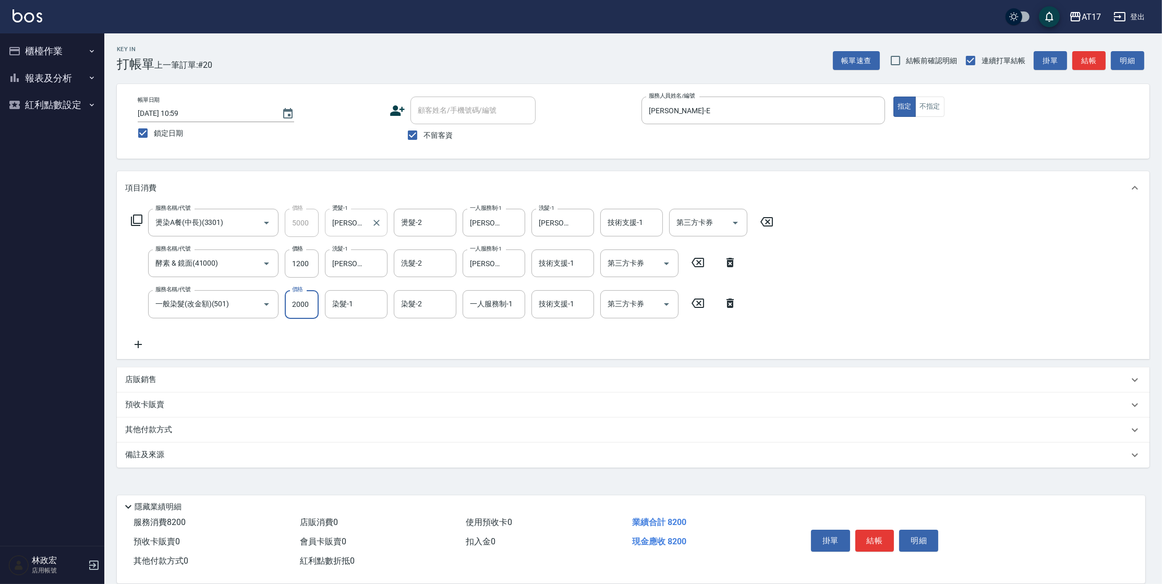
type input "2000"
type input "雪莉-55"
type input "Kelly-E"
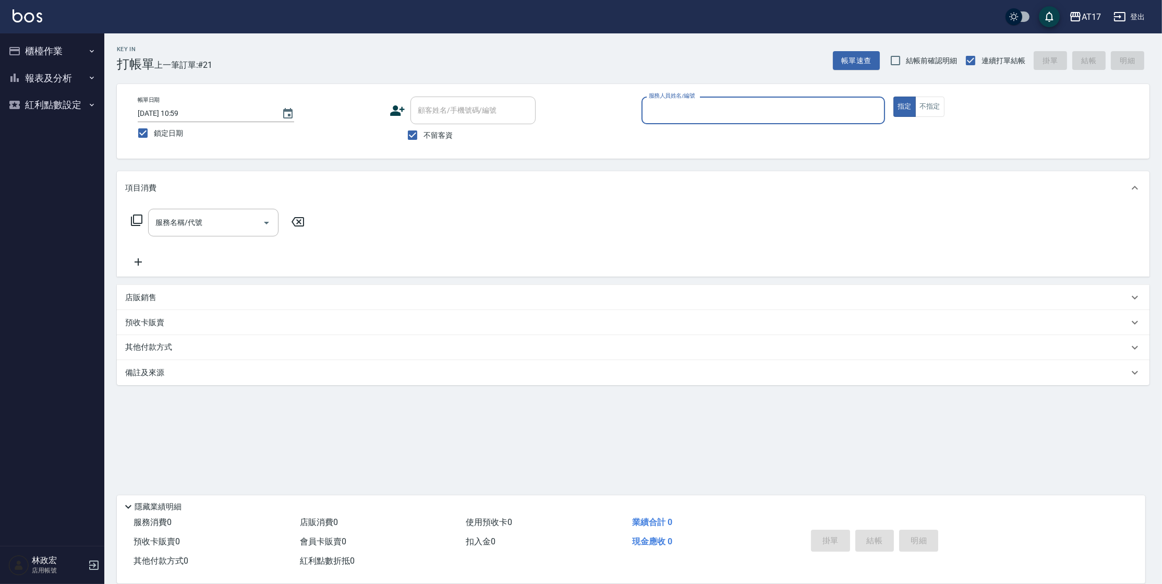
type input "8"
type input "獅-5"
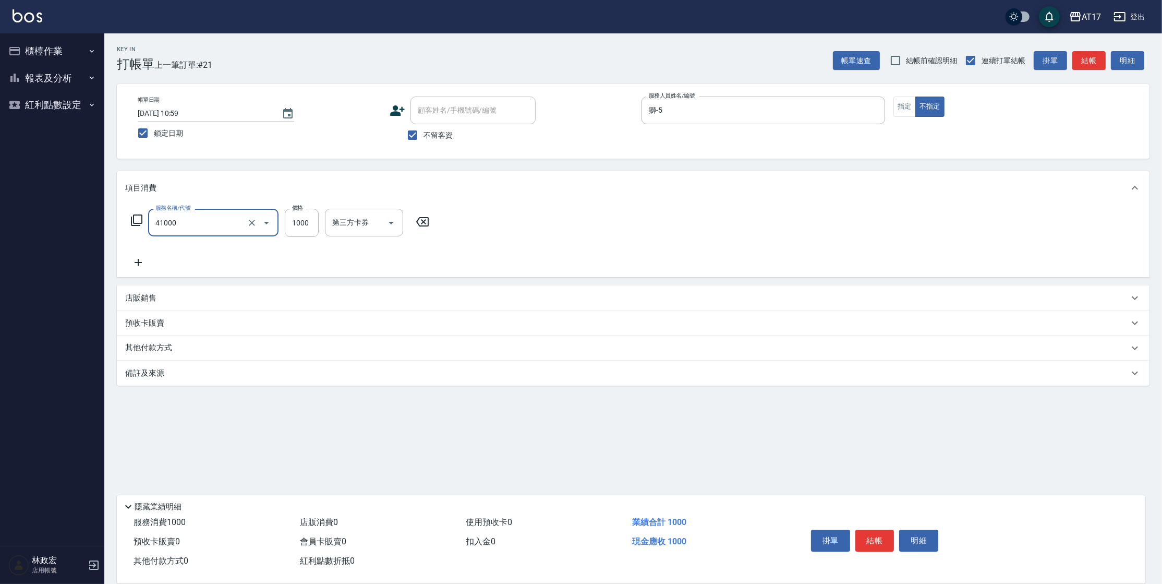
type input "酵素 & 鏡面(41000)"
type input "1700"
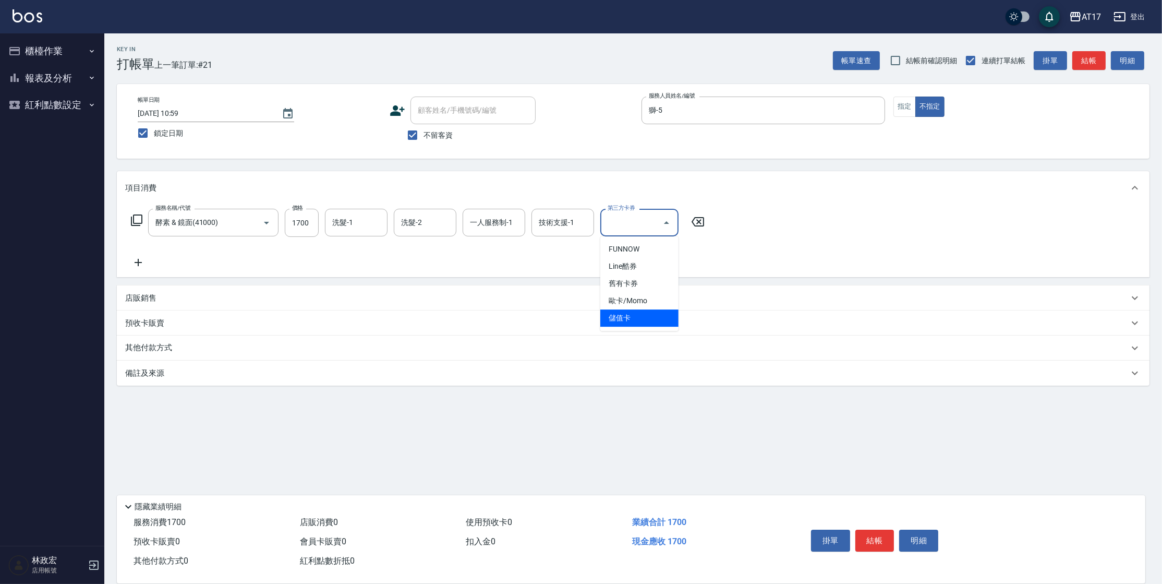
type input "儲值卡"
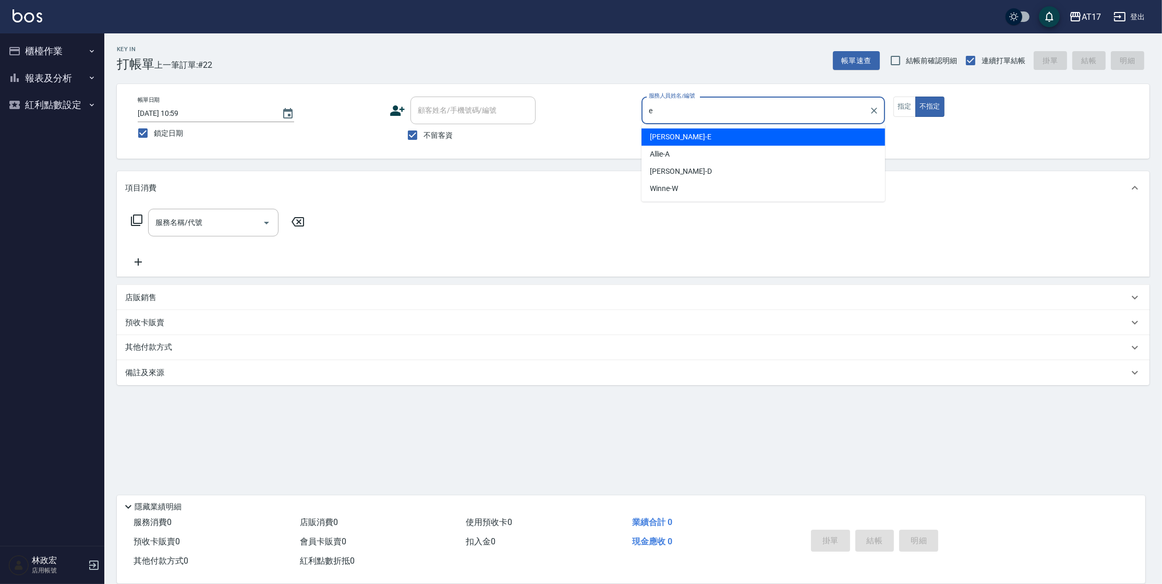
type input "Kelly-E"
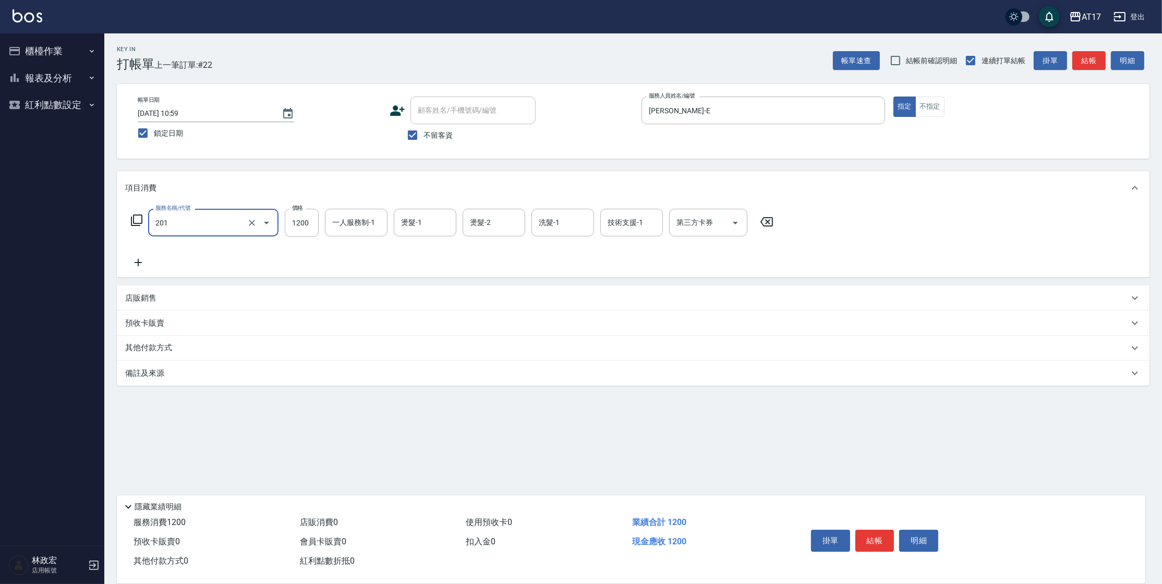
type input "一般燙(改金額)(201)"
type input "1200"
type input "獅-5"
type input "雪莉-55"
drag, startPoint x: 324, startPoint y: 222, endPoint x: 333, endPoint y: 240, distance: 19.8
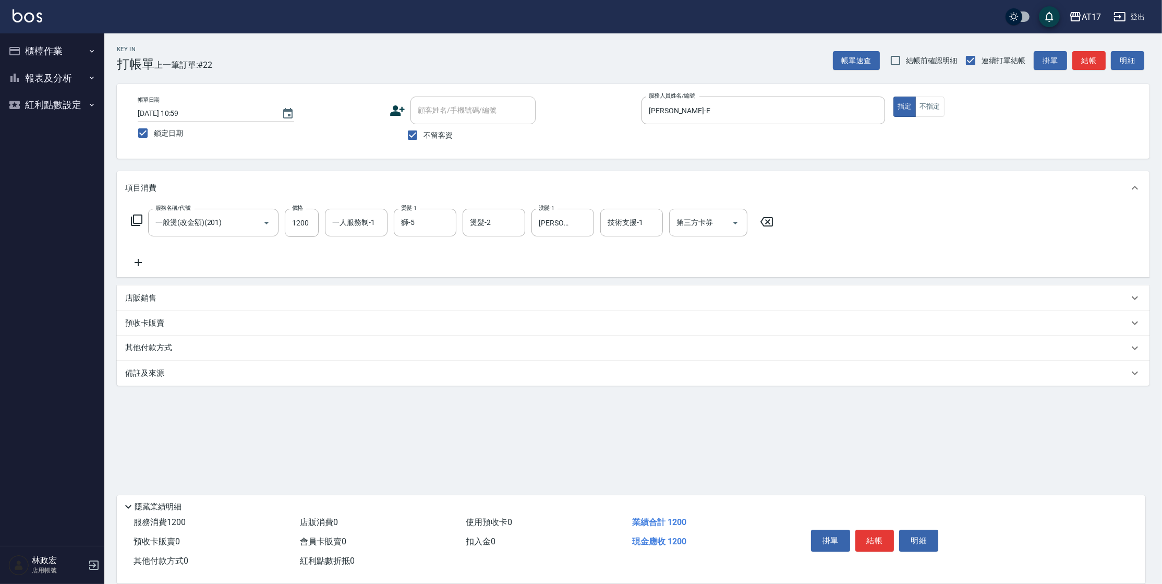
click at [327, 226] on div "服務名稱/代號 一般燙(改金額)(201) 服務名稱/代號 價格 1200 價格 一人服務制-1 一人服務制-1 燙髮-1 獅-5 燙髮-1 燙髮-2 燙髮-…" at bounding box center [452, 223] width 655 height 28
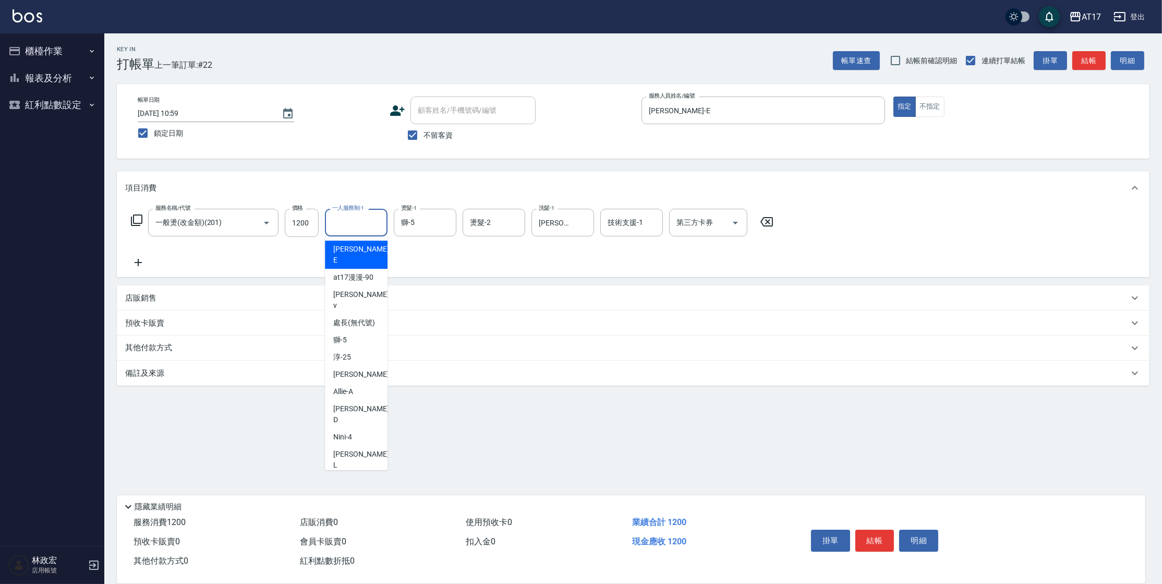
click at [343, 219] on input "一人服務制-1" at bounding box center [356, 222] width 53 height 18
type input "Kelly-E"
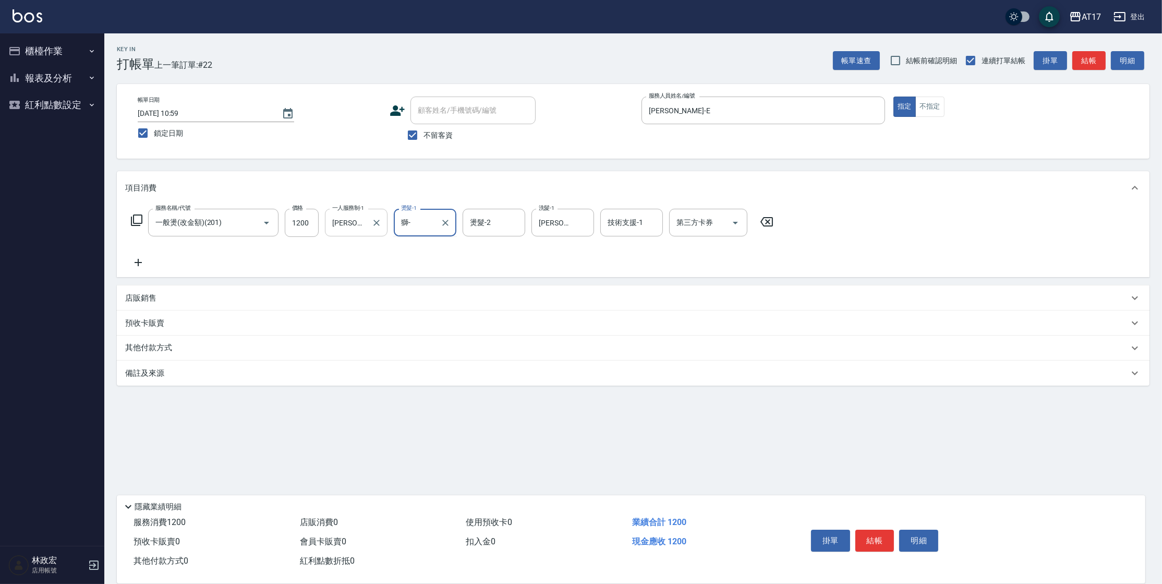
type input "獅"
type input "雪莉-55"
type input "儲值卡"
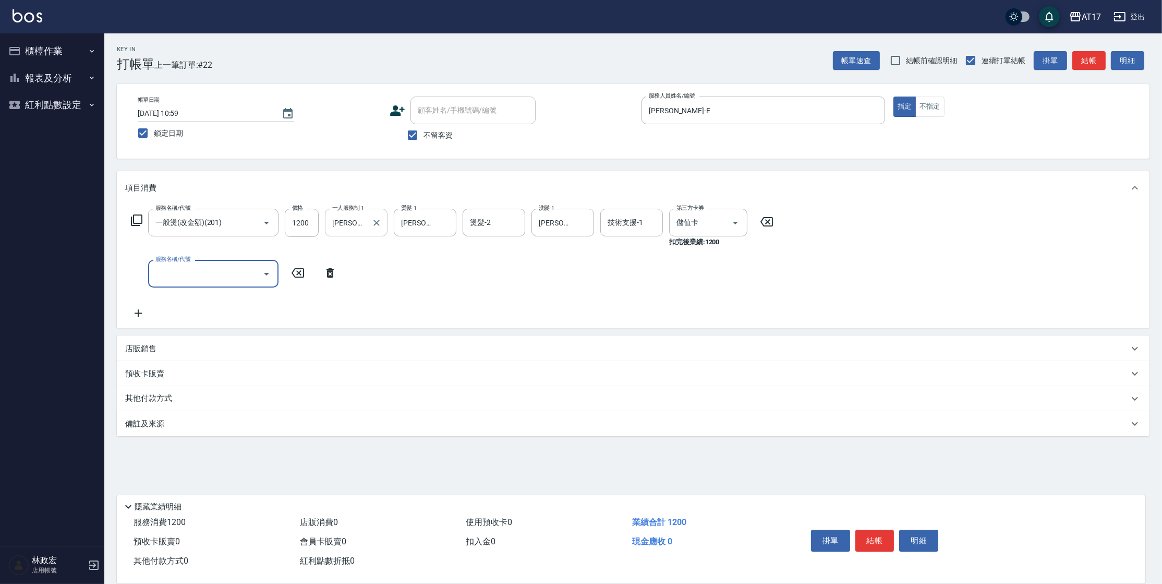
type input "4"
type input "精油-599(0599)"
type input "300"
type input "雪莉-55"
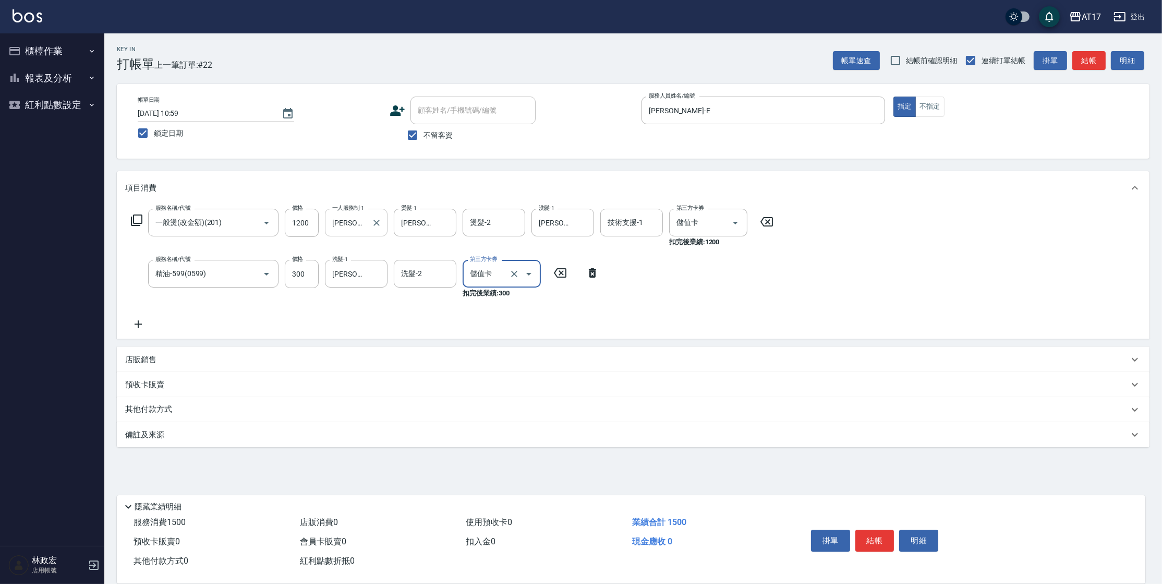
type input "儲值卡"
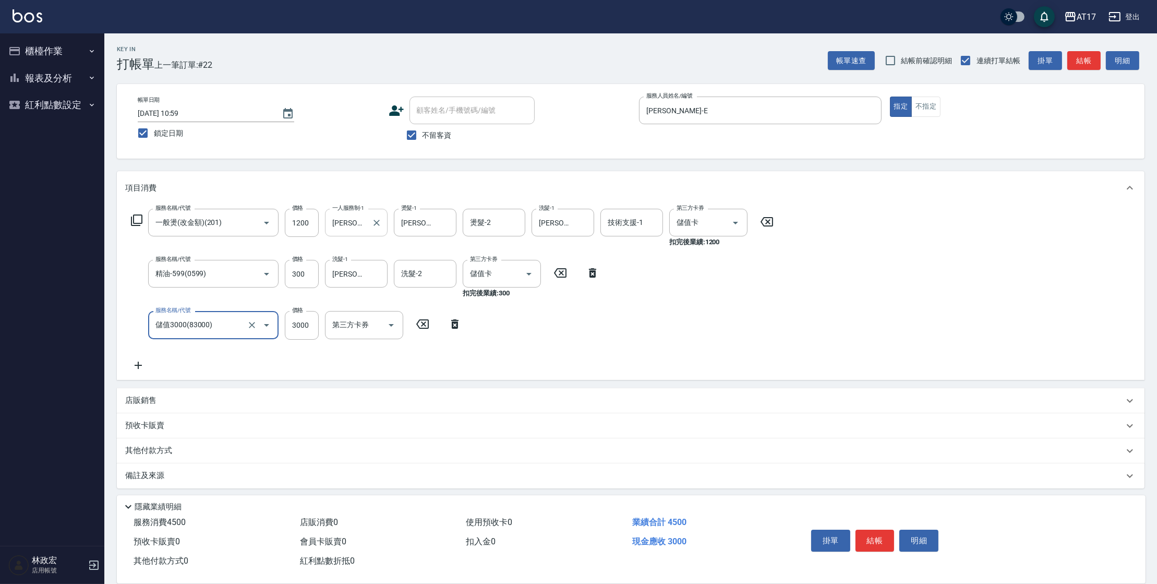
type input "儲值3000(83000)"
type input "1034"
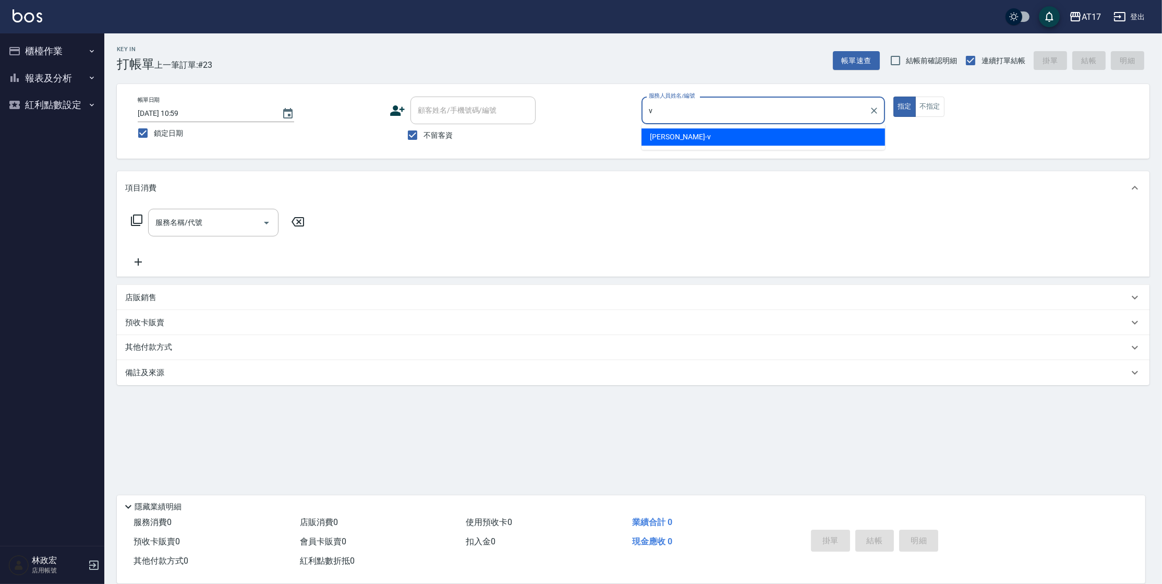
type input "Kai Kai-v"
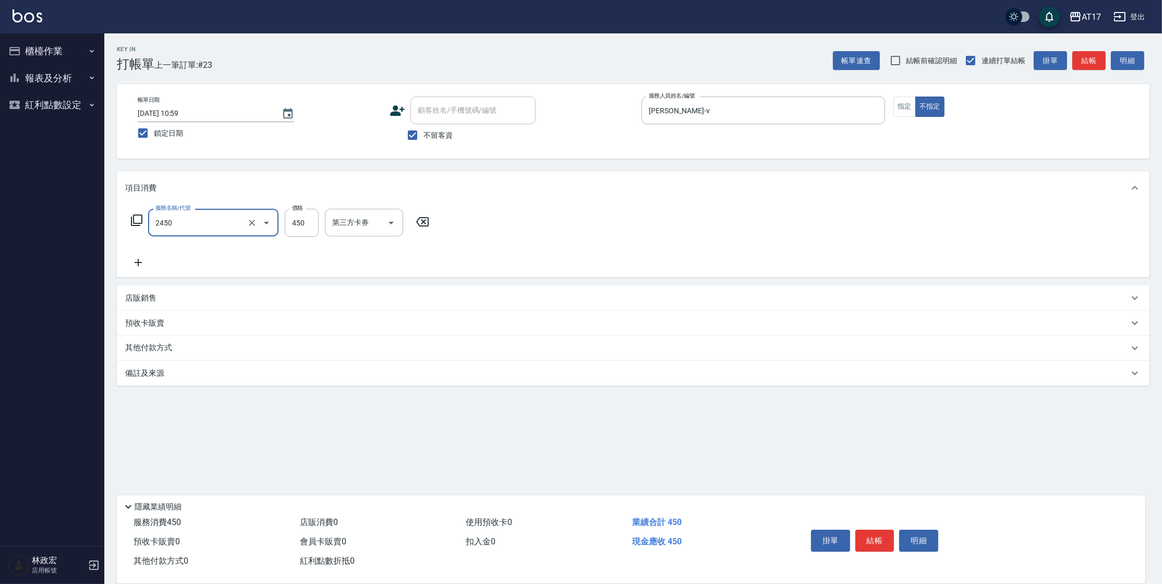
type input "C剪髮套餐(2450)"
type input "450"
type input "瑄-27"
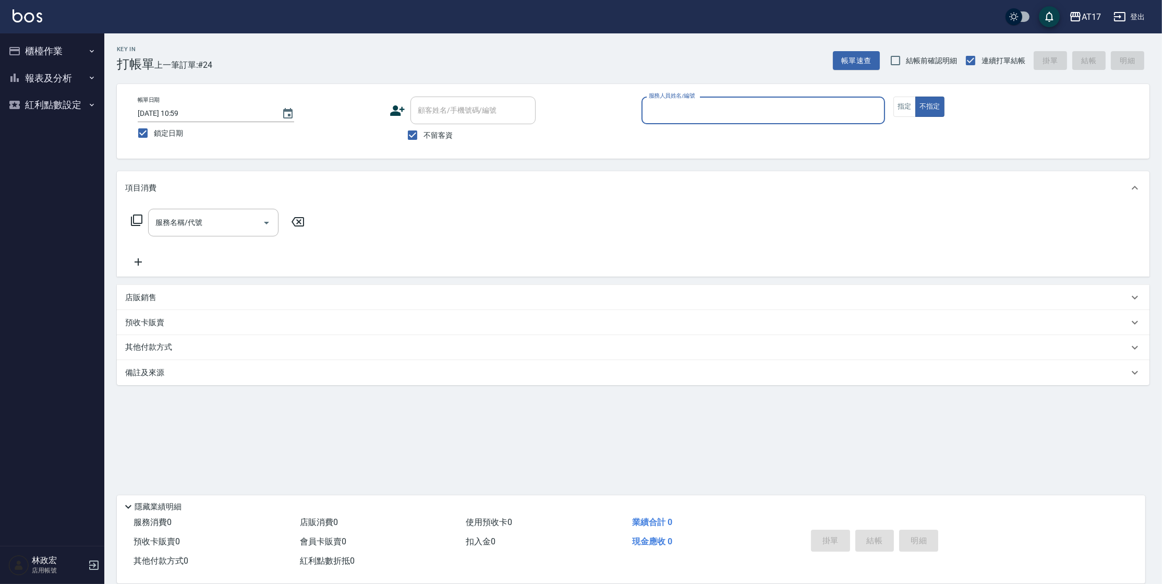
click at [42, 52] on button "櫃檯作業" at bounding box center [52, 51] width 96 height 27
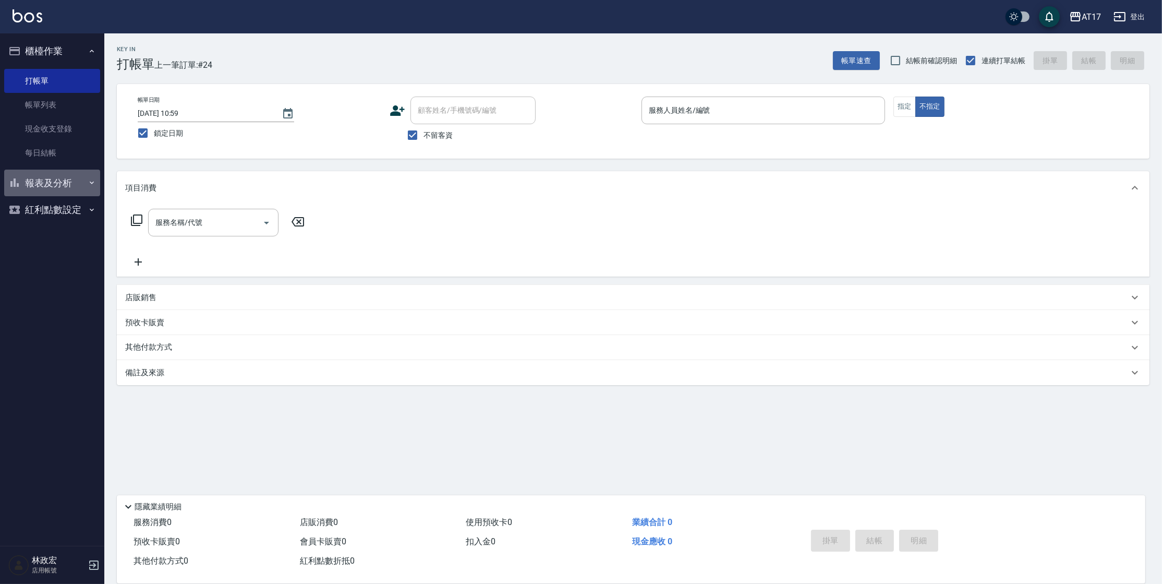
click at [82, 175] on button "報表及分析" at bounding box center [52, 183] width 96 height 27
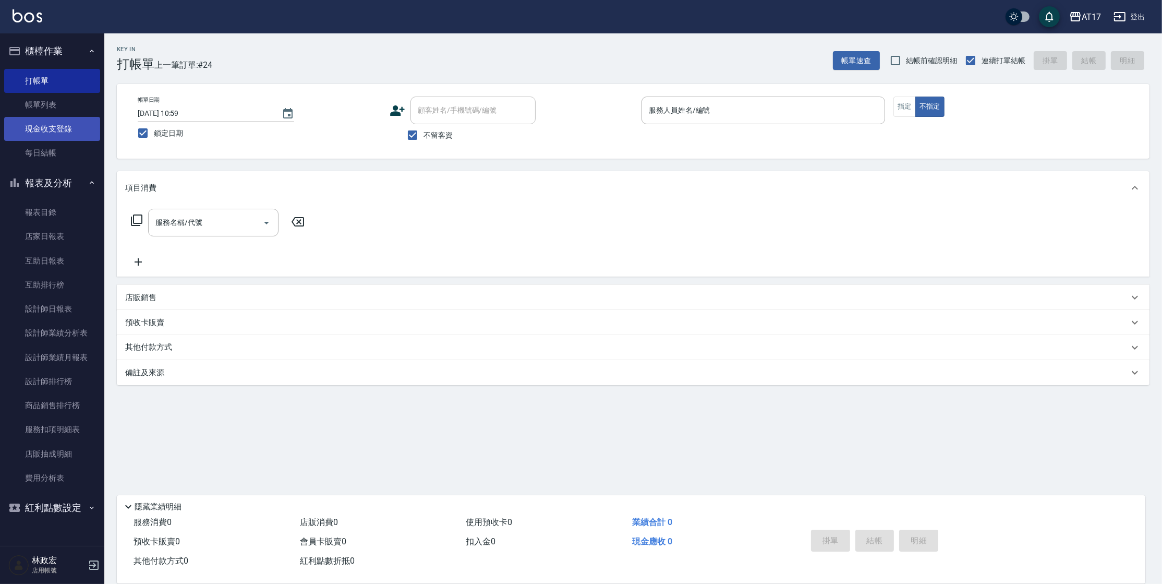
click at [77, 136] on link "現金收支登錄" at bounding box center [52, 129] width 96 height 24
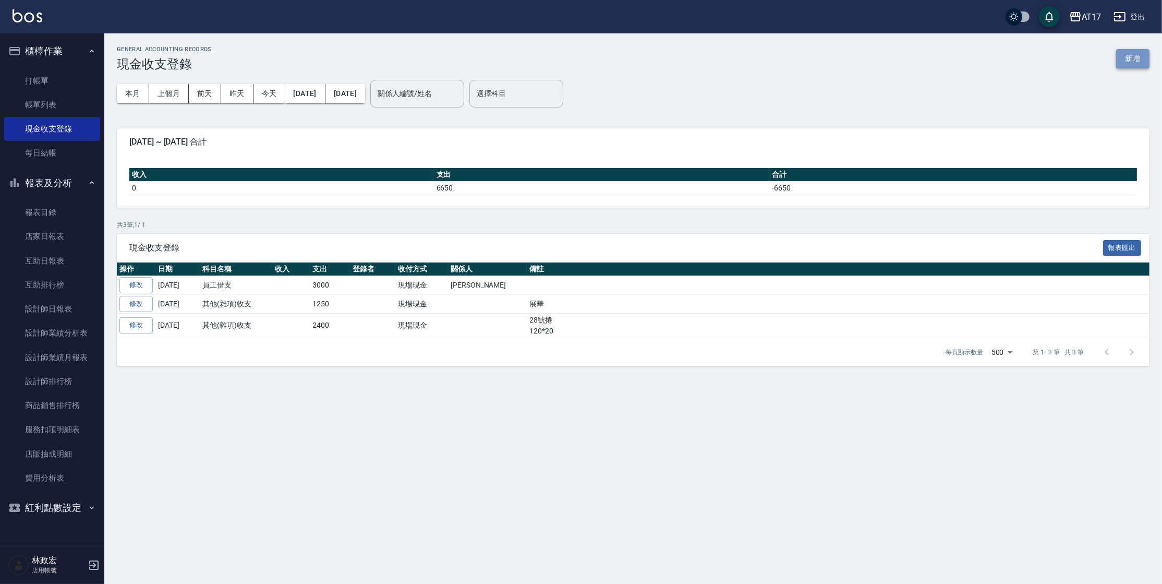
click at [1122, 51] on button "新增" at bounding box center [1133, 58] width 33 height 19
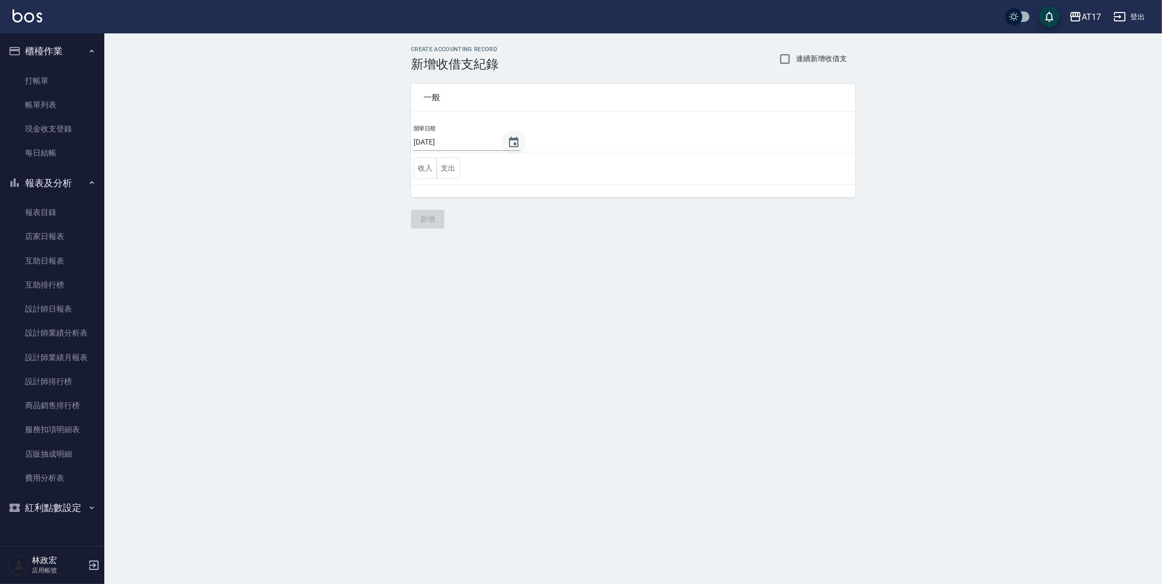
click at [509, 139] on icon "Choose date, selected date is 2025-10-07" at bounding box center [513, 142] width 9 height 10
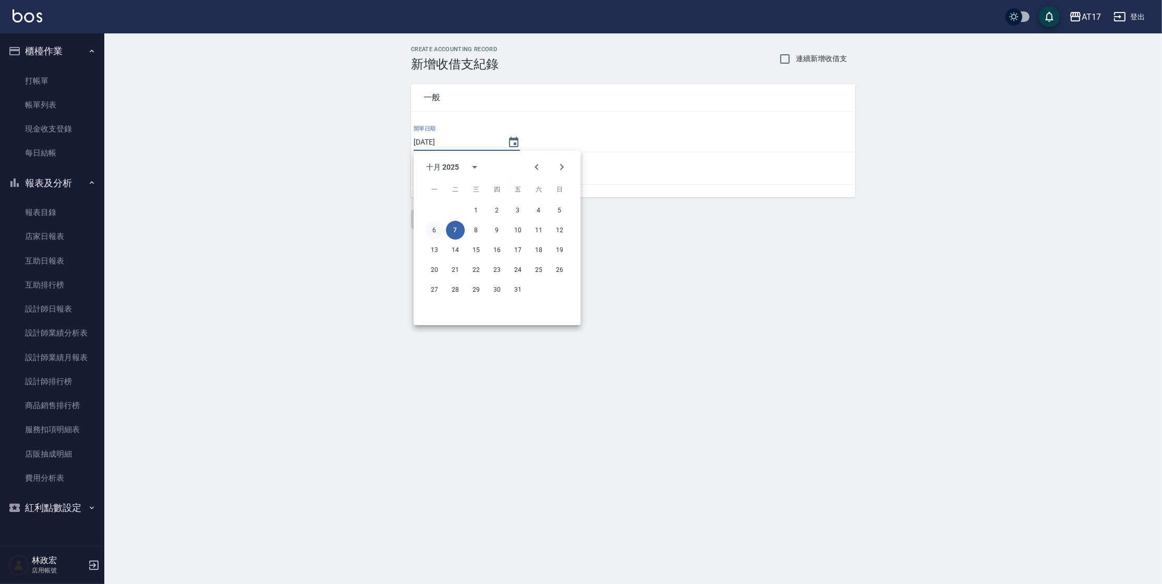
click at [436, 228] on button "6" at bounding box center [434, 230] width 19 height 19
type input "[DATE]"
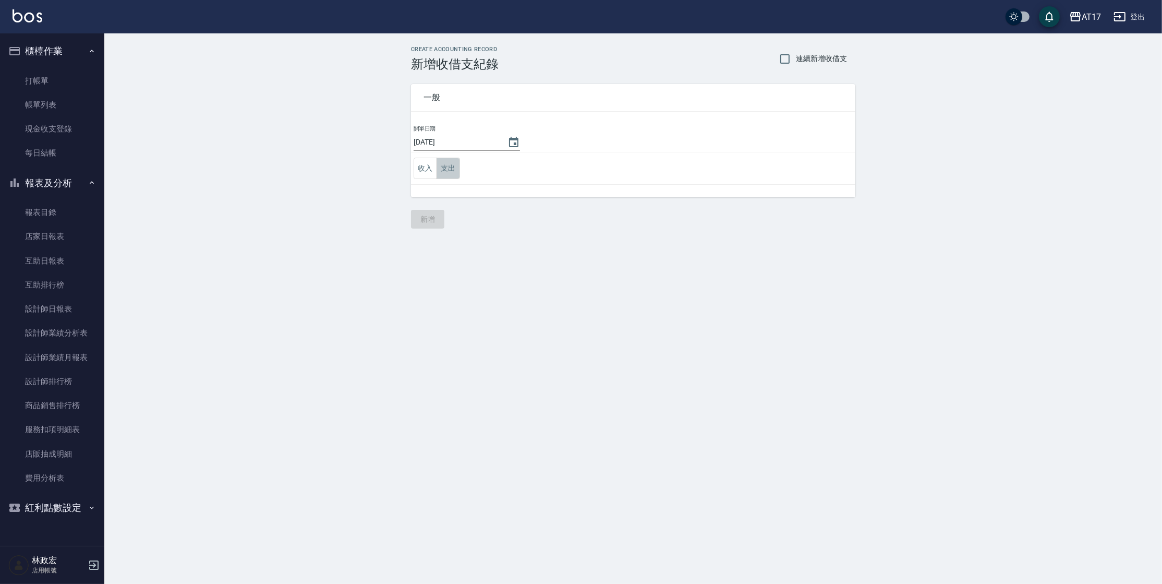
click at [450, 172] on button "支出" at bounding box center [448, 168] width 23 height 21
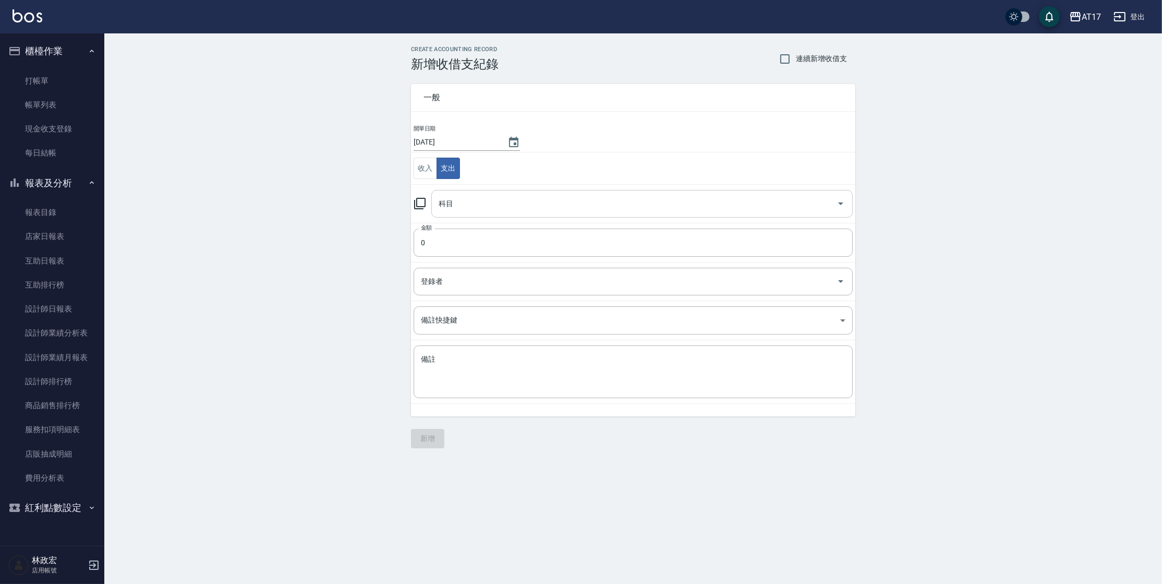
click at [464, 210] on input "科目" at bounding box center [634, 204] width 397 height 18
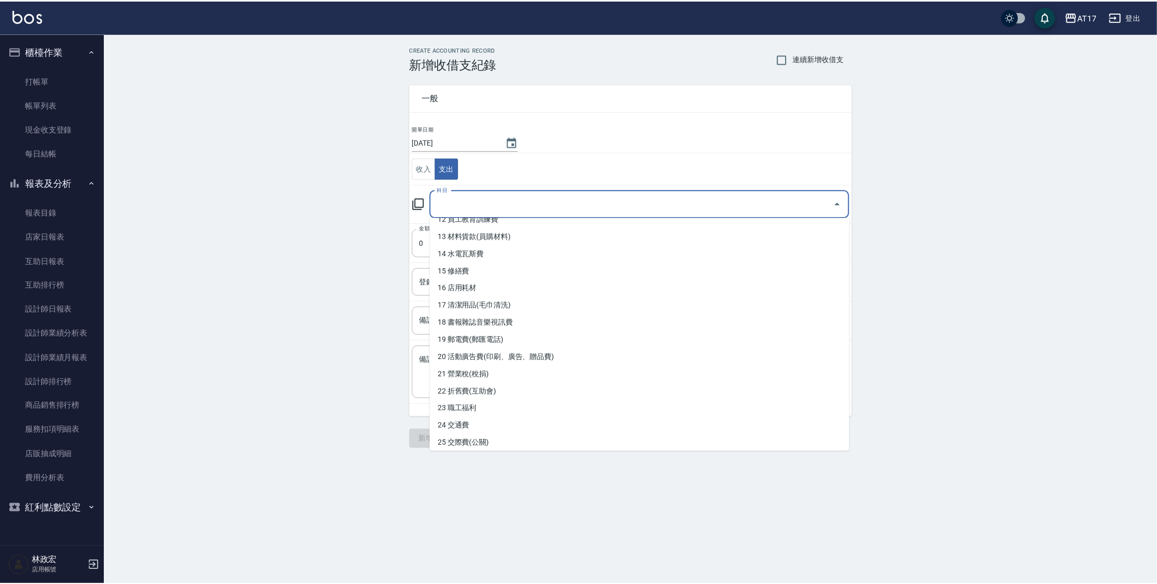
scroll to position [235, 0]
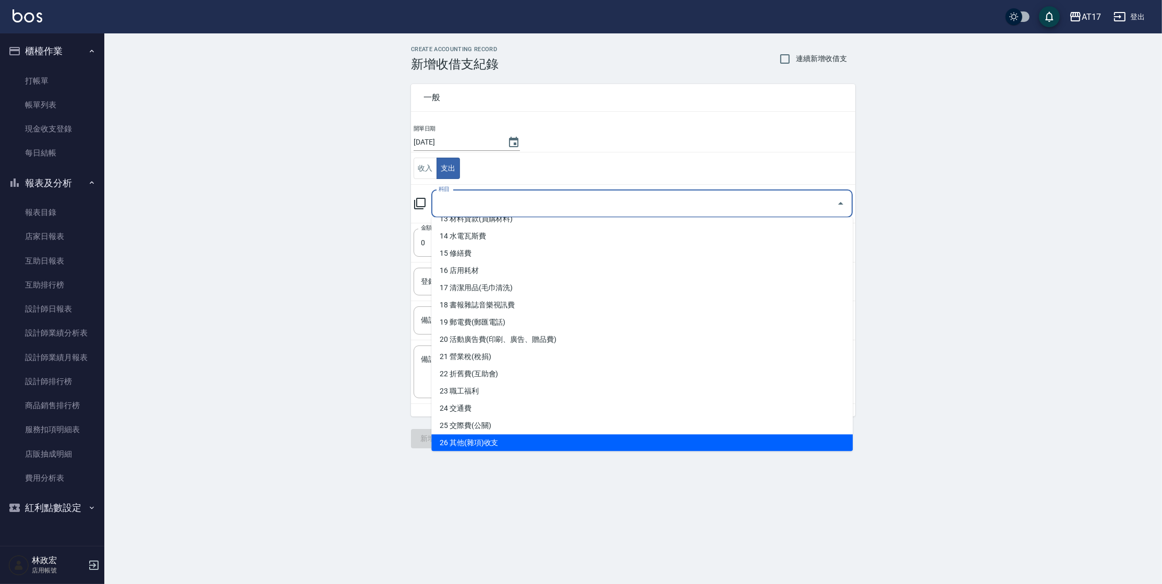
type input "26 其他(雜項)收支"
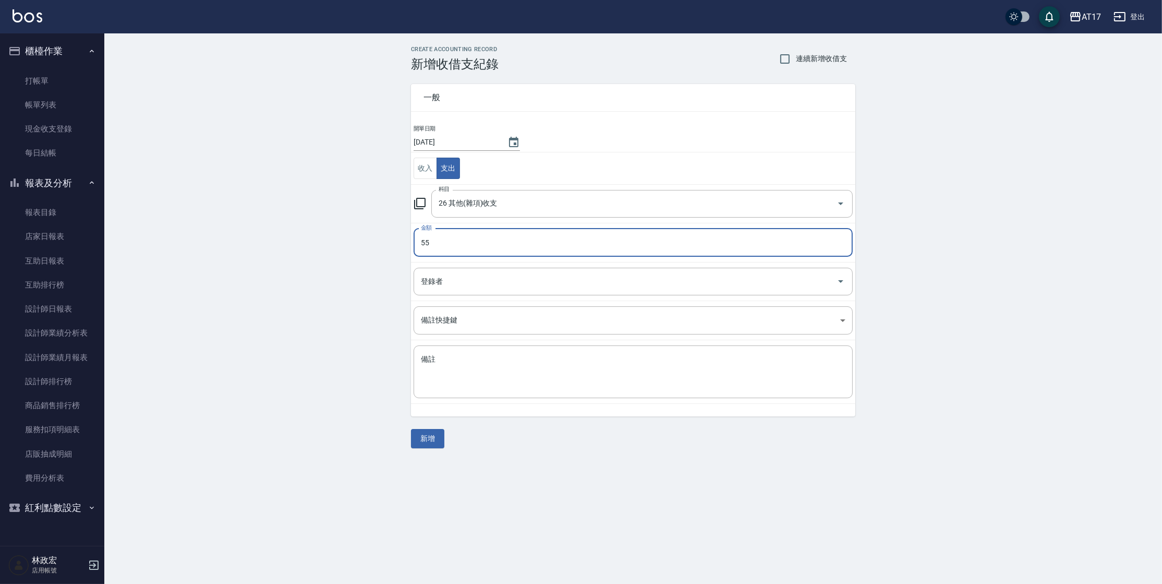
type input "55"
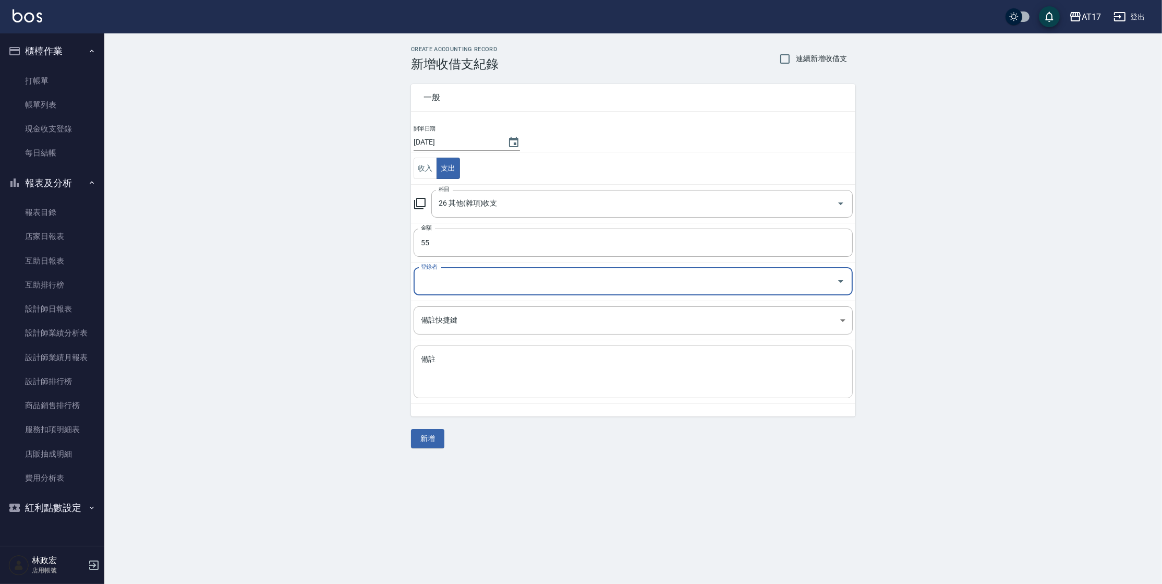
click at [419, 372] on div "x 備註" at bounding box center [633, 371] width 439 height 53
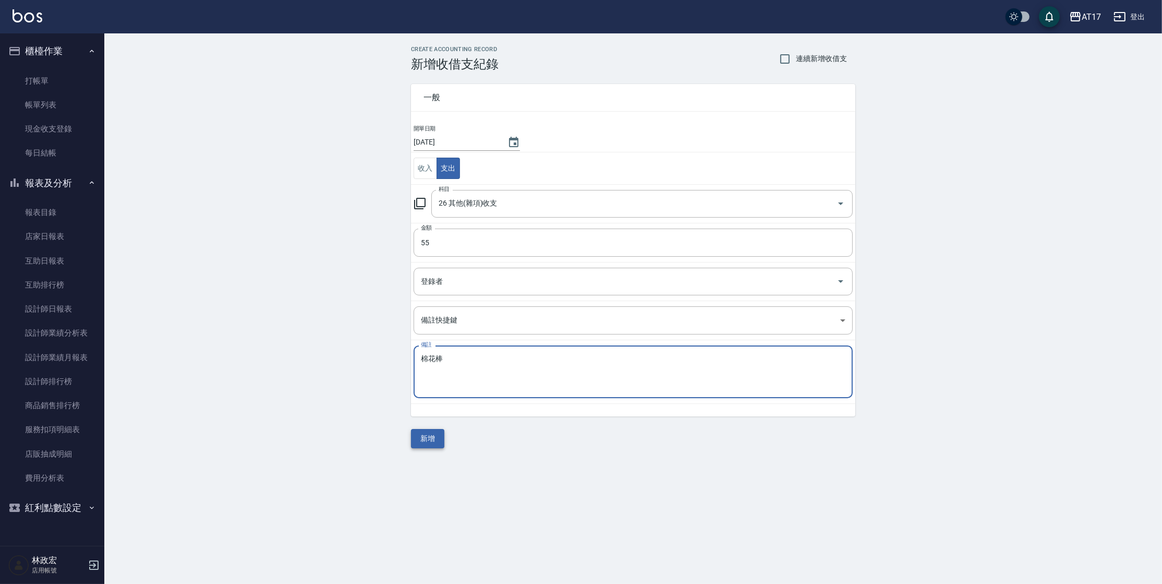
type textarea "棉花棒"
click at [435, 445] on button "新增" at bounding box center [427, 438] width 33 height 19
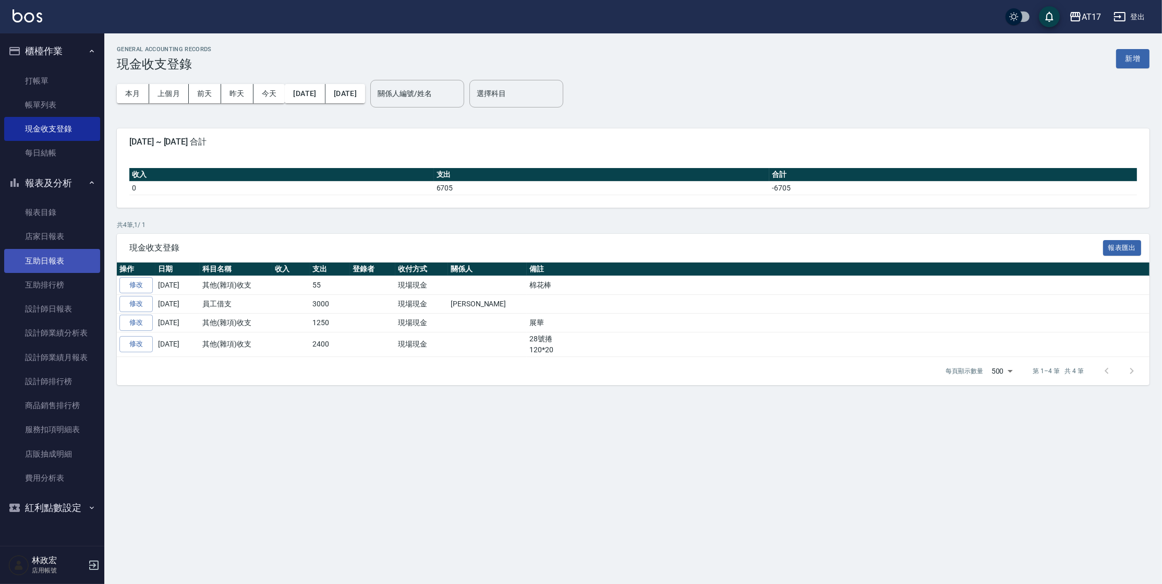
click at [49, 255] on link "互助日報表" at bounding box center [52, 261] width 96 height 24
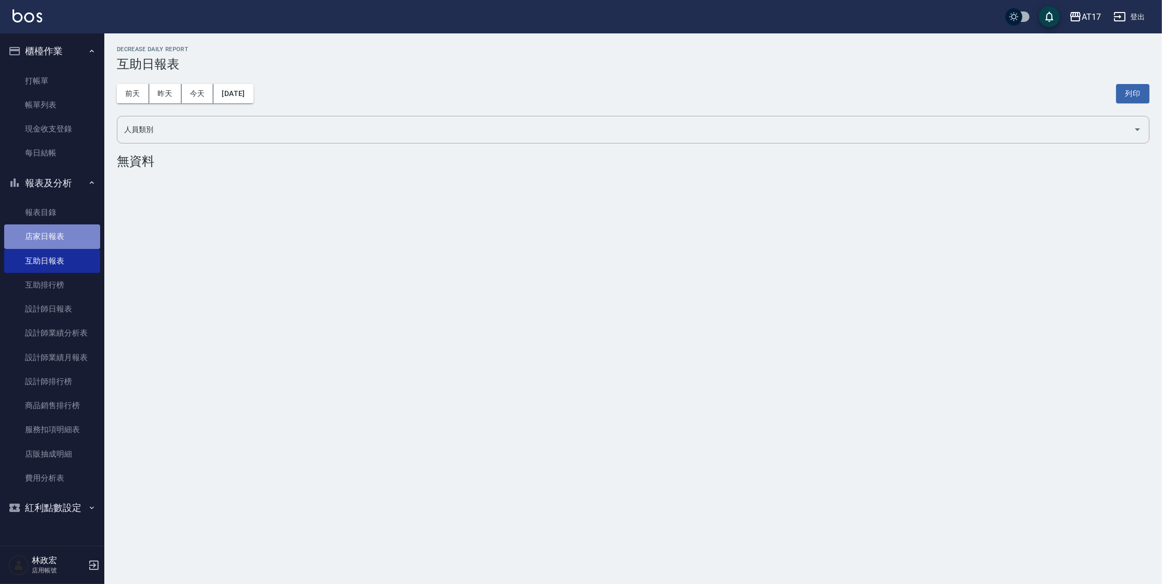
click at [52, 236] on link "店家日報表" at bounding box center [52, 236] width 96 height 24
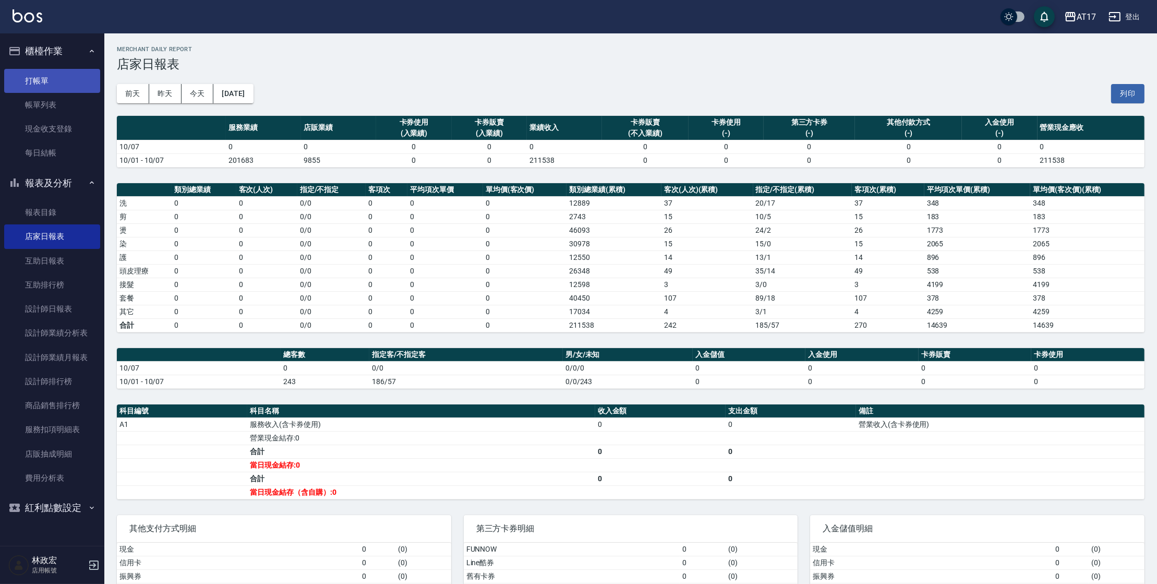
click at [33, 80] on link "打帳單" at bounding box center [52, 81] width 96 height 24
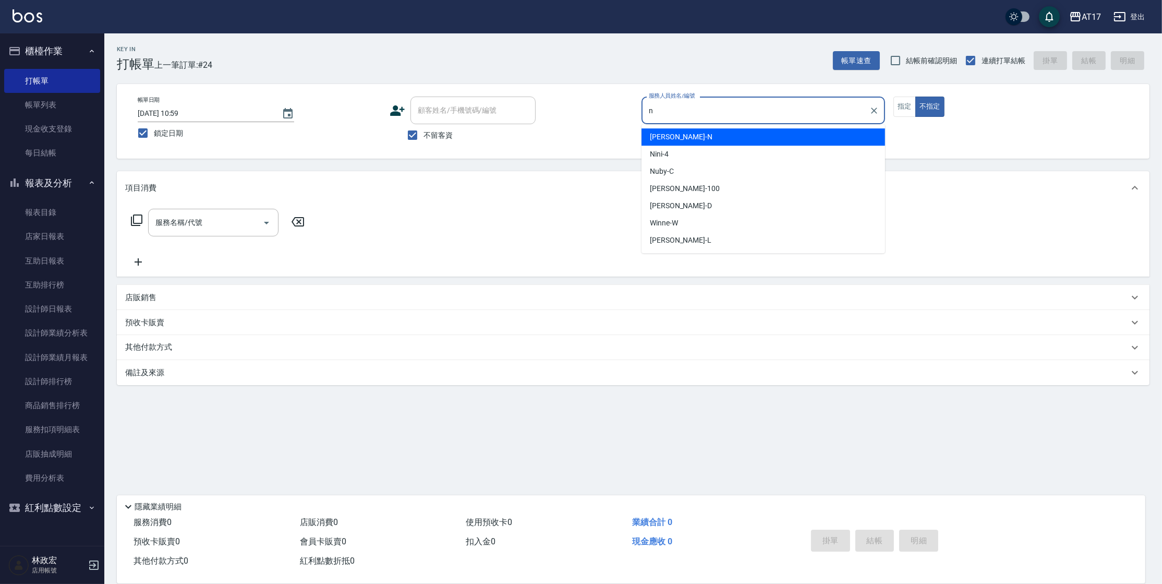
type input "Nina-N"
type button "false"
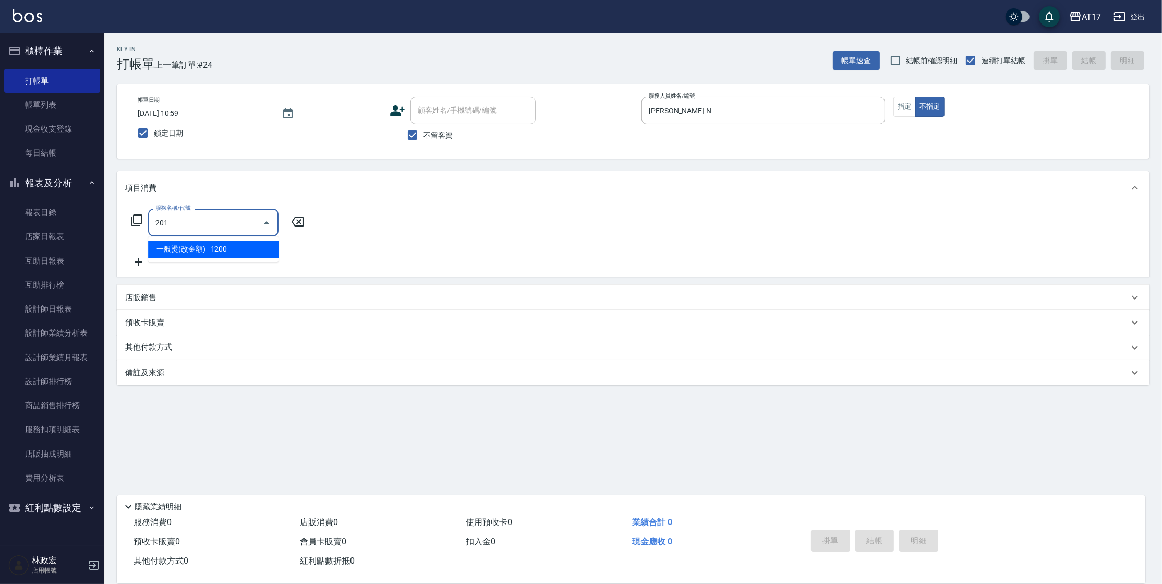
type input "一般燙(改金額)(201)"
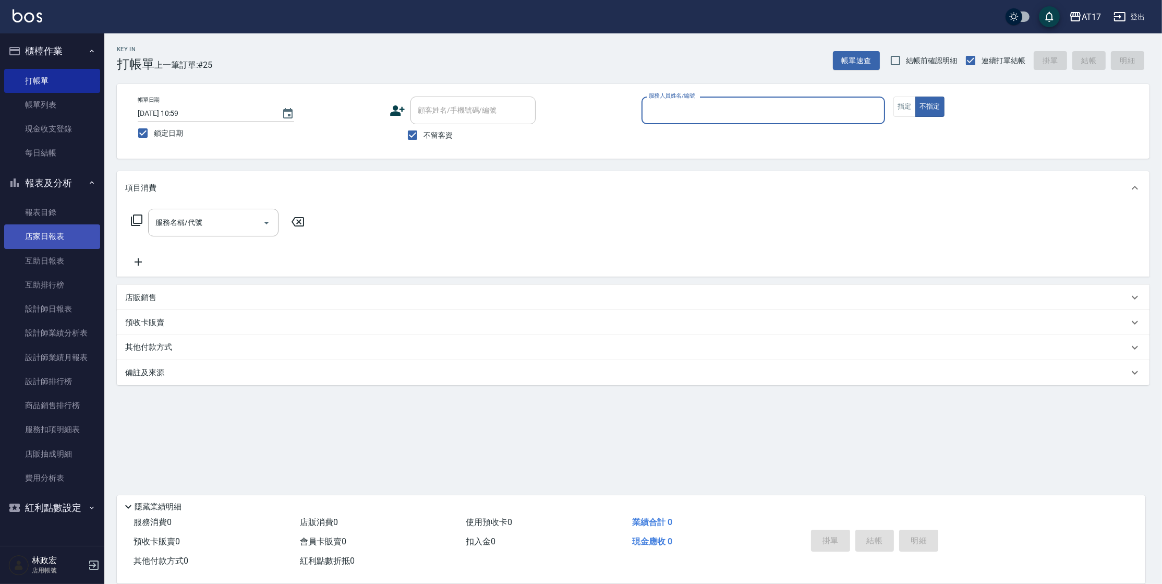
click at [6, 236] on link "店家日報表" at bounding box center [52, 236] width 96 height 24
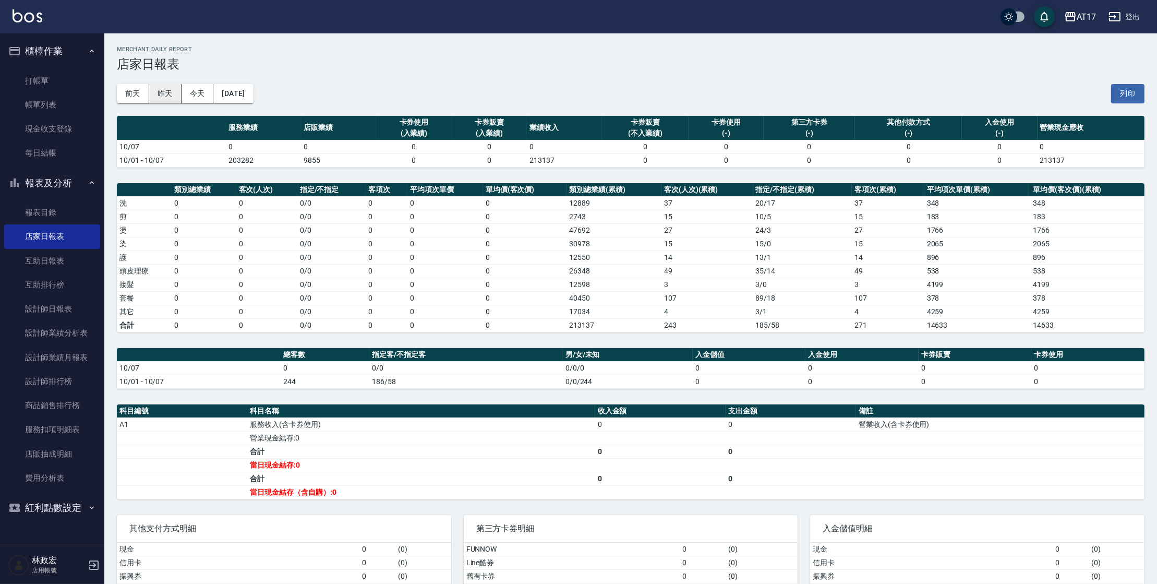
click at [168, 94] on button "昨天" at bounding box center [165, 93] width 32 height 19
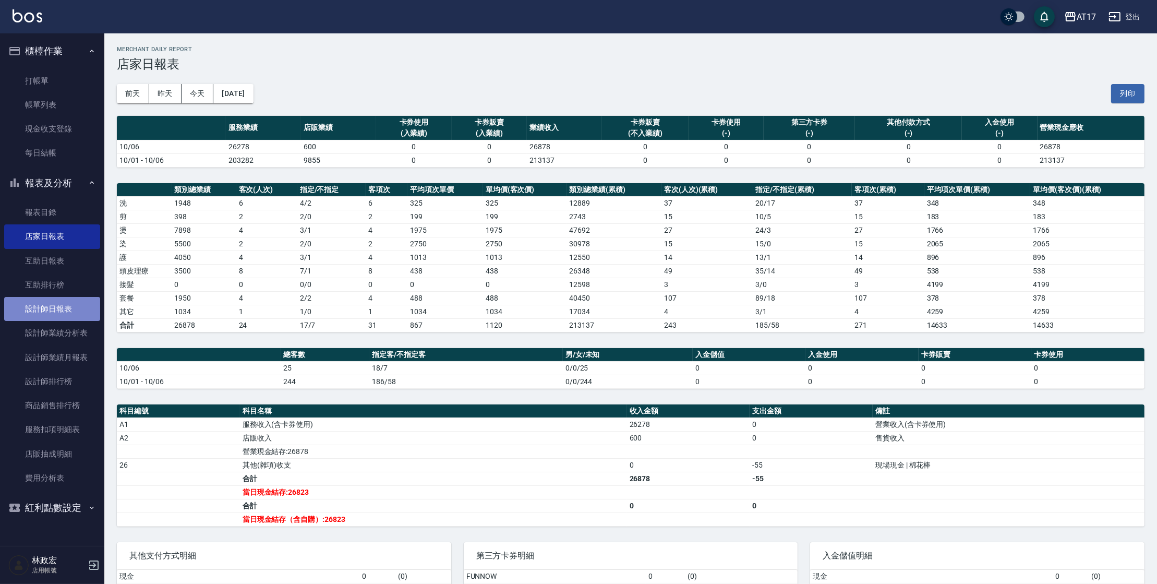
click at [52, 317] on link "設計師日報表" at bounding box center [52, 309] width 96 height 24
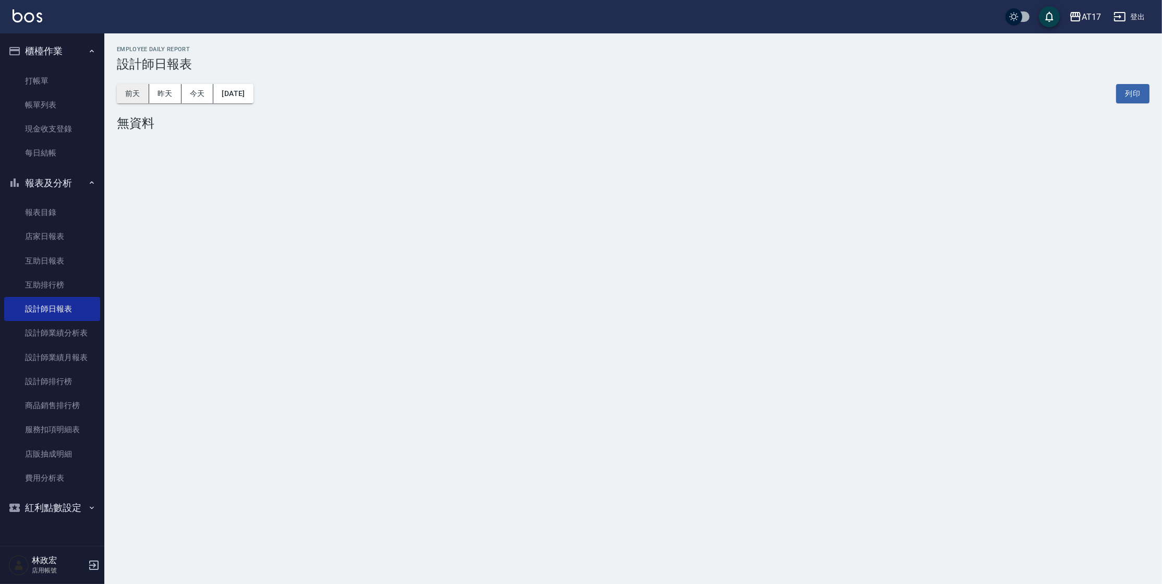
click at [142, 100] on button "前天" at bounding box center [133, 93] width 32 height 19
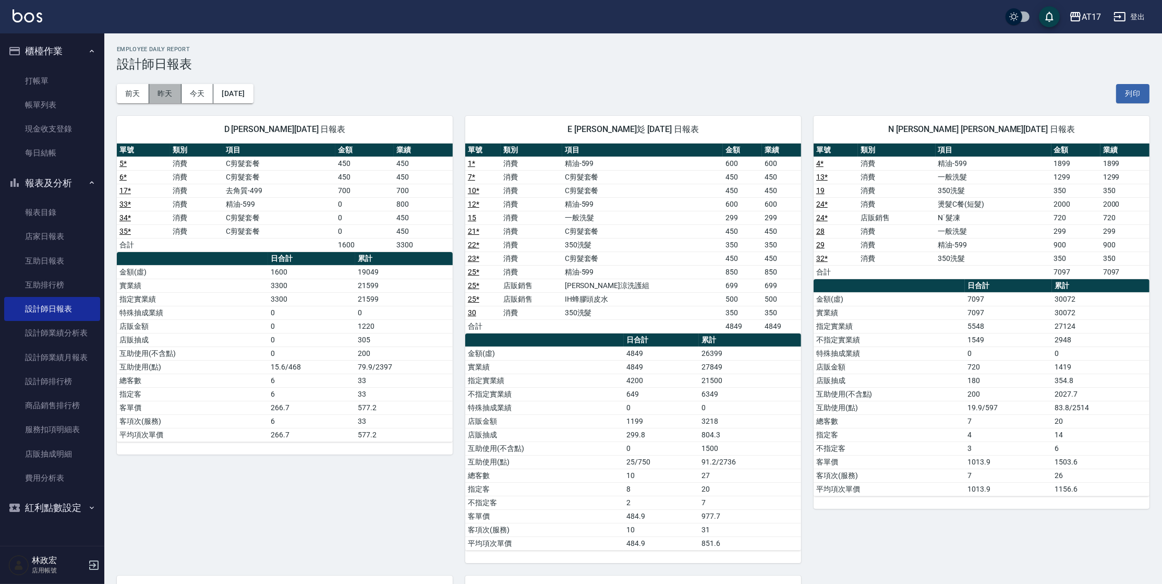
click at [163, 94] on button "昨天" at bounding box center [165, 93] width 32 height 19
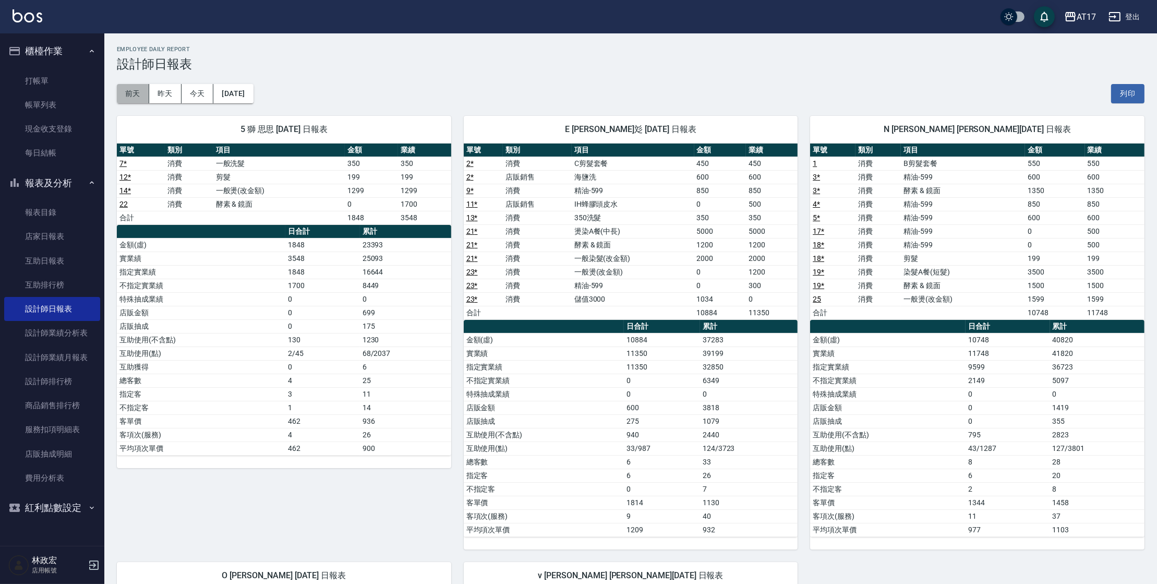
click at [138, 95] on button "前天" at bounding box center [133, 93] width 32 height 19
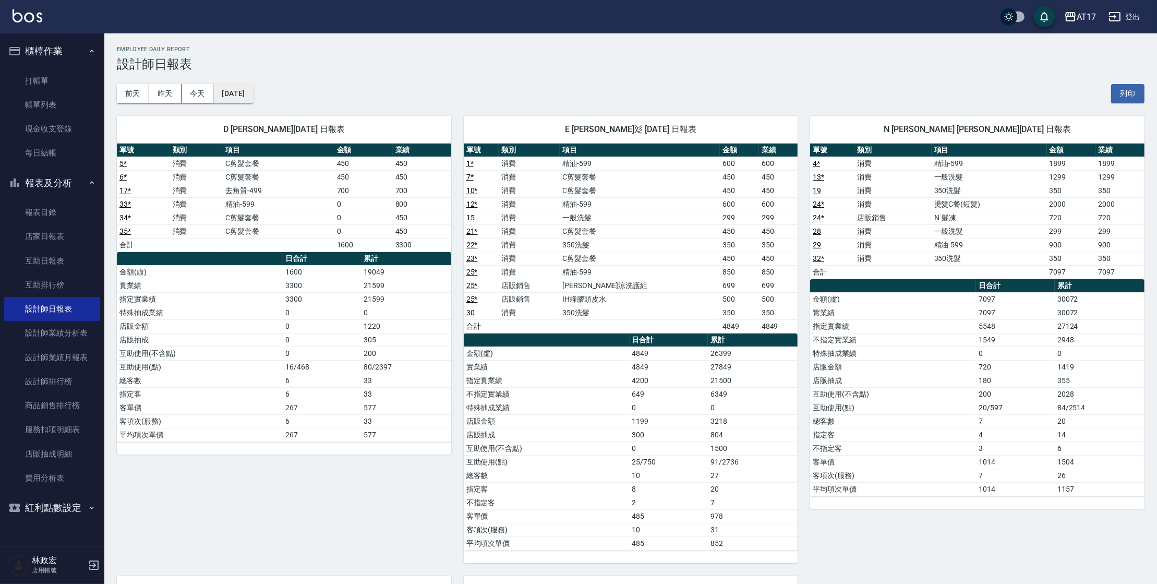
click at [230, 100] on button "2025/10/05" at bounding box center [233, 93] width 40 height 19
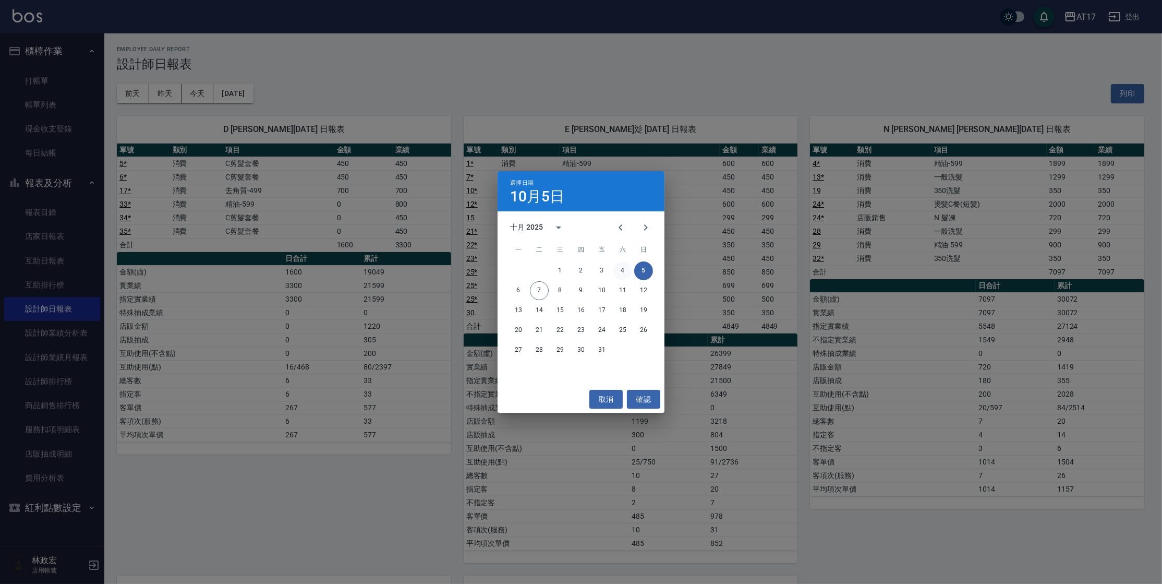
click at [615, 274] on button "4" at bounding box center [623, 270] width 19 height 19
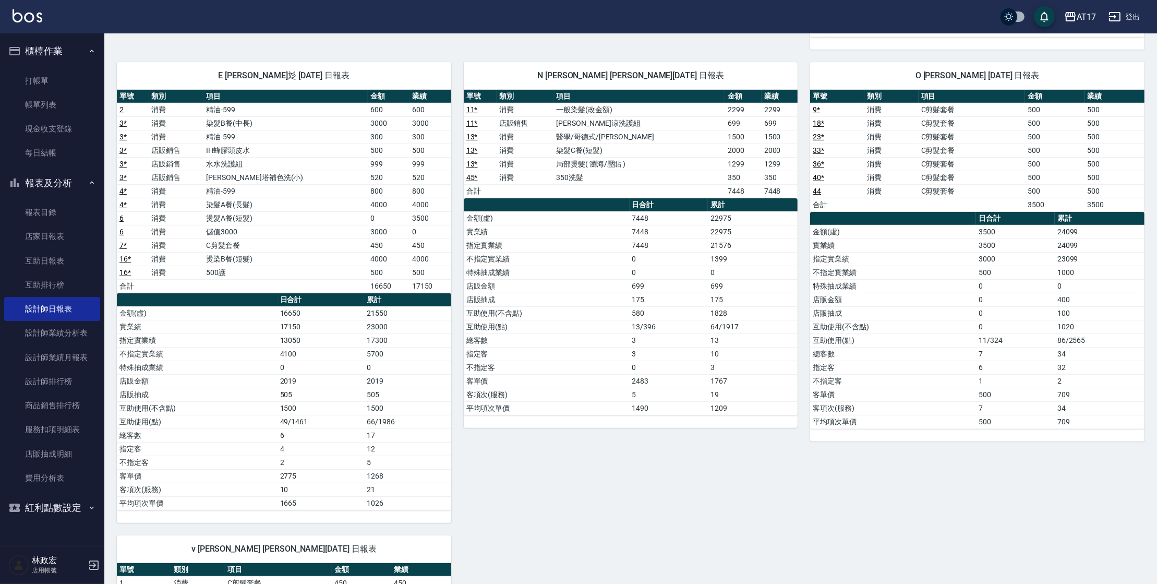
scroll to position [569, 0]
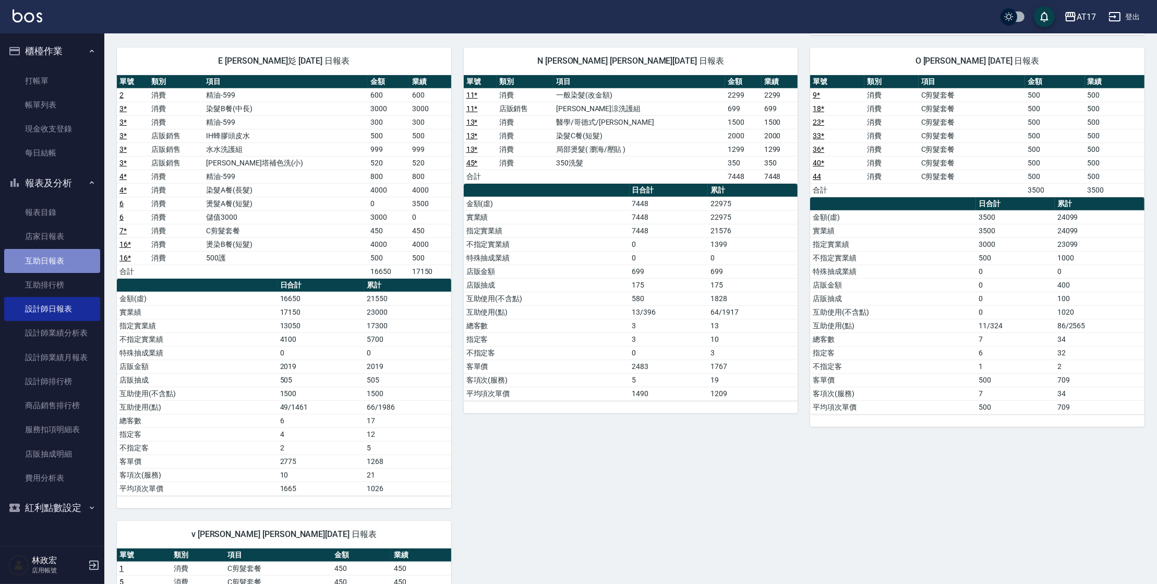
click at [54, 267] on link "互助日報表" at bounding box center [52, 261] width 96 height 24
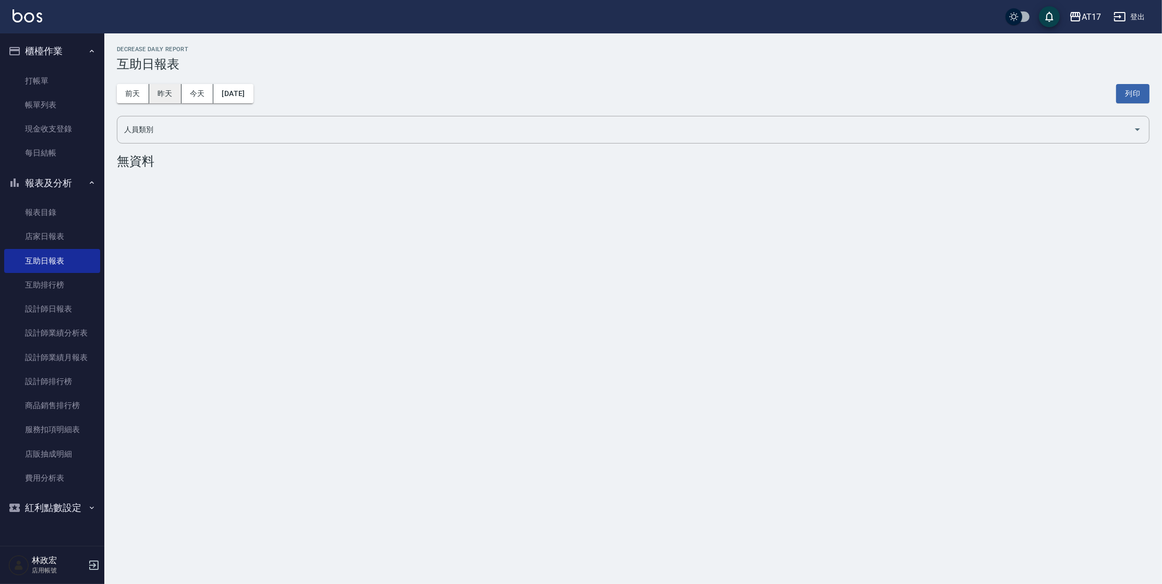
click at [171, 92] on button "昨天" at bounding box center [165, 93] width 32 height 19
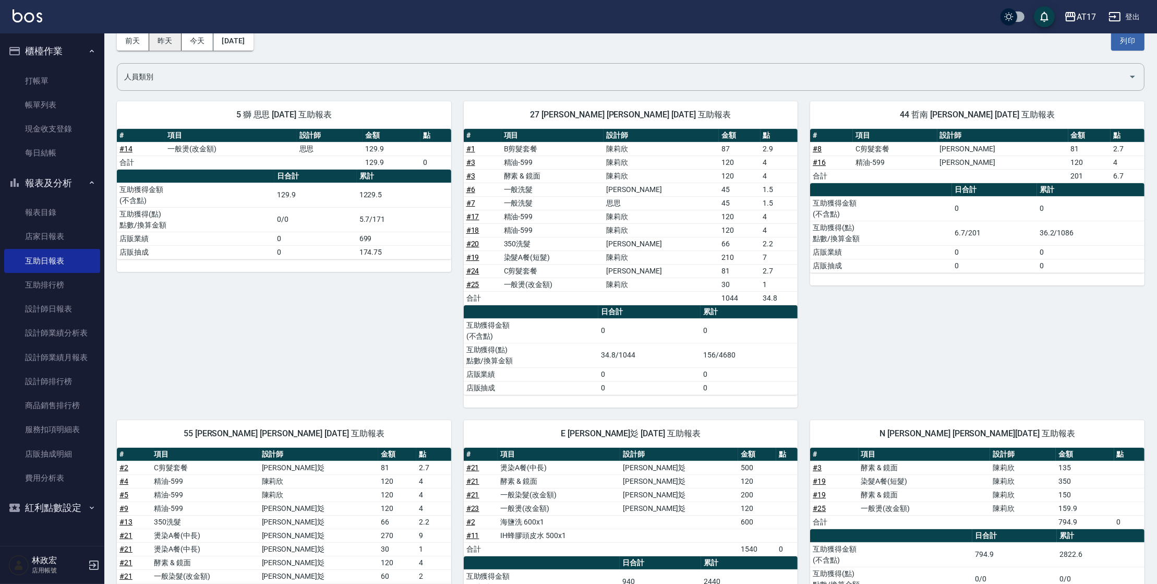
scroll to position [49, 0]
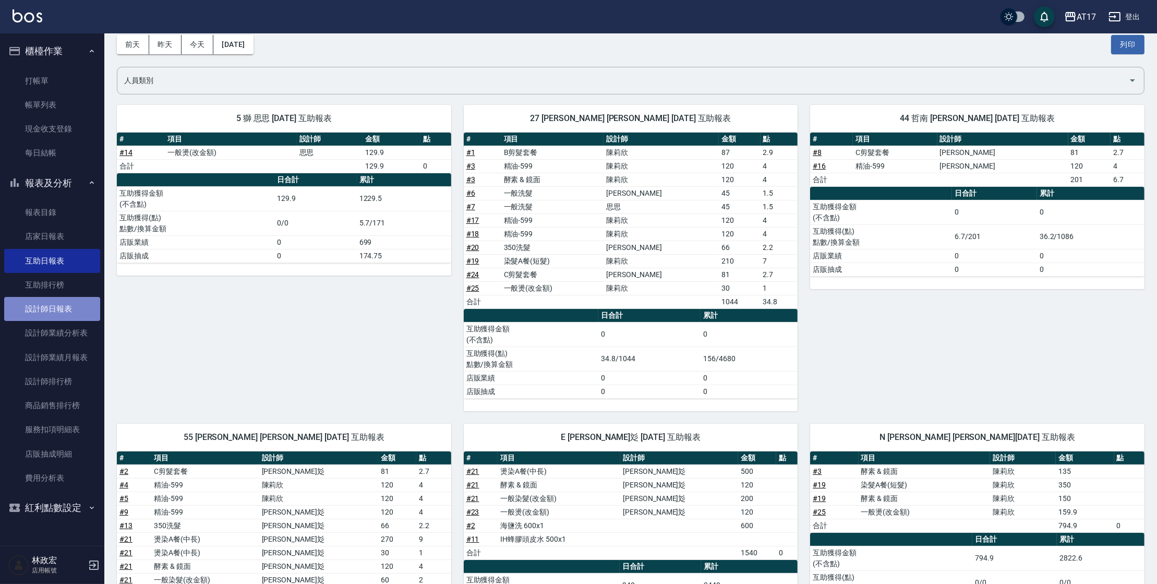
click at [22, 314] on link "設計師日報表" at bounding box center [52, 309] width 96 height 24
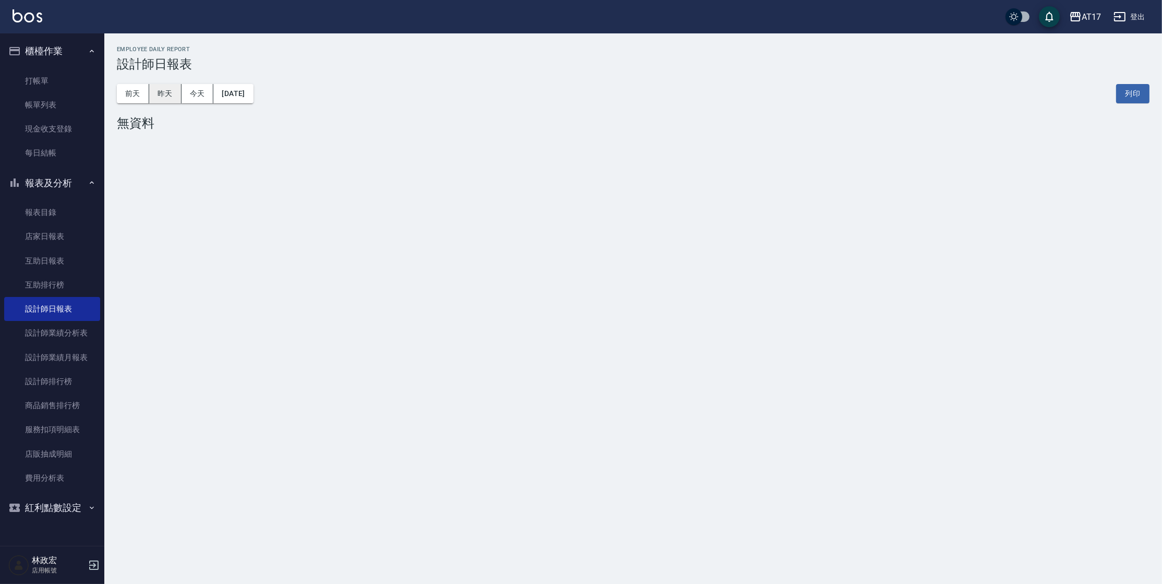
click at [153, 100] on button "昨天" at bounding box center [165, 93] width 32 height 19
